Goal: Information Seeking & Learning: Learn about a topic

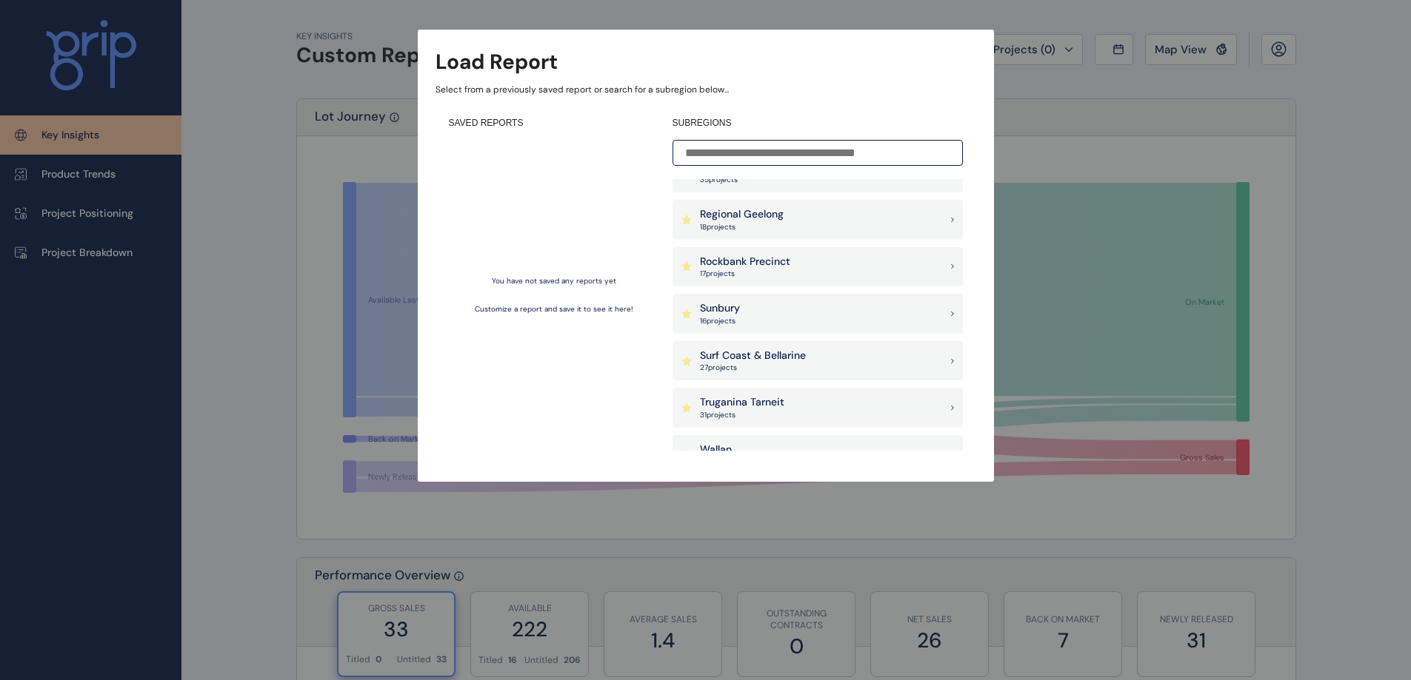
scroll to position [1110, 0]
click at [730, 361] on p "Surf Coast & Bellarine" at bounding box center [753, 355] width 106 height 15
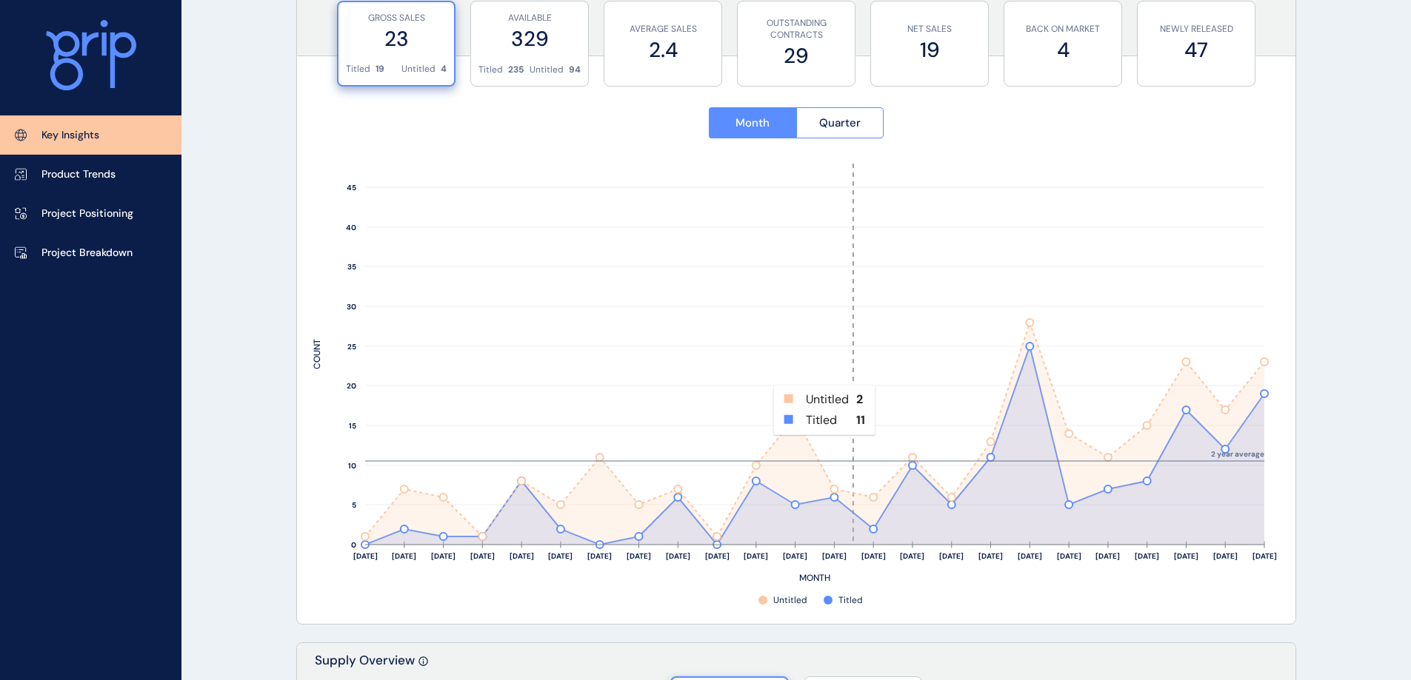
scroll to position [592, 0]
click at [104, 255] on p "Project Breakdown" at bounding box center [86, 253] width 91 height 15
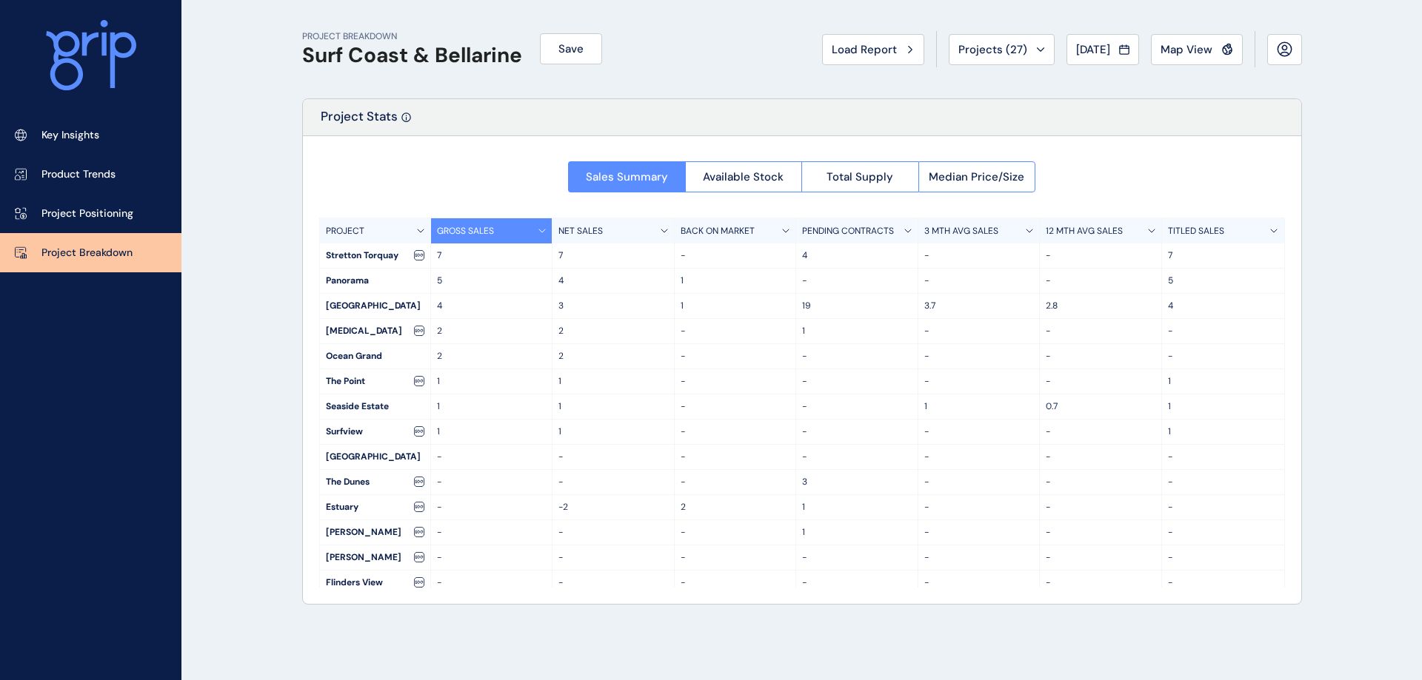
click at [1205, 53] on span "Map View" at bounding box center [1186, 49] width 52 height 15
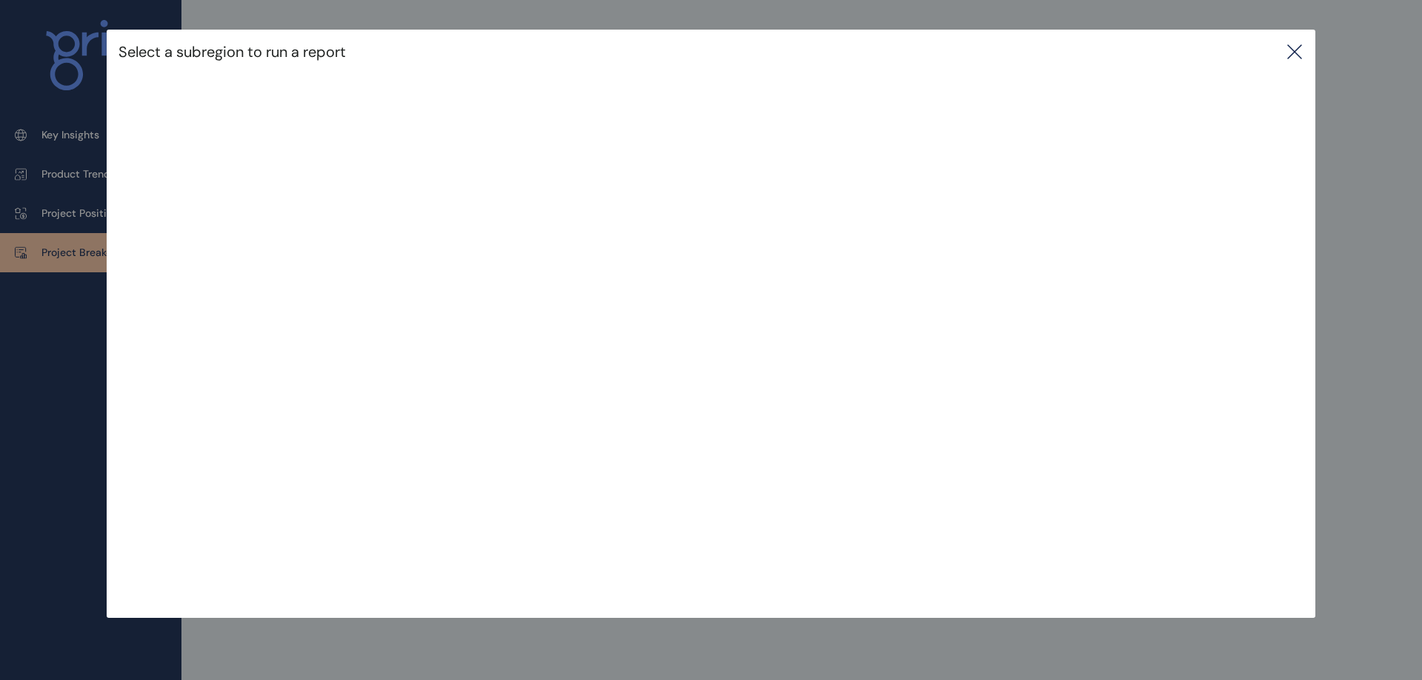
click at [1299, 50] on icon at bounding box center [1294, 52] width 18 height 18
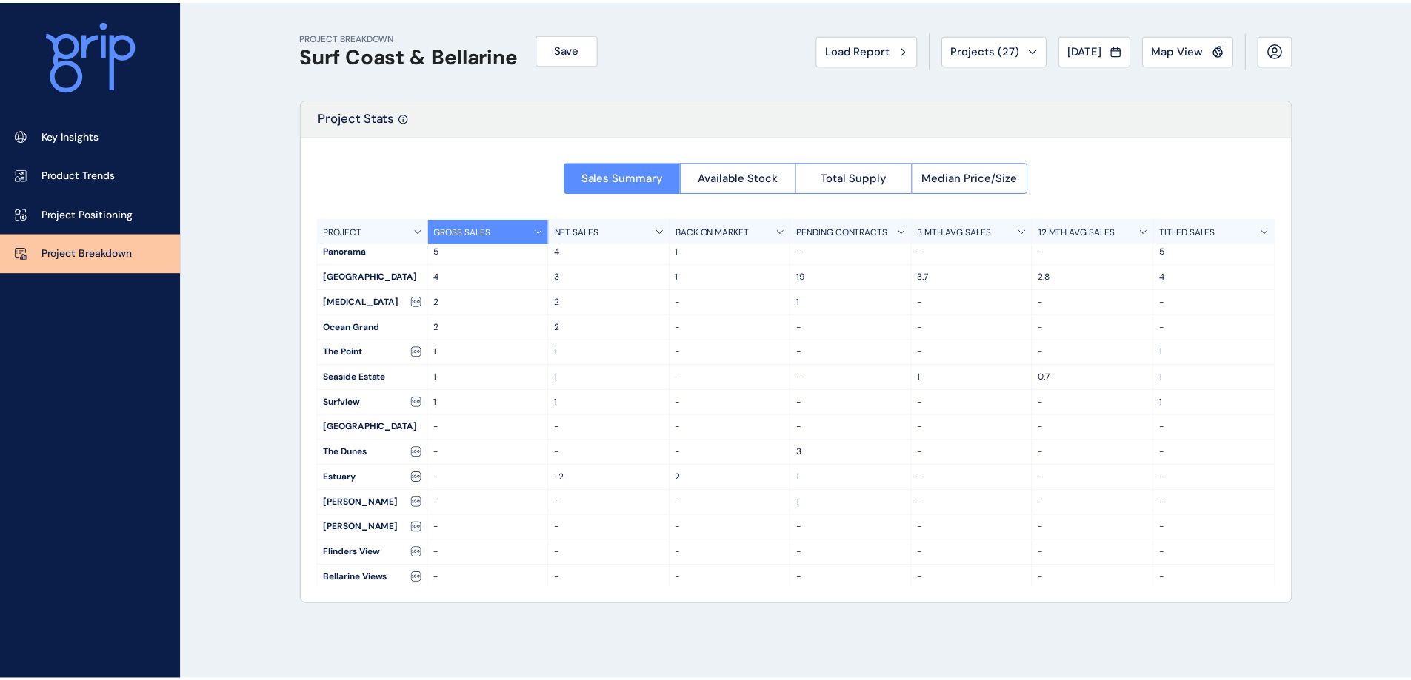
scroll to position [33, 0]
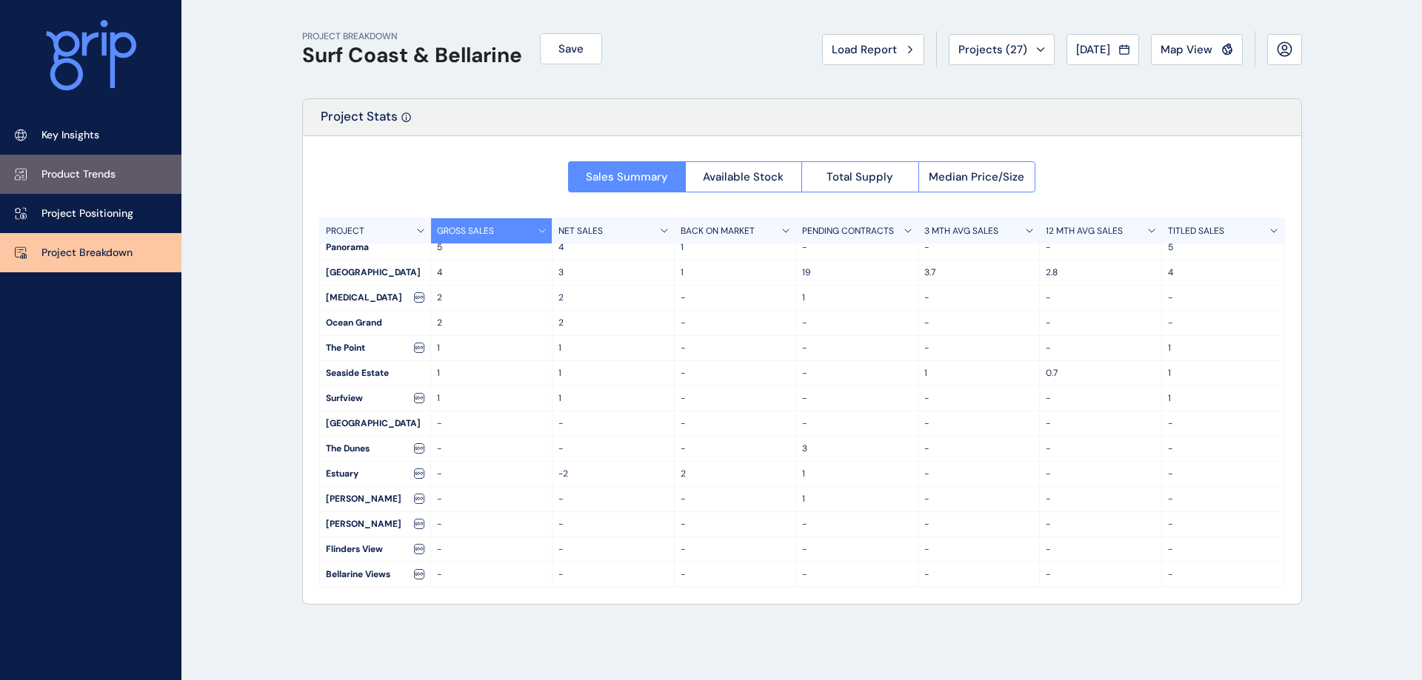
click at [56, 167] on p "Product Trends" at bounding box center [78, 174] width 74 height 15
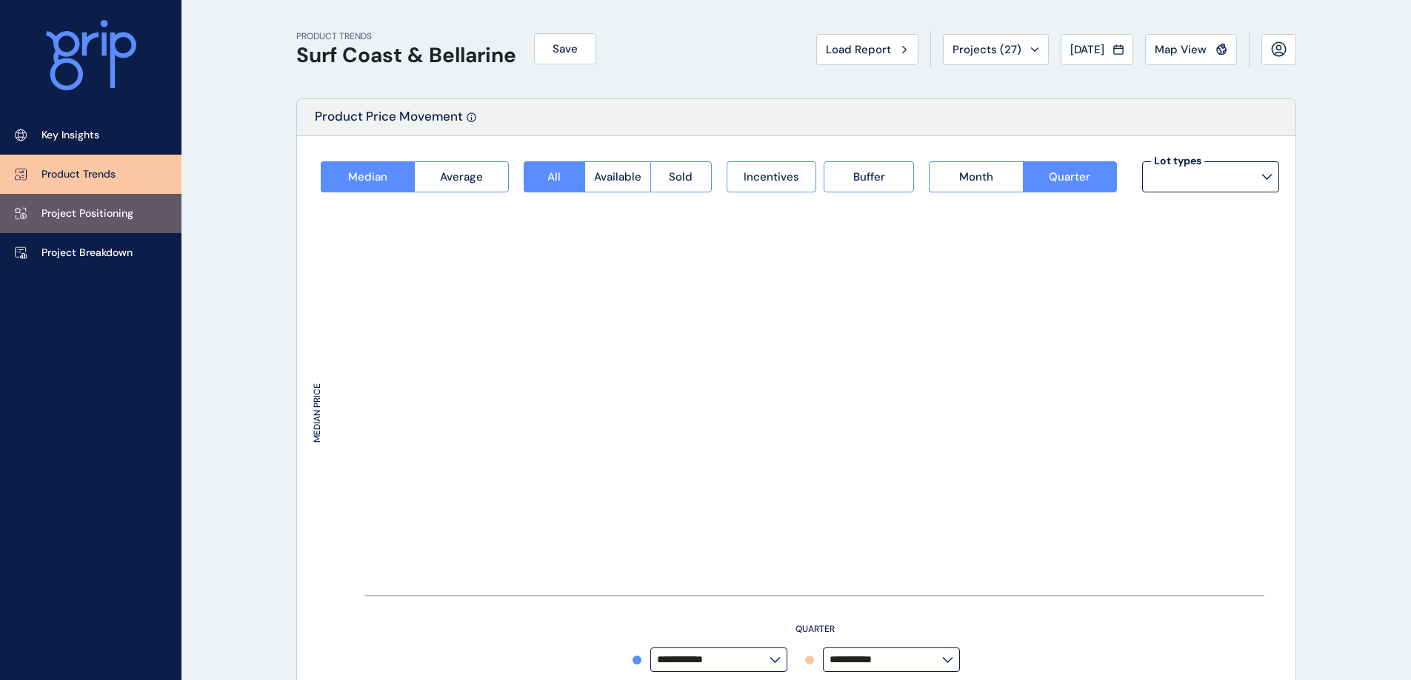
type input "*********"
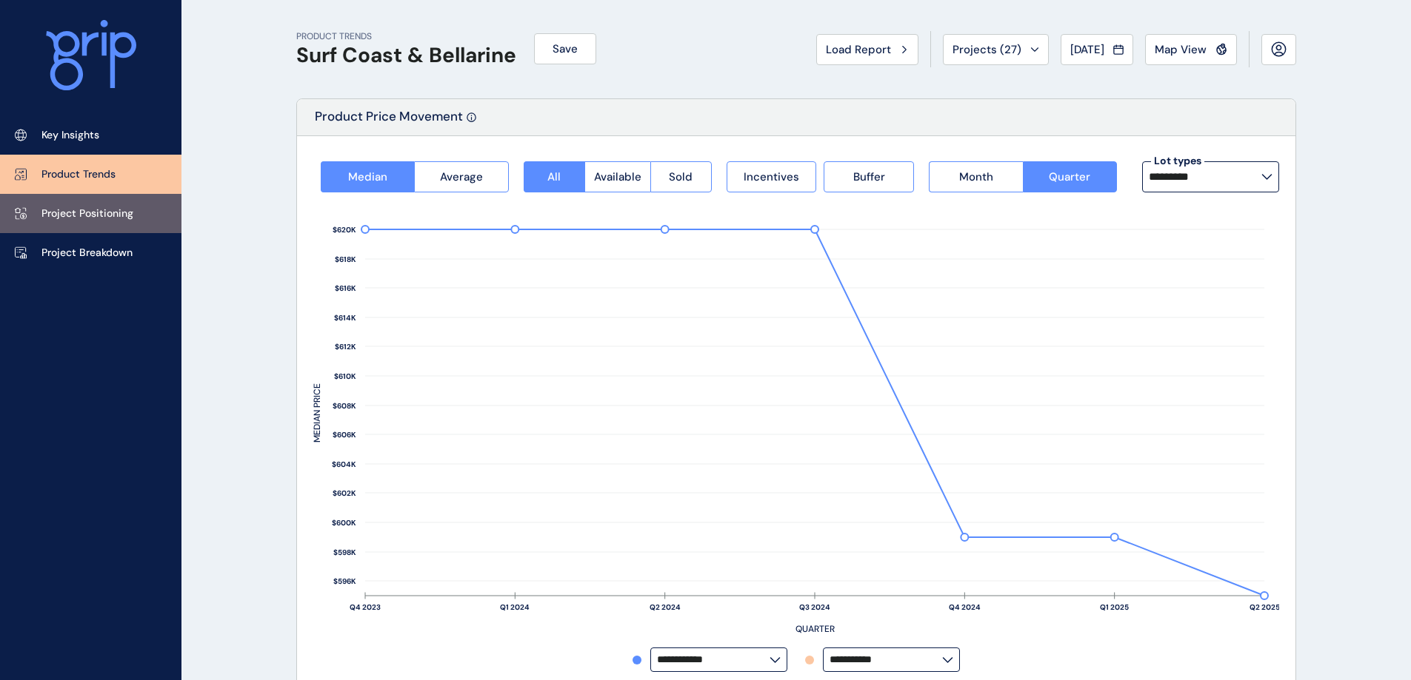
click at [104, 216] on p "Project Positioning" at bounding box center [87, 214] width 92 height 15
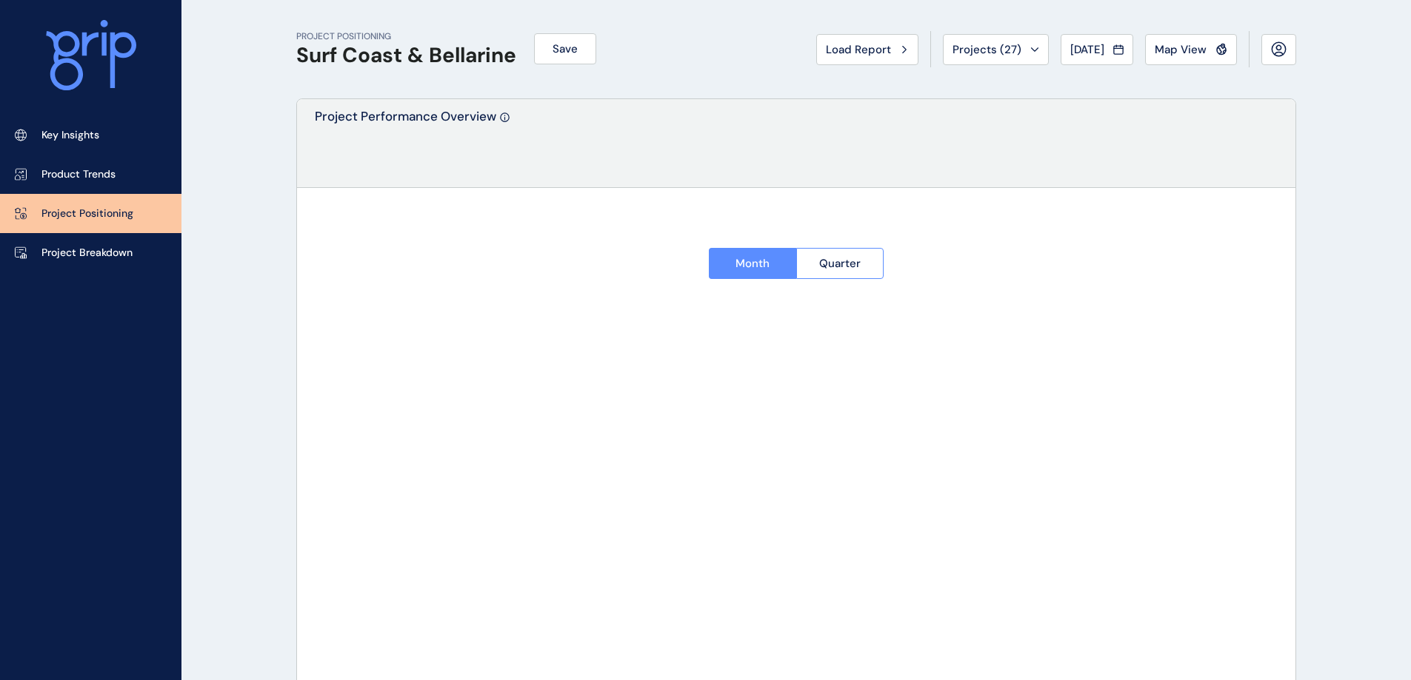
type input "**********"
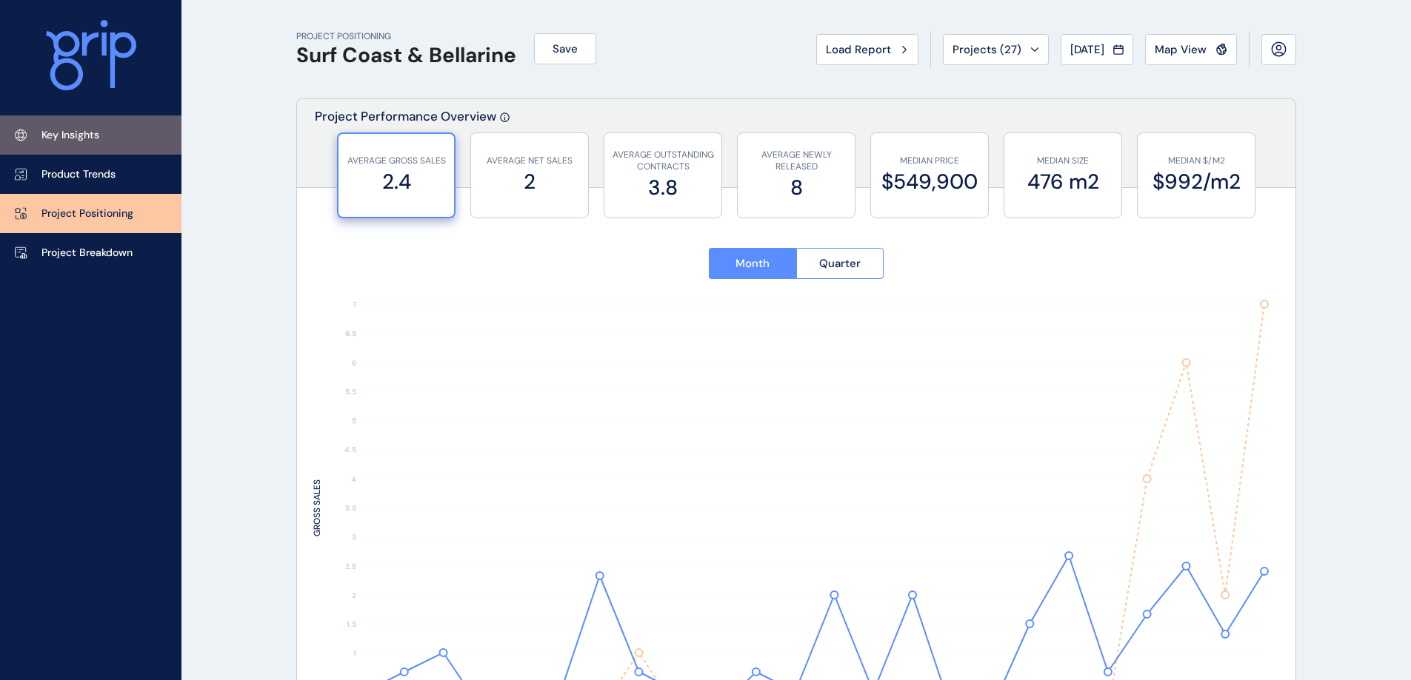
click at [79, 148] on link "Key Insights" at bounding box center [90, 135] width 181 height 39
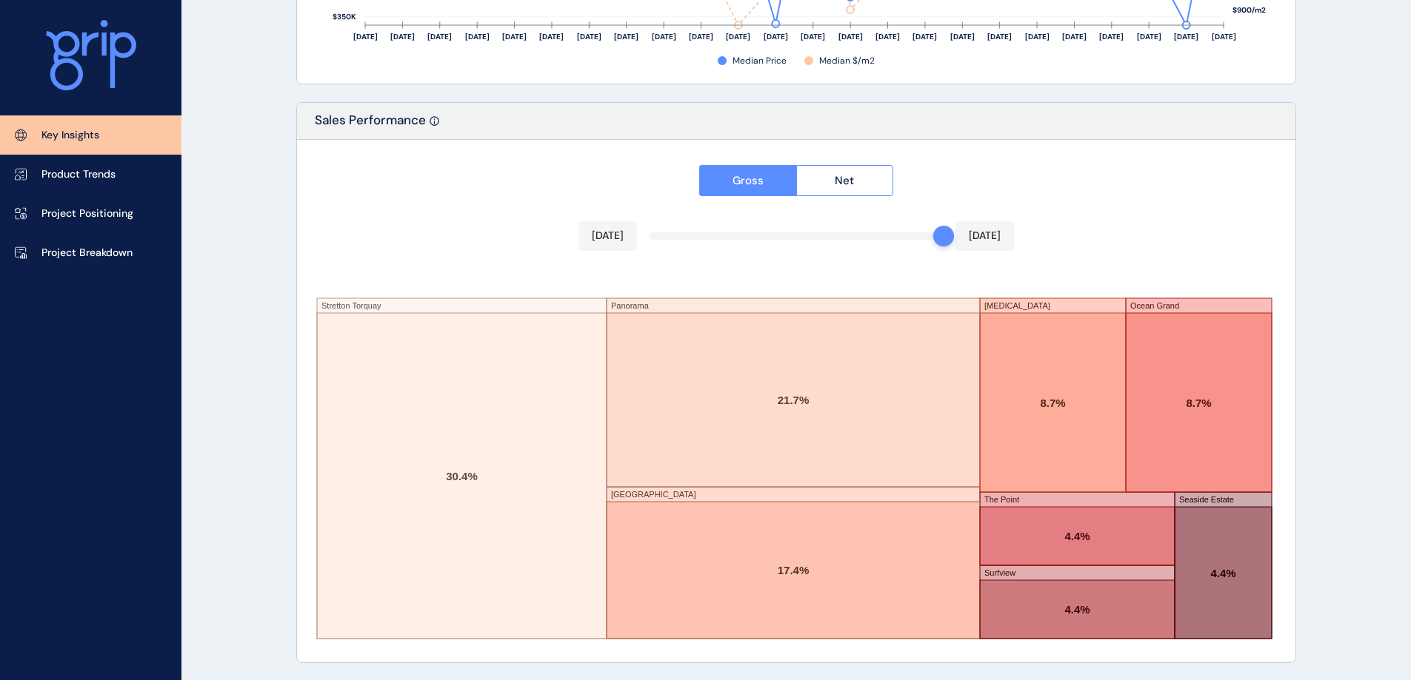
scroll to position [2437, 0]
click at [44, 170] on p "Product Trends" at bounding box center [78, 174] width 74 height 15
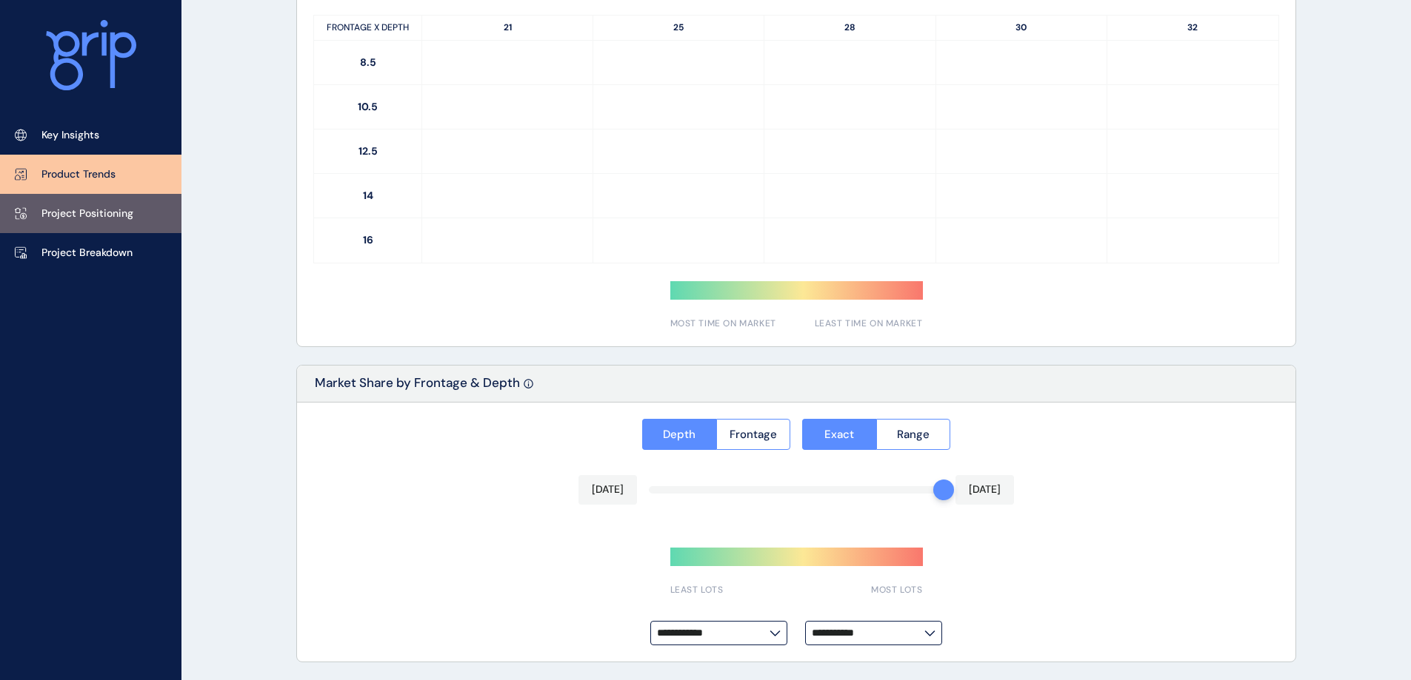
type input "*********"
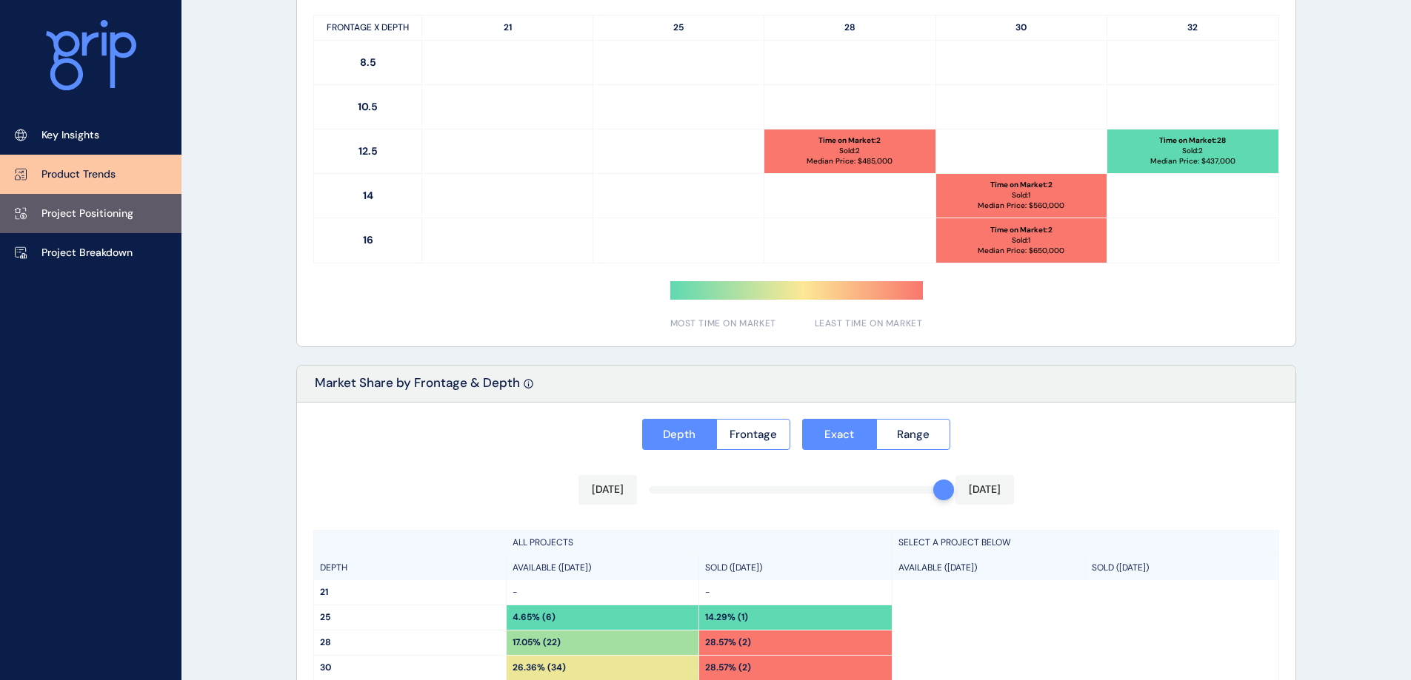
scroll to position [1052, 0]
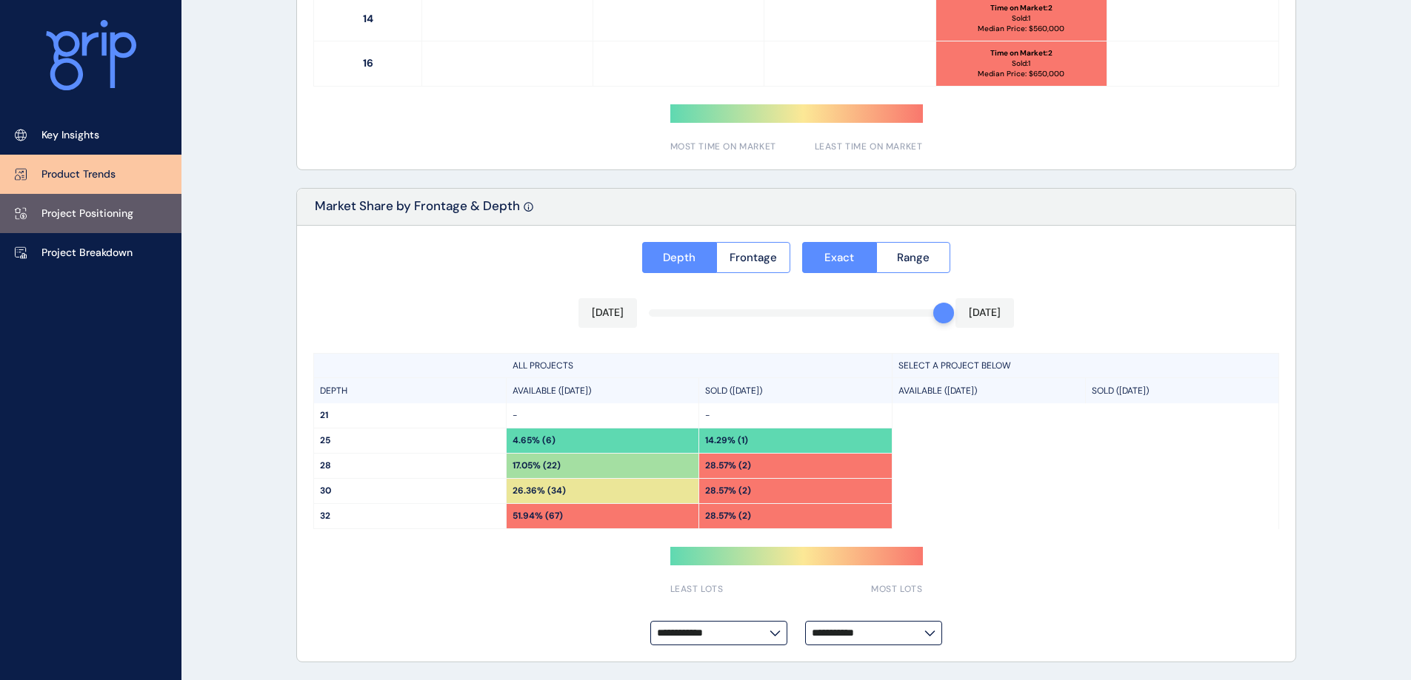
click at [101, 208] on p "Project Positioning" at bounding box center [87, 214] width 92 height 15
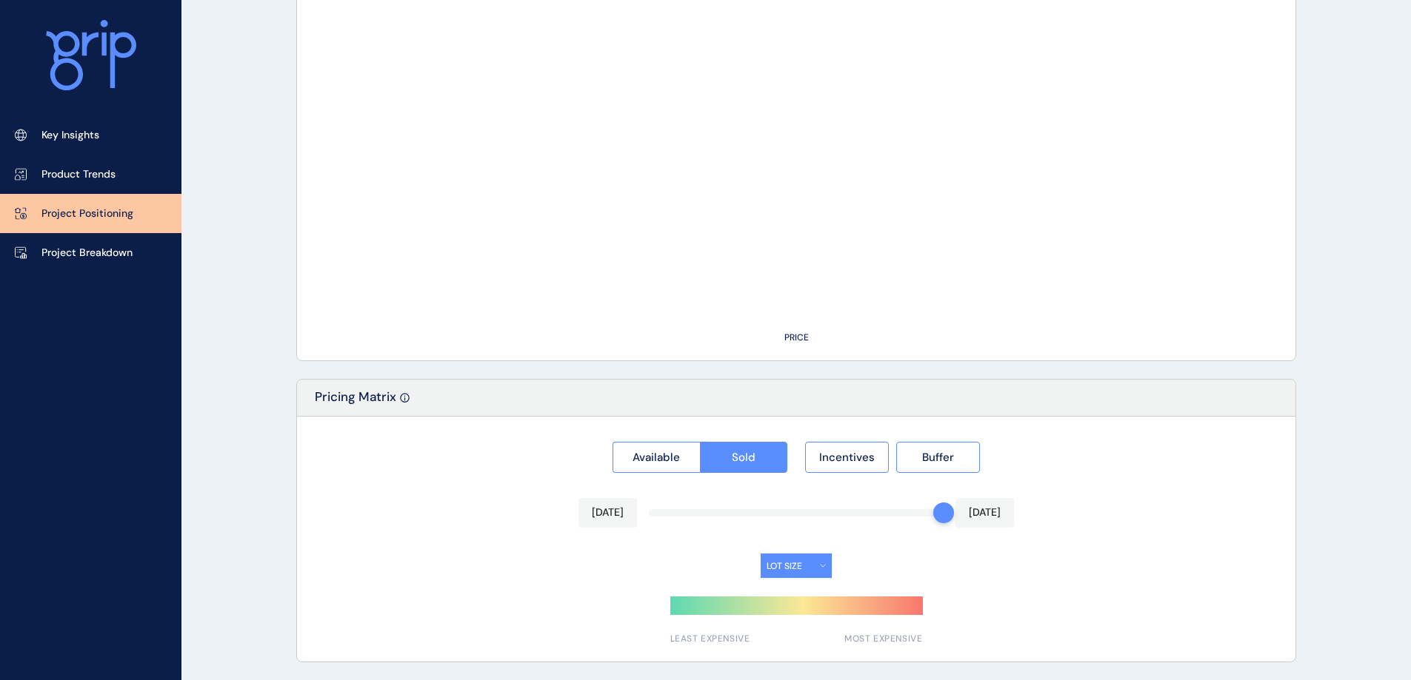
type input "**********"
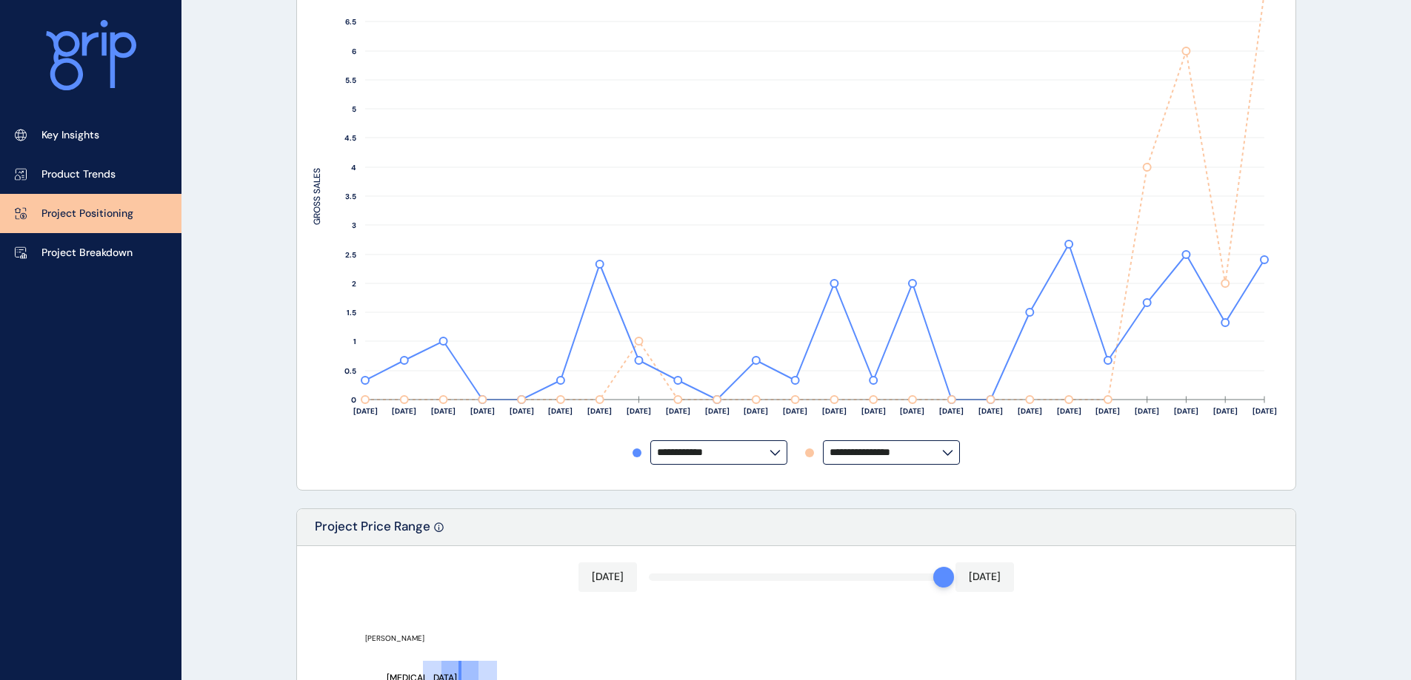
scroll to position [312, 0]
click at [753, 455] on input "**********" at bounding box center [713, 451] width 113 height 11
click at [887, 449] on input "**********" at bounding box center [885, 451] width 113 height 11
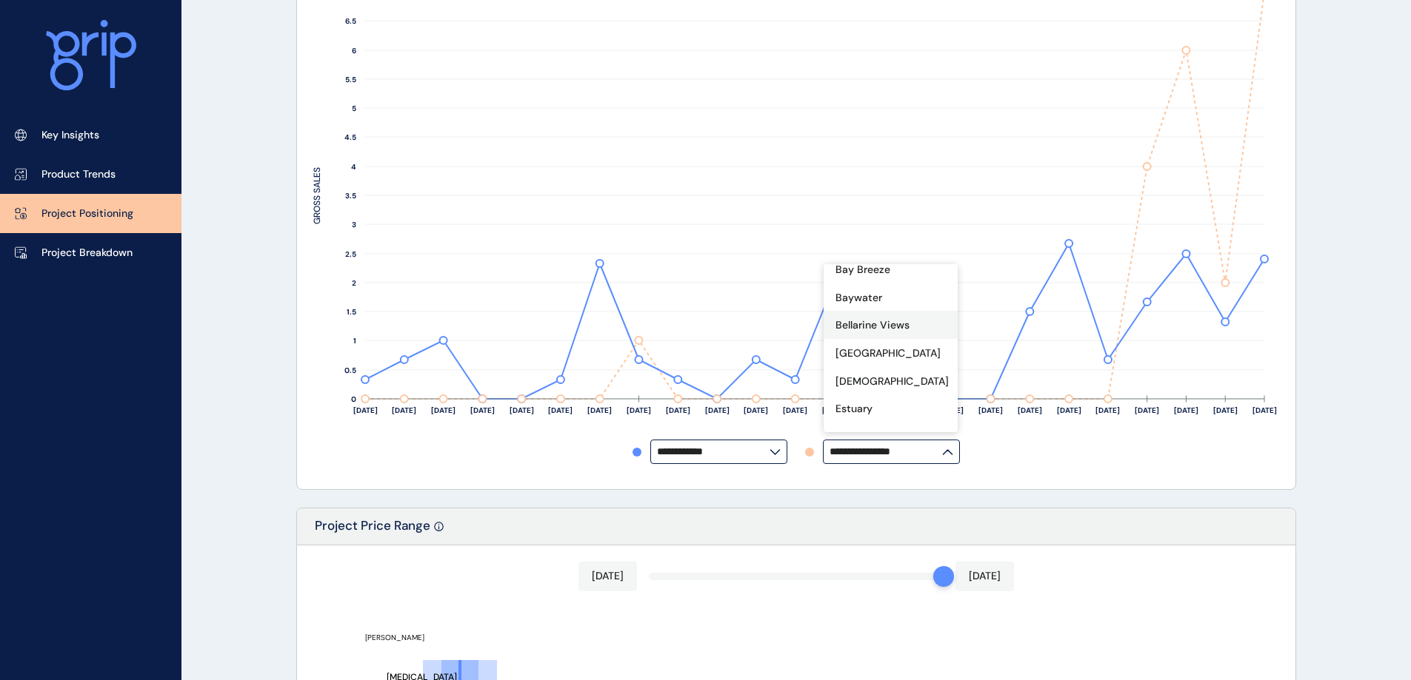
click at [877, 327] on p "Bellarine Views" at bounding box center [872, 325] width 74 height 15
type input "**********"
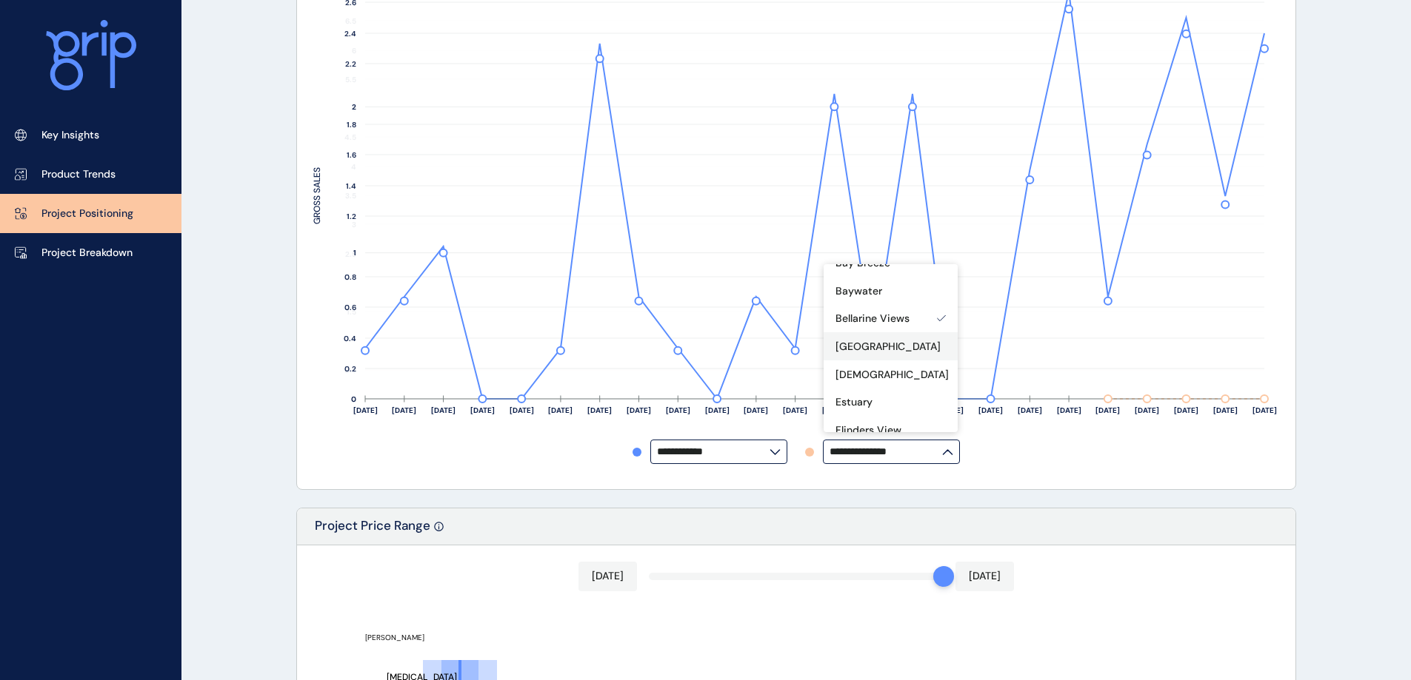
scroll to position [73, 0]
click at [1154, 445] on div "**********" at bounding box center [796, 452] width 966 height 24
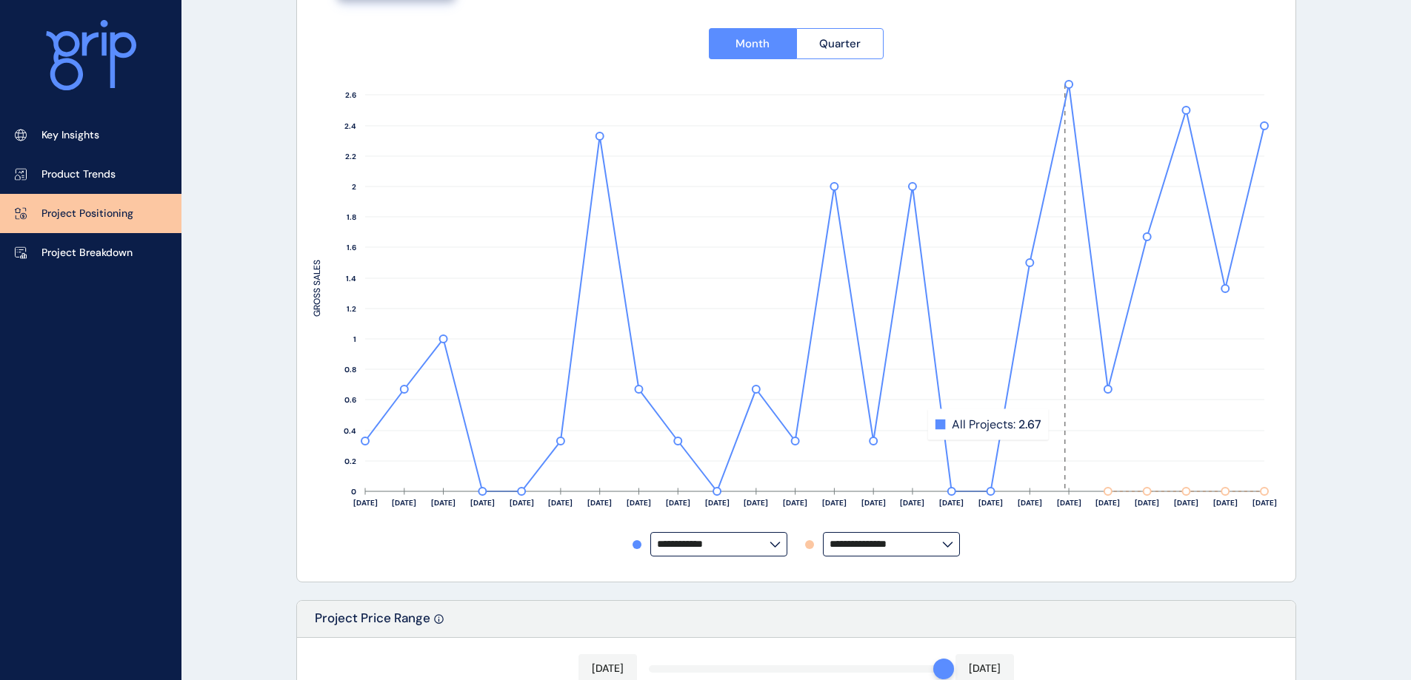
scroll to position [221, 0]
click at [906, 538] on input "**********" at bounding box center [885, 543] width 113 height 11
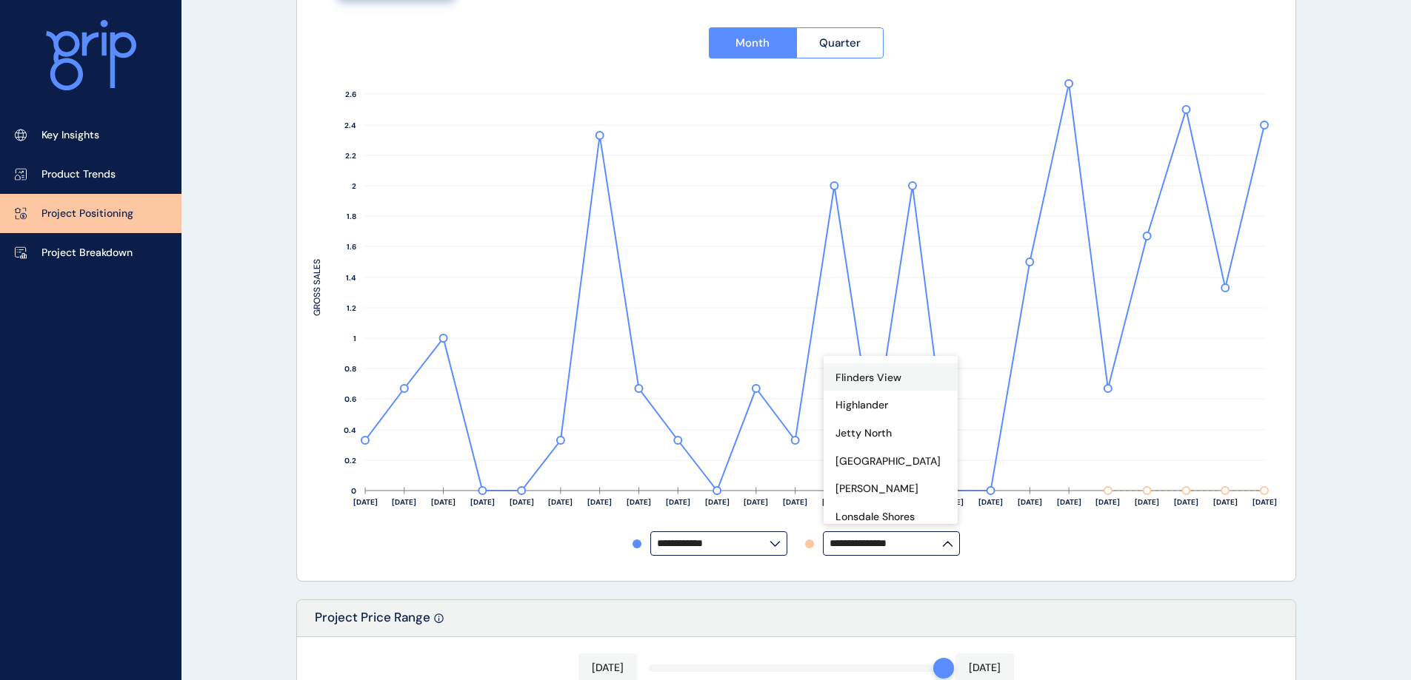
click at [877, 386] on p "Flinders View" at bounding box center [868, 378] width 66 height 15
type input "**********"
click at [1111, 544] on div "**********" at bounding box center [796, 544] width 966 height 24
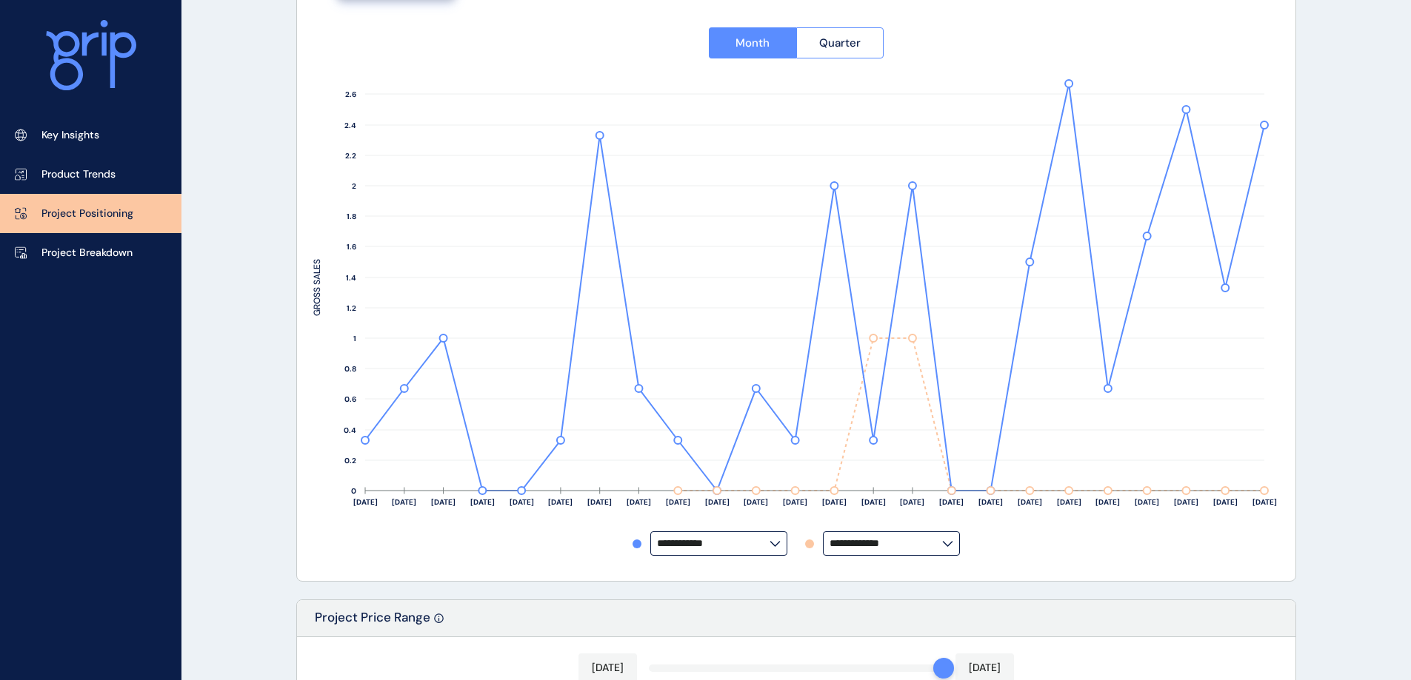
click at [915, 540] on input "**********" at bounding box center [885, 543] width 113 height 11
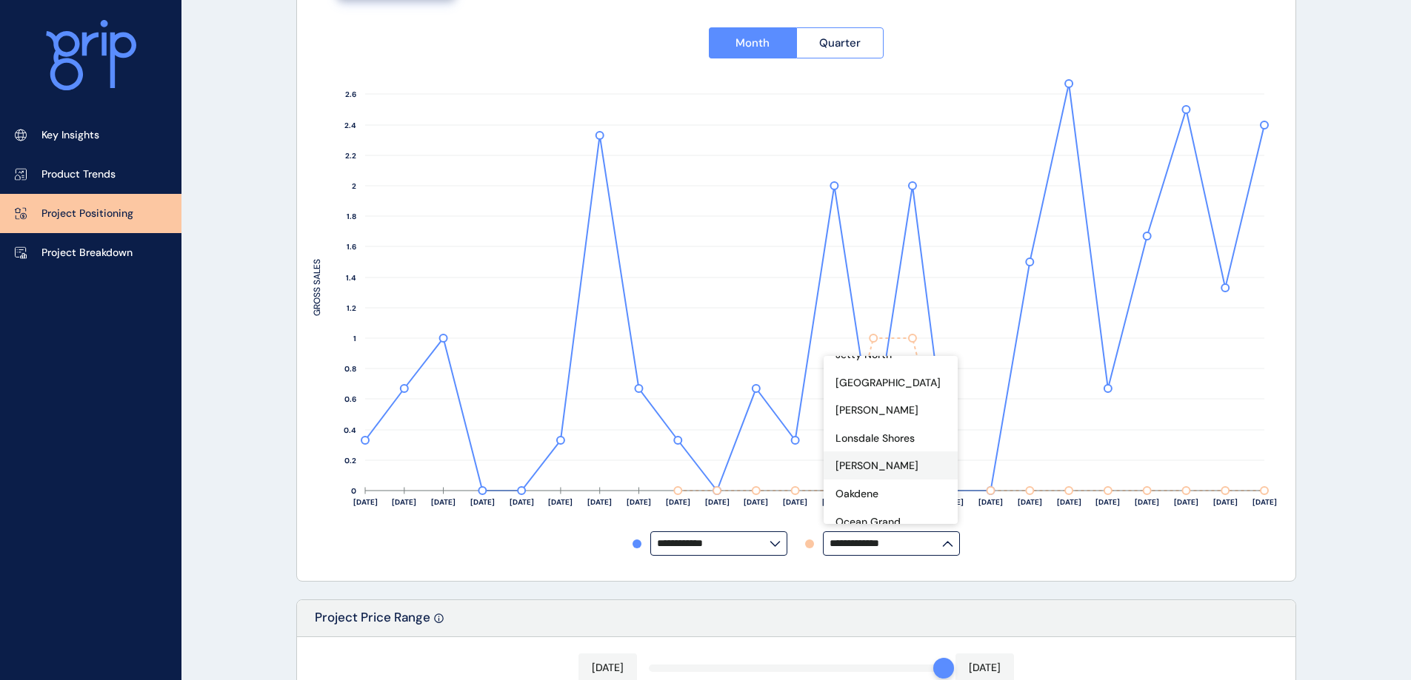
click at [863, 474] on p "[PERSON_NAME]" at bounding box center [876, 466] width 83 height 15
type input "******"
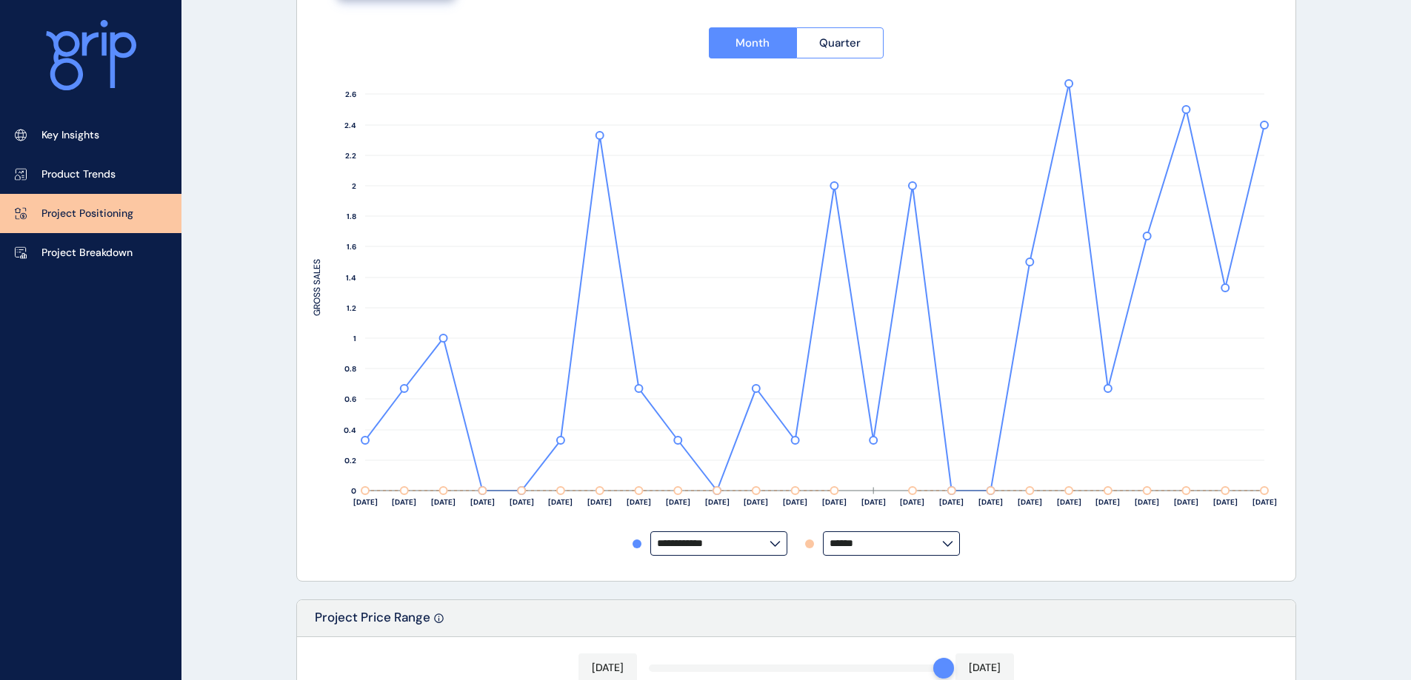
click at [1040, 539] on div "**********" at bounding box center [796, 544] width 966 height 24
click at [948, 542] on icon at bounding box center [947, 544] width 11 height 6
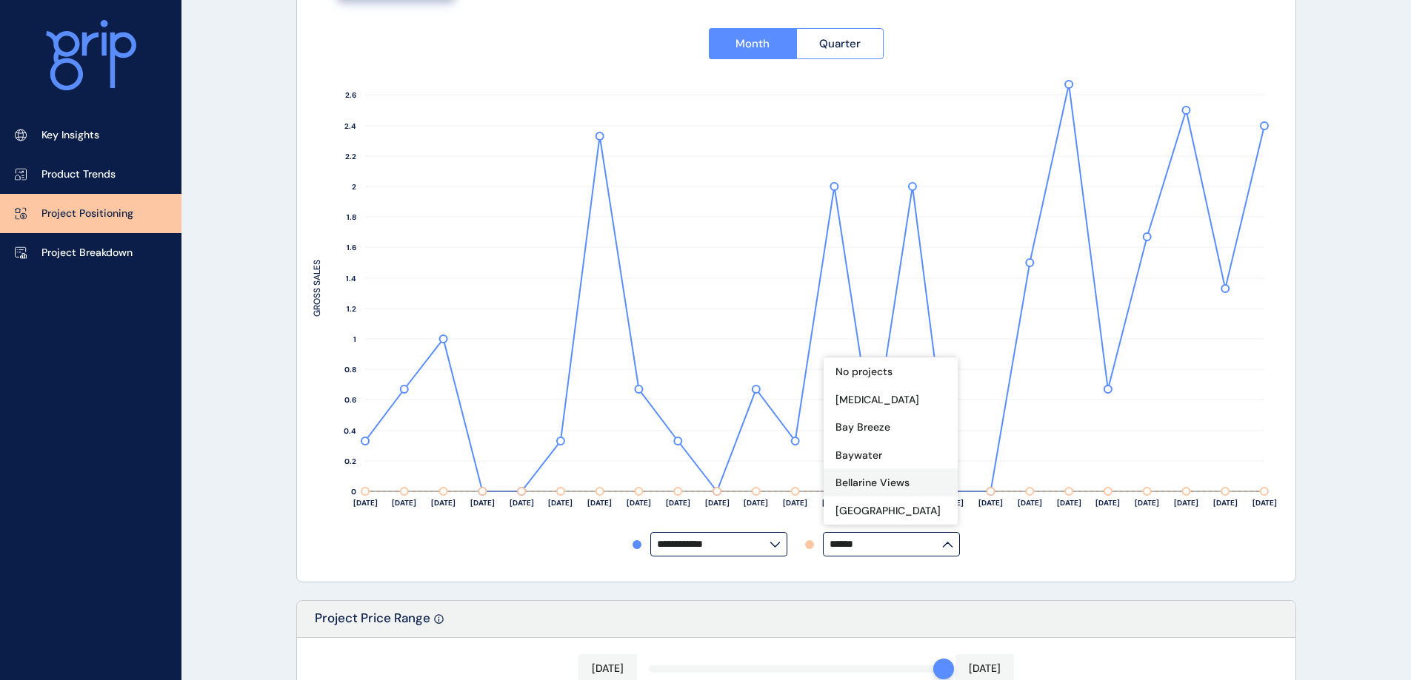
click at [884, 484] on p "Bellarine Views" at bounding box center [872, 483] width 74 height 15
type input "**********"
click at [945, 543] on icon at bounding box center [947, 545] width 11 height 6
click at [942, 543] on input "**********" at bounding box center [885, 544] width 113 height 11
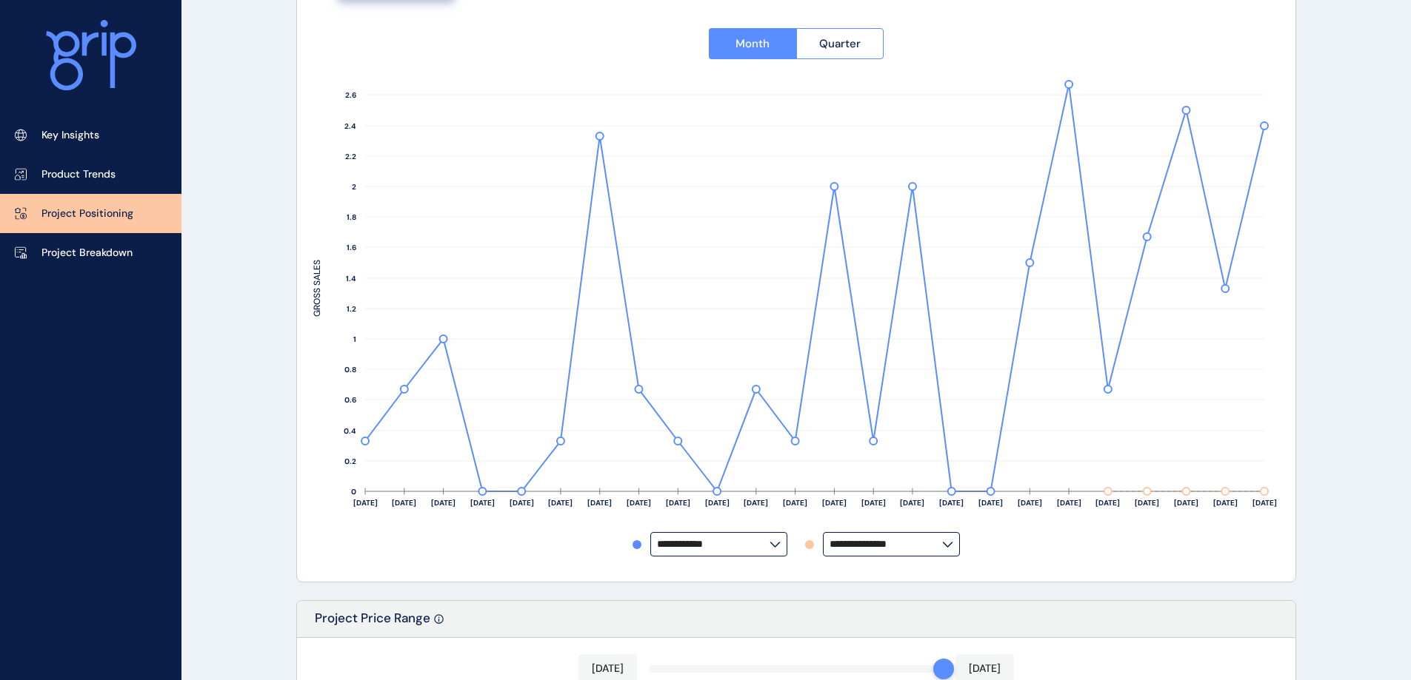
click at [947, 540] on label "**********" at bounding box center [891, 544] width 137 height 24
click at [886, 455] on p "Flinders View" at bounding box center [868, 448] width 66 height 15
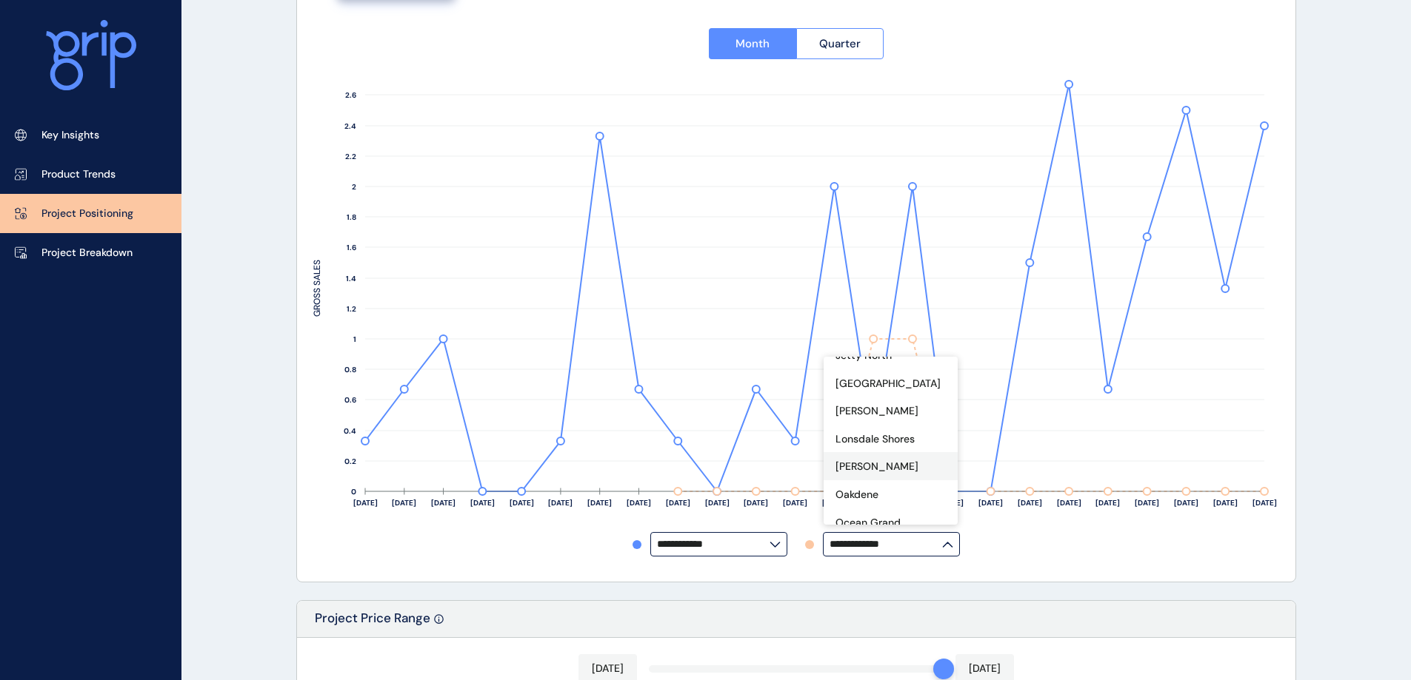
scroll to position [295, 0]
click at [863, 474] on p "[PERSON_NAME]" at bounding box center [876, 466] width 83 height 15
type input "******"
click at [1071, 548] on div "**********" at bounding box center [796, 544] width 966 height 24
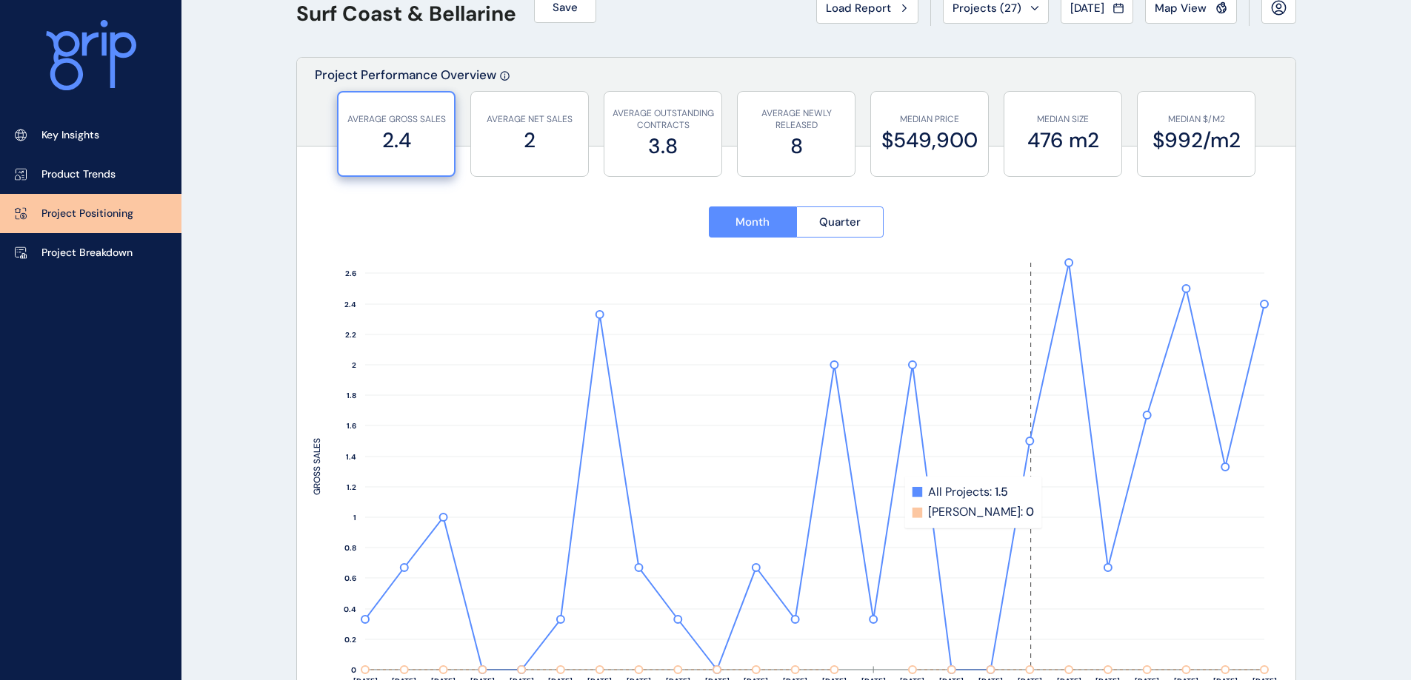
scroll to position [0, 0]
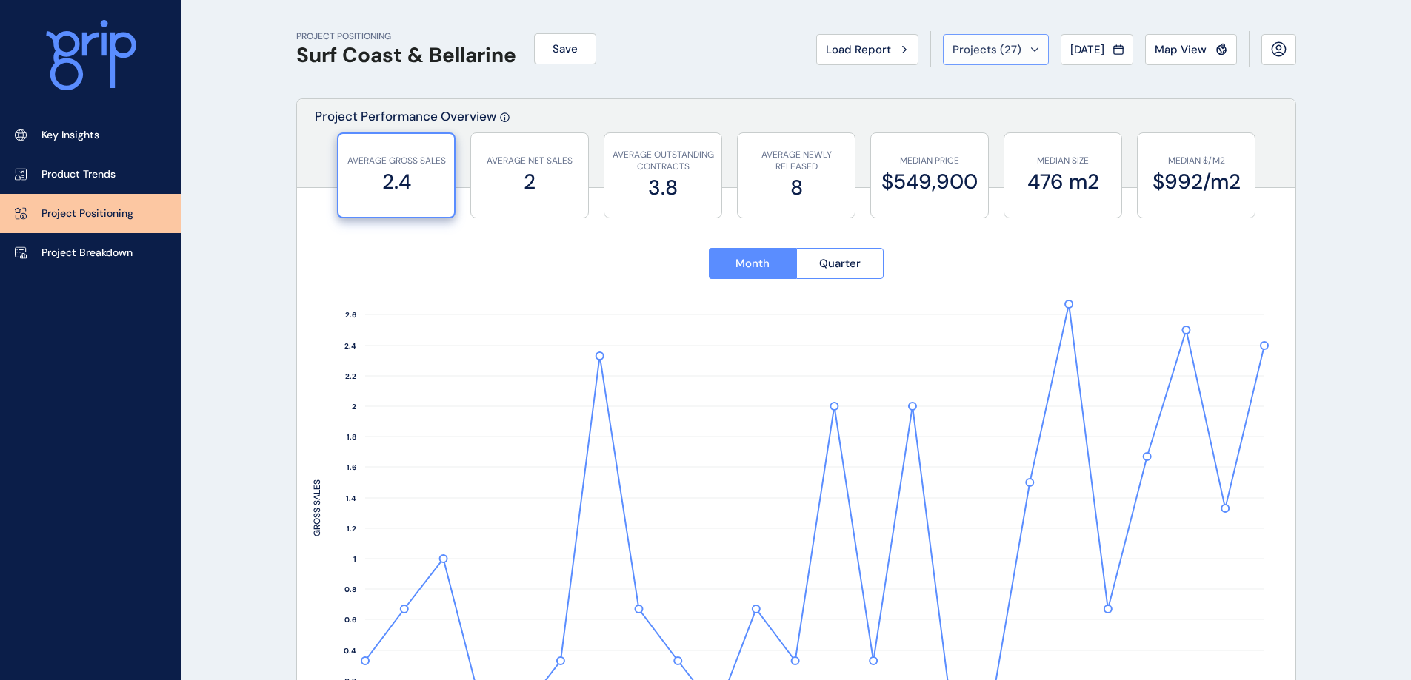
click at [1019, 53] on div "Projects ( 27 )" at bounding box center [995, 49] width 87 height 15
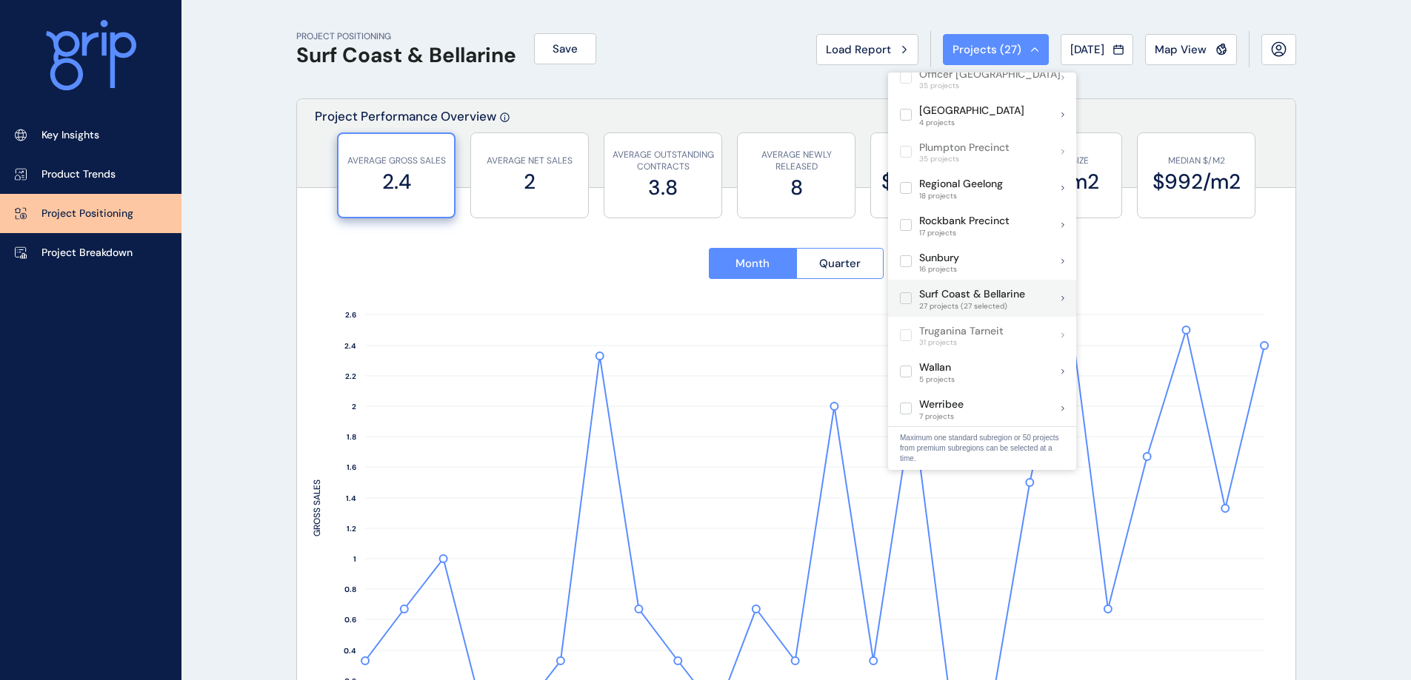
scroll to position [814, 0]
click at [911, 292] on label at bounding box center [906, 298] width 12 height 12
click at [1062, 295] on icon at bounding box center [1062, 298] width 3 height 6
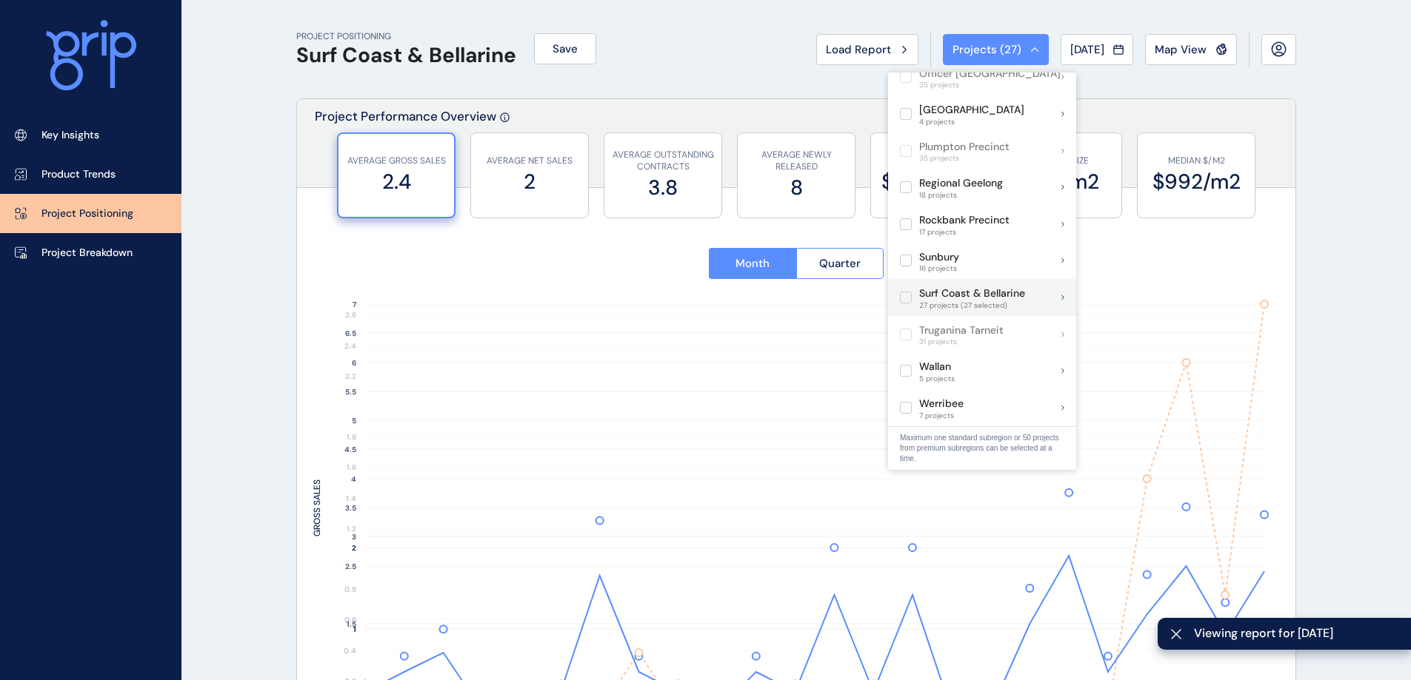
click at [906, 292] on label at bounding box center [906, 298] width 12 height 12
click at [1060, 279] on div "Surf Coast & Bellarine 27 projects" at bounding box center [982, 297] width 188 height 37
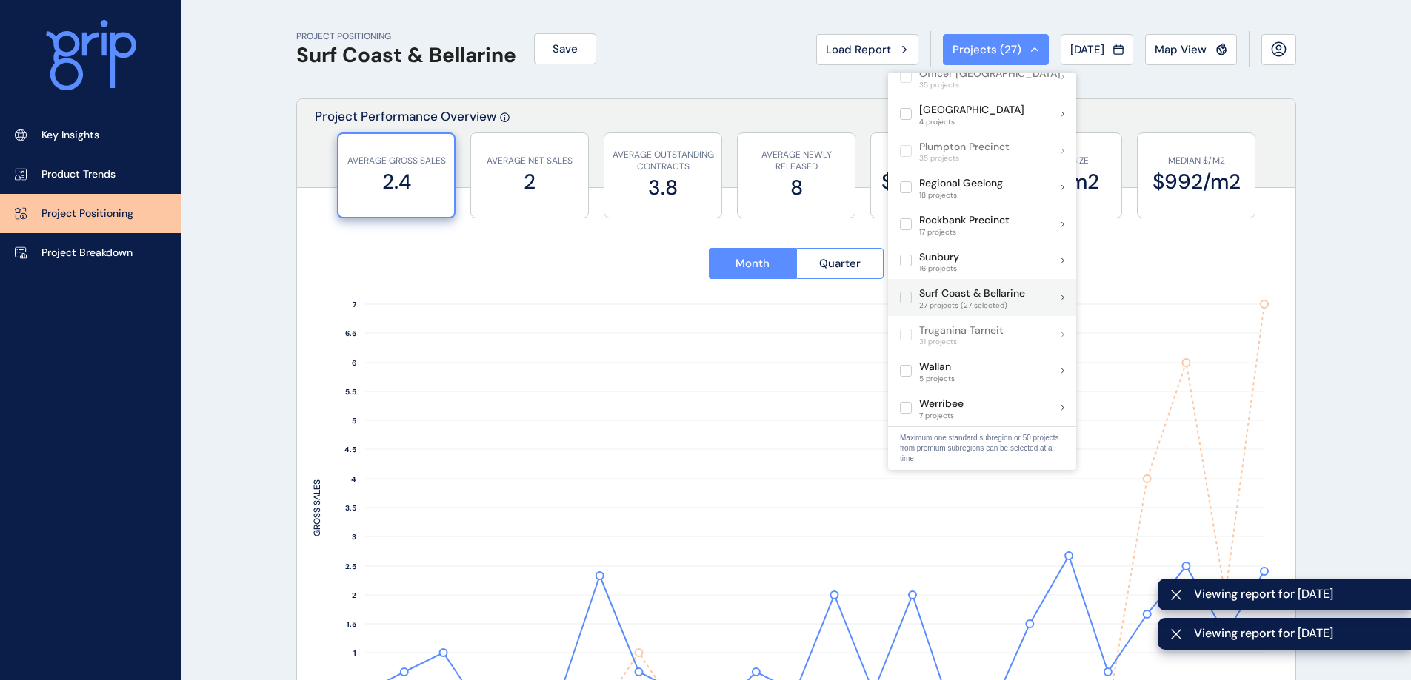
click at [1061, 295] on icon at bounding box center [1062, 298] width 3 height 6
click at [918, 292] on span at bounding box center [909, 298] width 19 height 12
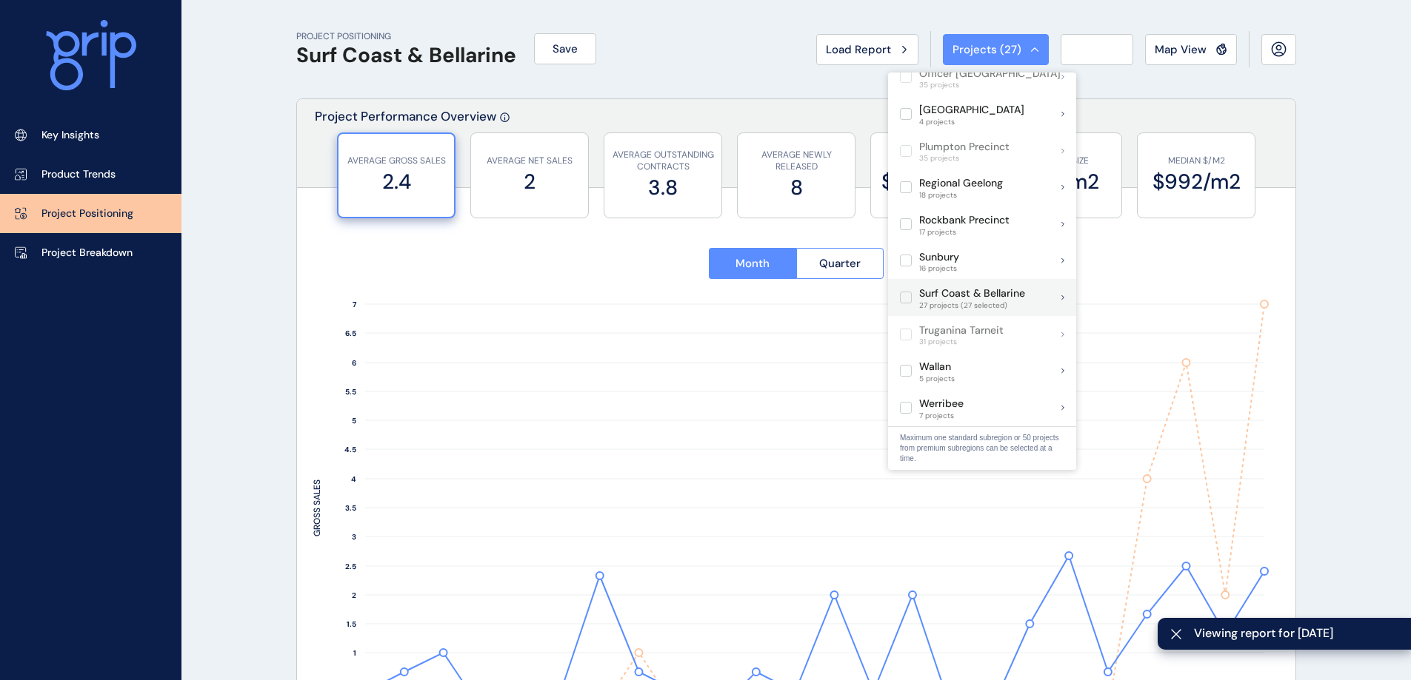
click at [941, 287] on p "Surf Coast & Bellarine" at bounding box center [972, 294] width 106 height 15
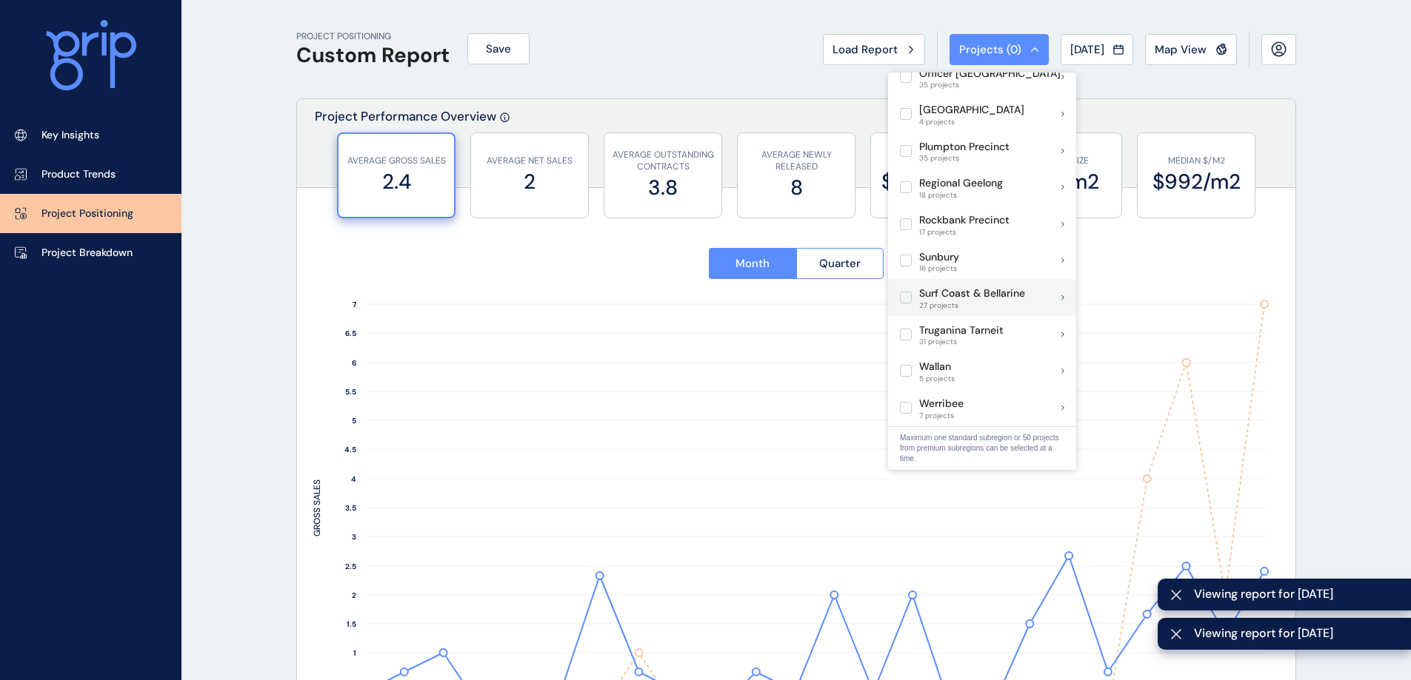
click at [941, 287] on p "Surf Coast & Bellarine" at bounding box center [972, 294] width 106 height 15
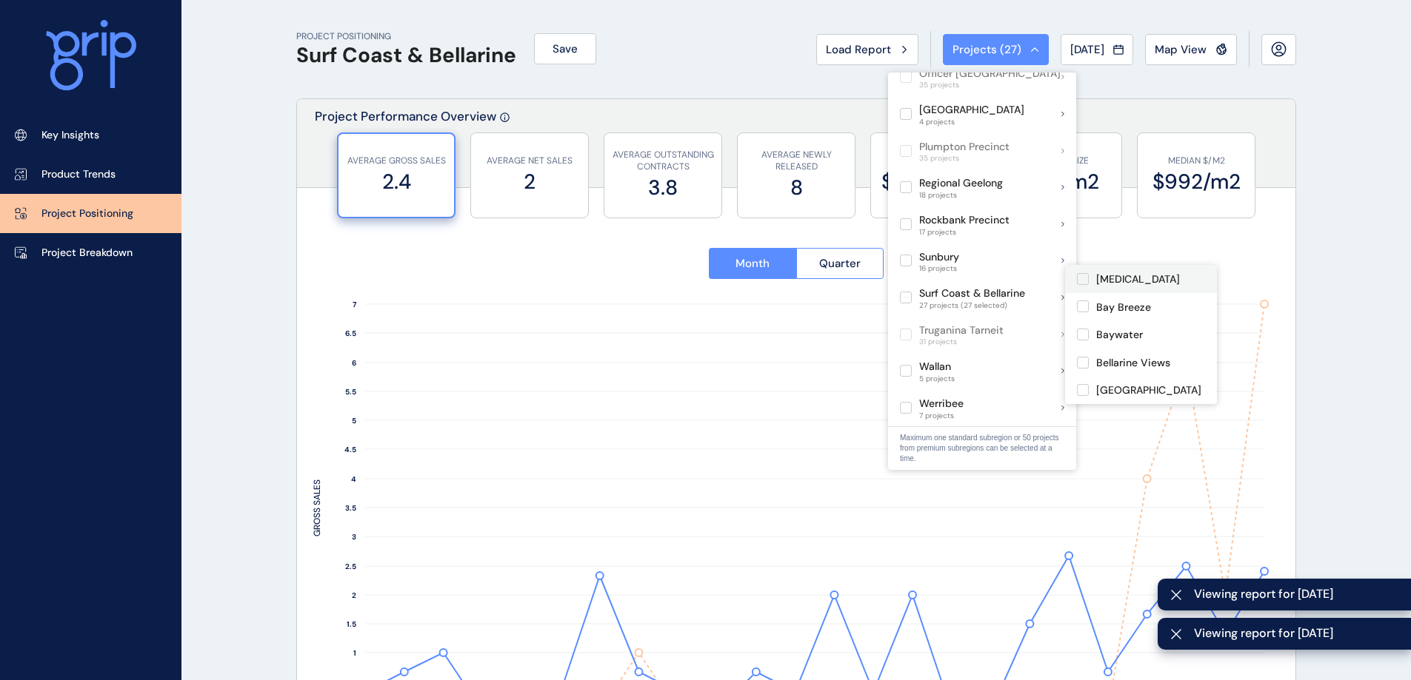
click at [1086, 281] on label at bounding box center [1083, 279] width 12 height 12
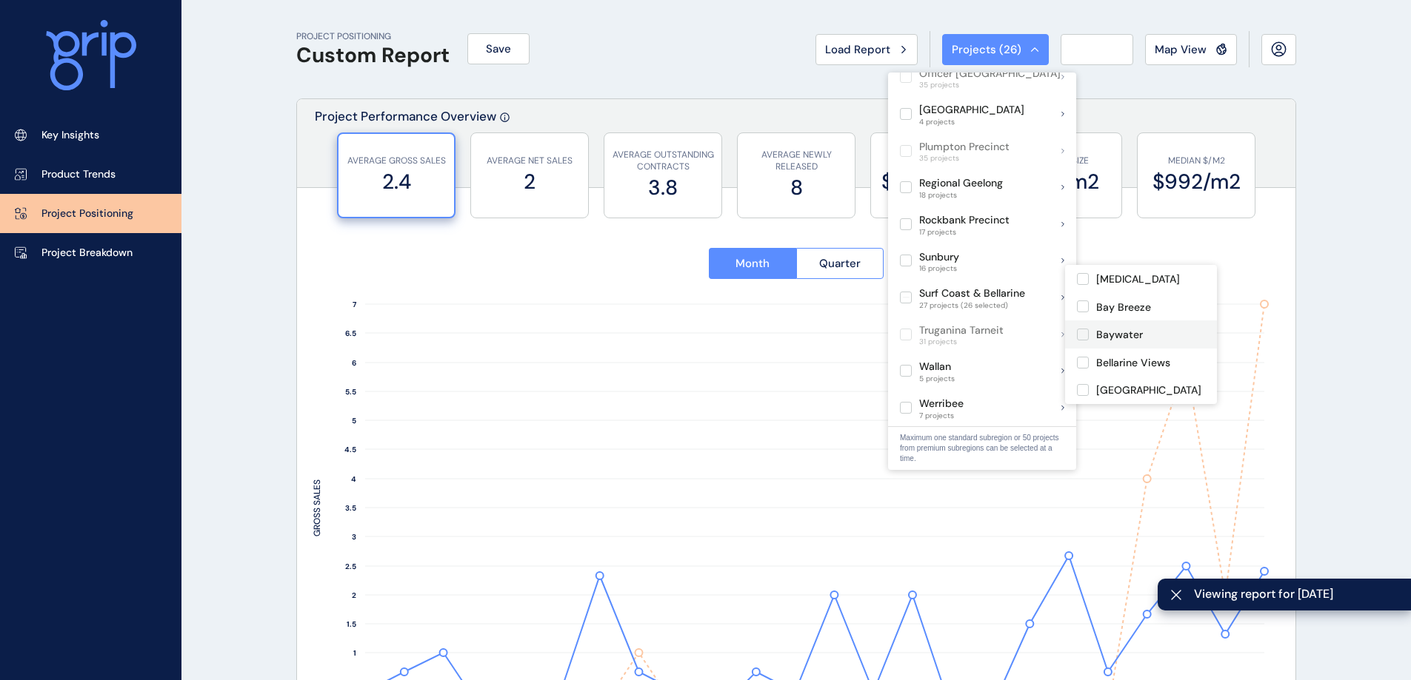
click at [1084, 304] on label at bounding box center [1083, 307] width 12 height 12
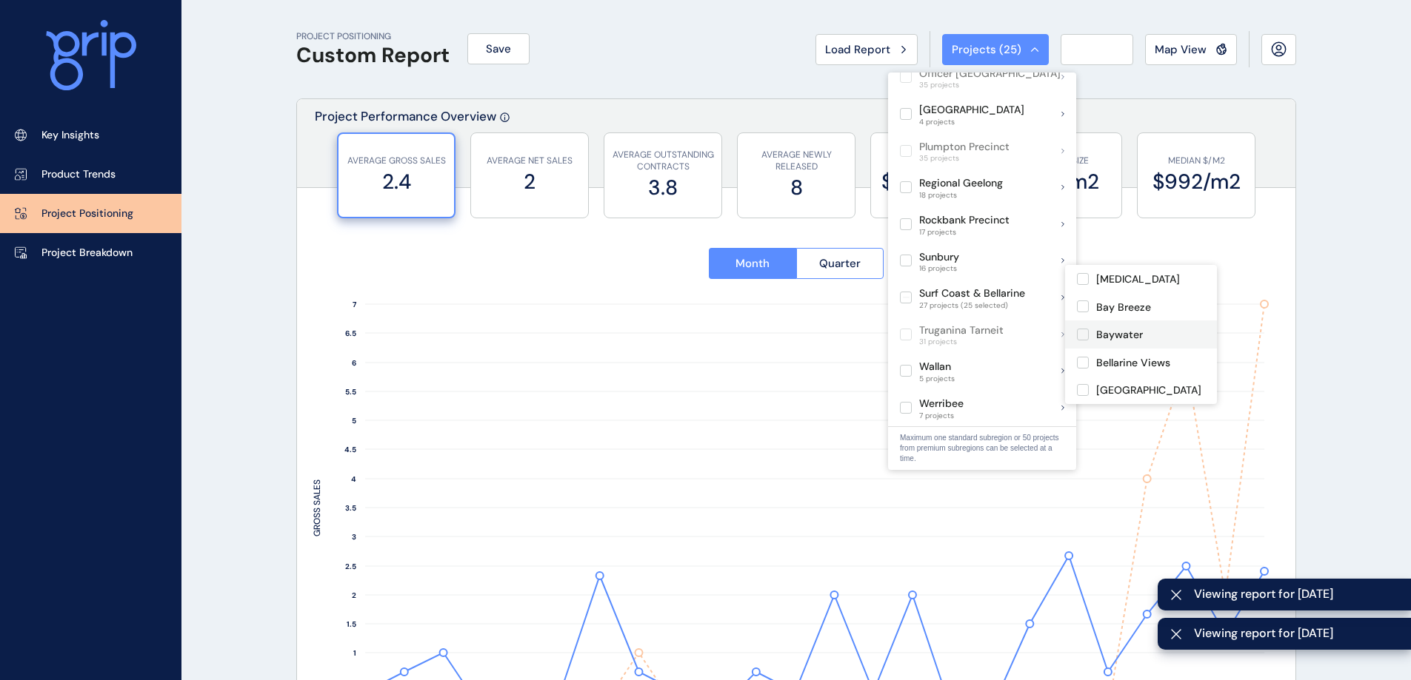
click at [1085, 334] on label at bounding box center [1083, 335] width 12 height 12
click at [1087, 323] on label at bounding box center [1083, 317] width 12 height 12
click at [1088, 351] on label at bounding box center [1083, 345] width 12 height 12
click at [1088, 378] on label at bounding box center [1083, 373] width 12 height 12
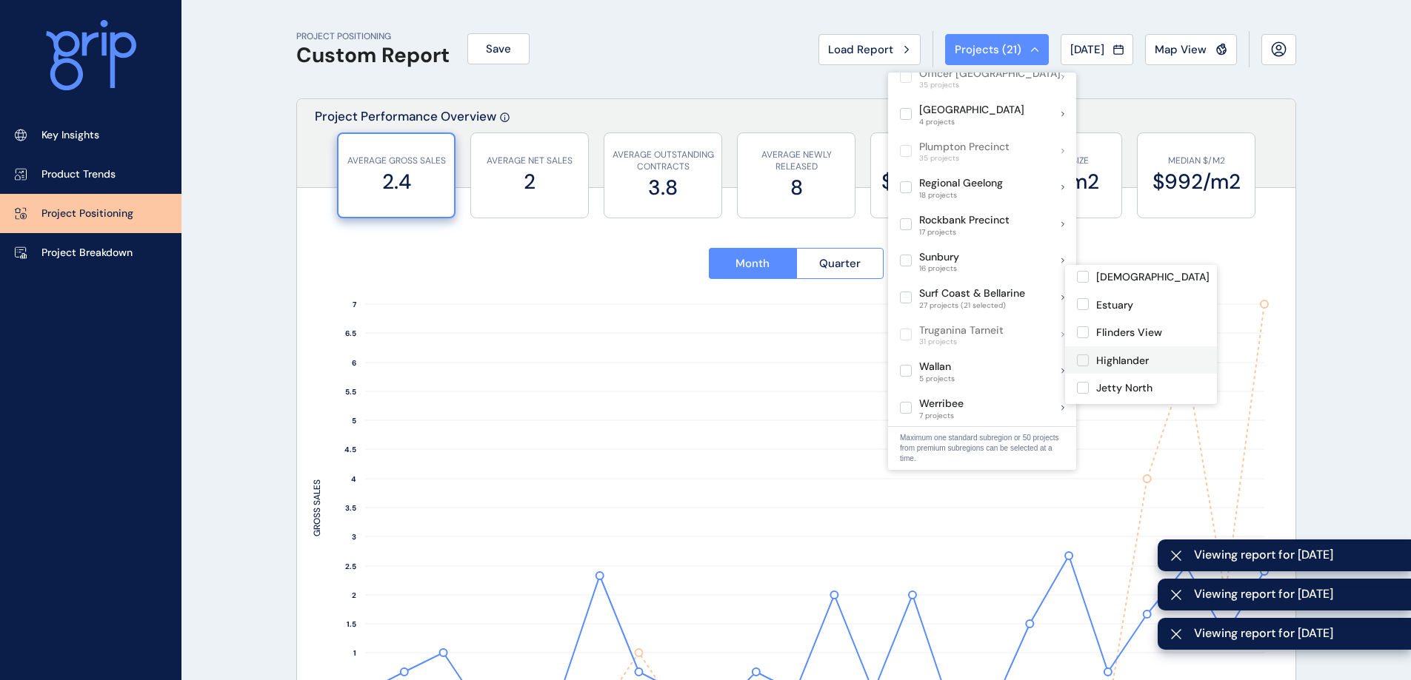
click at [1086, 367] on label at bounding box center [1083, 361] width 12 height 12
click at [1083, 326] on label at bounding box center [1083, 320] width 12 height 12
click at [1084, 349] on label at bounding box center [1083, 343] width 12 height 12
click at [1085, 372] on label at bounding box center [1083, 366] width 12 height 12
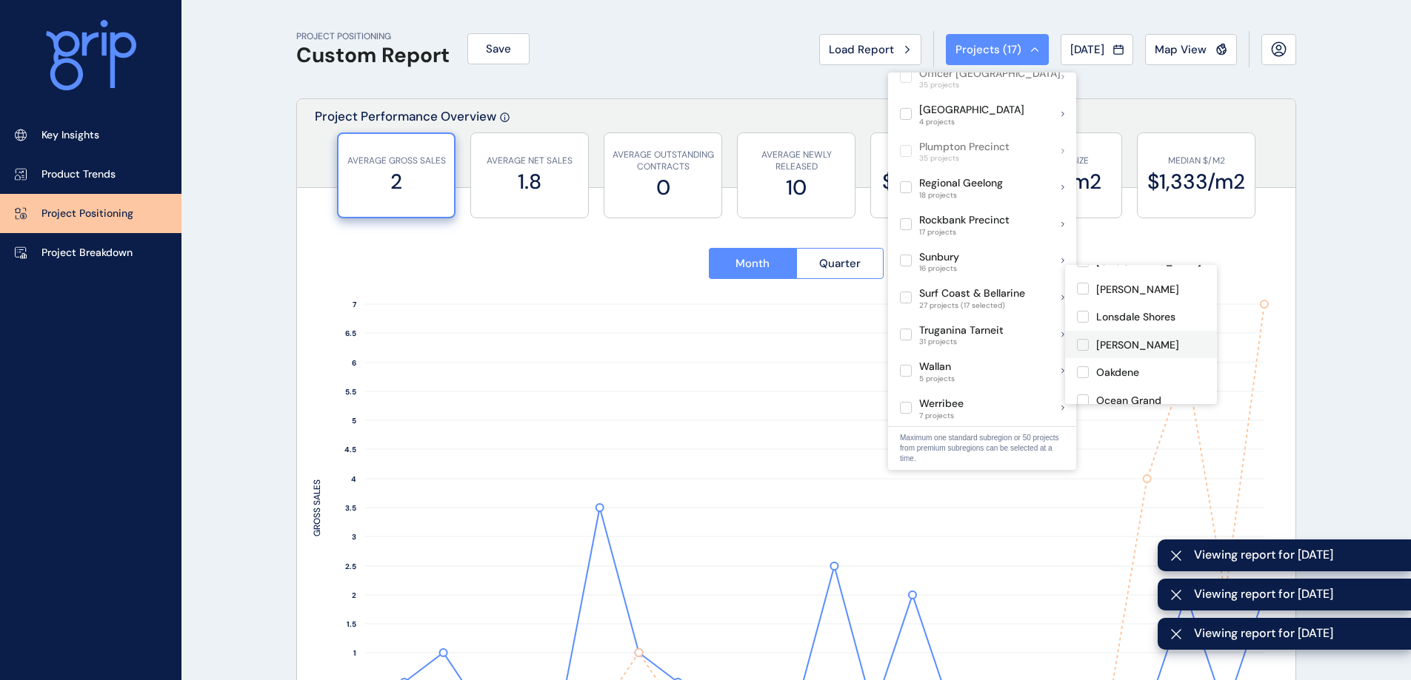
click at [1082, 323] on label at bounding box center [1083, 317] width 12 height 12
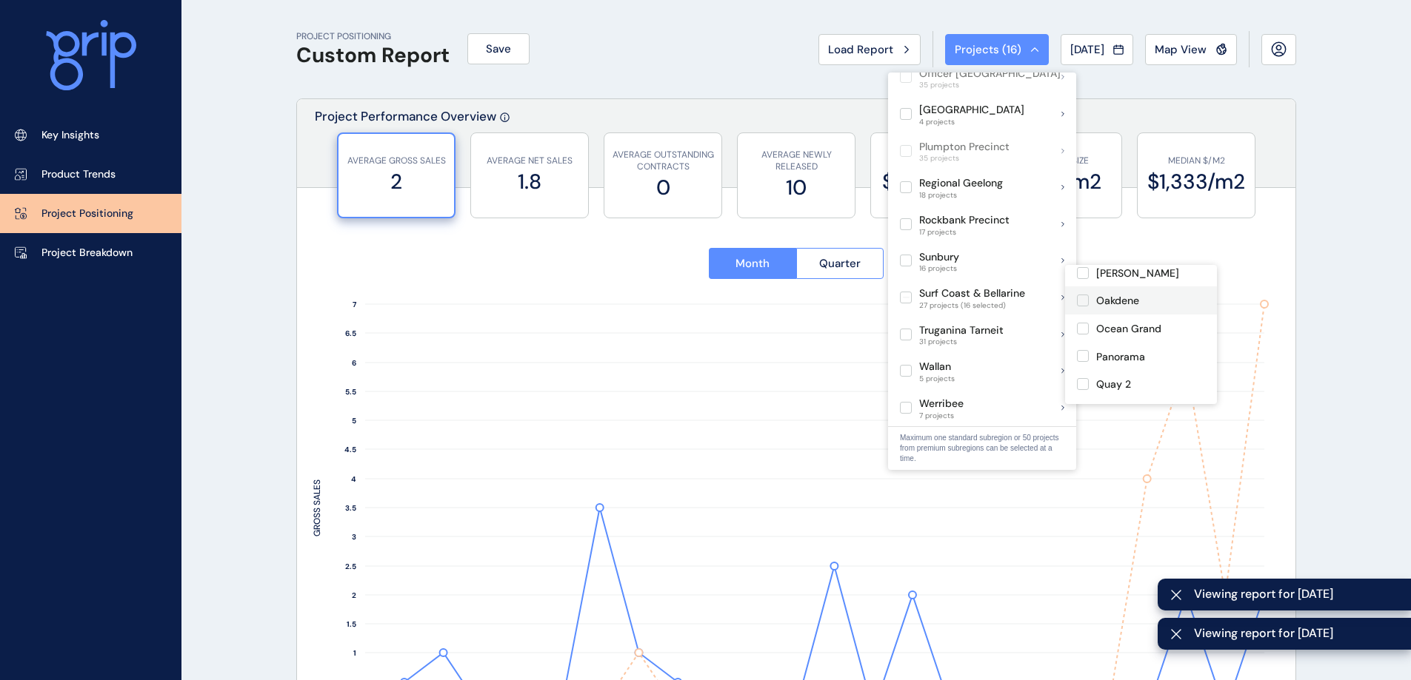
scroll to position [369, 0]
click at [1082, 306] on label at bounding box center [1083, 300] width 12 height 12
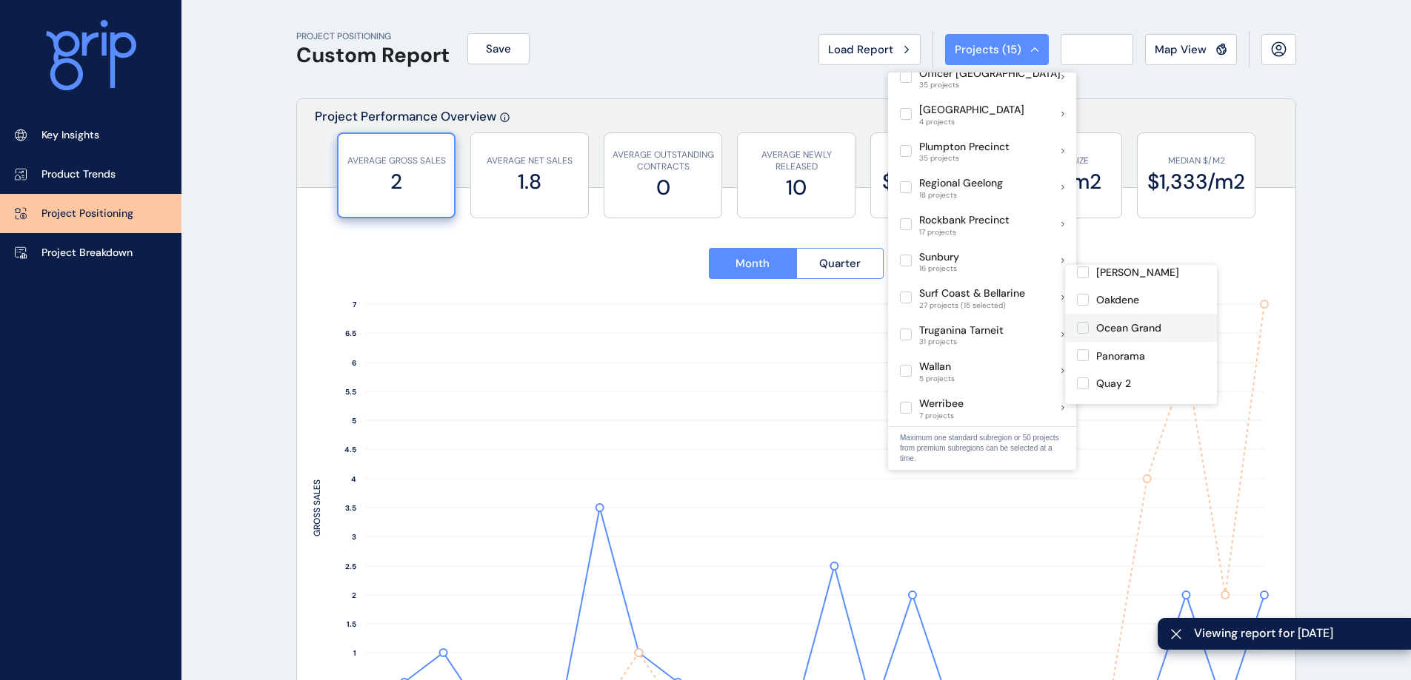
click at [1082, 334] on label at bounding box center [1083, 328] width 12 height 12
click at [1085, 361] on label at bounding box center [1083, 355] width 12 height 12
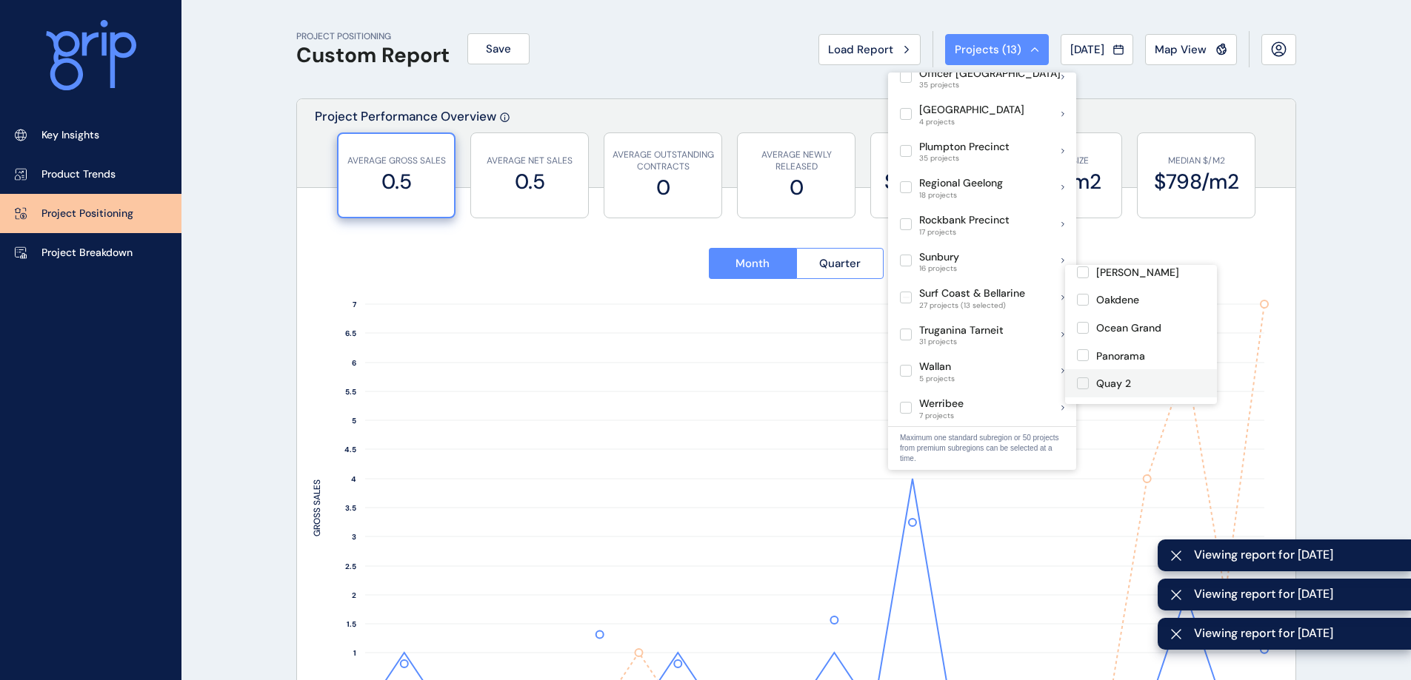
click at [1085, 389] on label at bounding box center [1083, 384] width 12 height 12
click at [1087, 341] on label at bounding box center [1083, 335] width 12 height 12
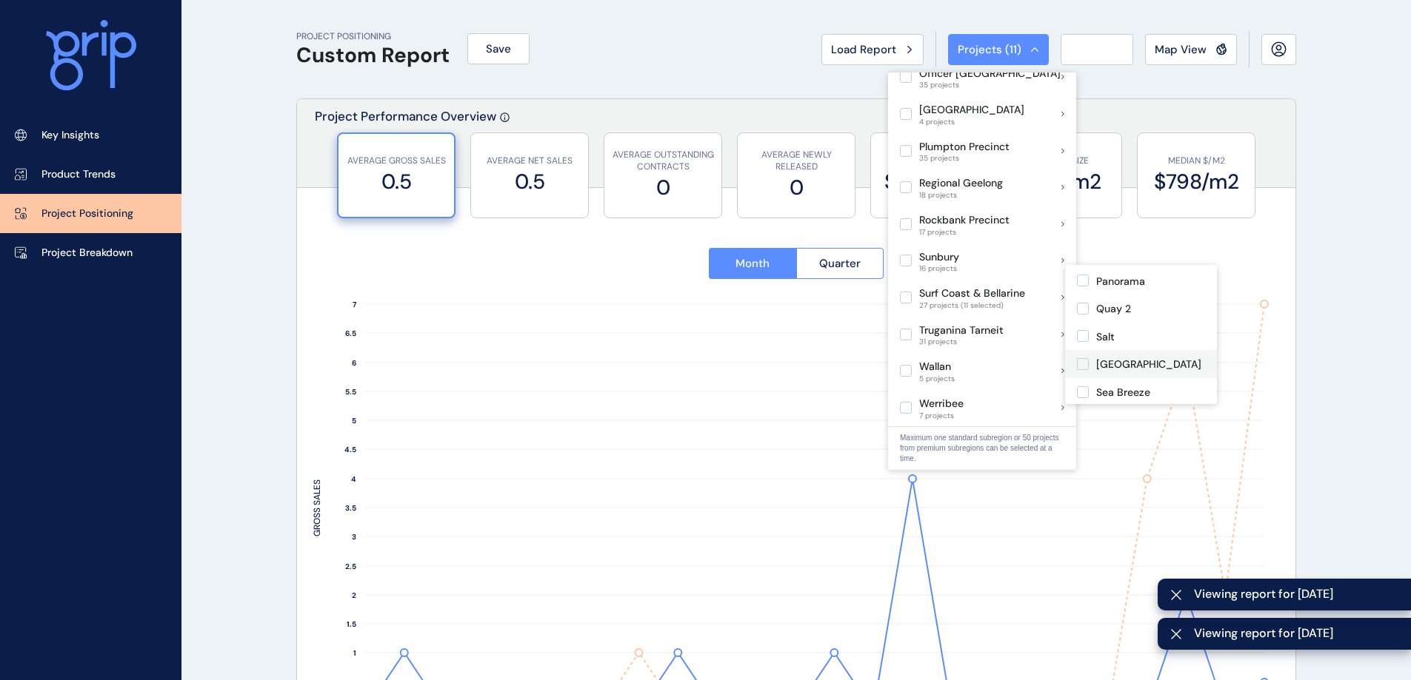
click at [1084, 370] on label at bounding box center [1083, 364] width 12 height 12
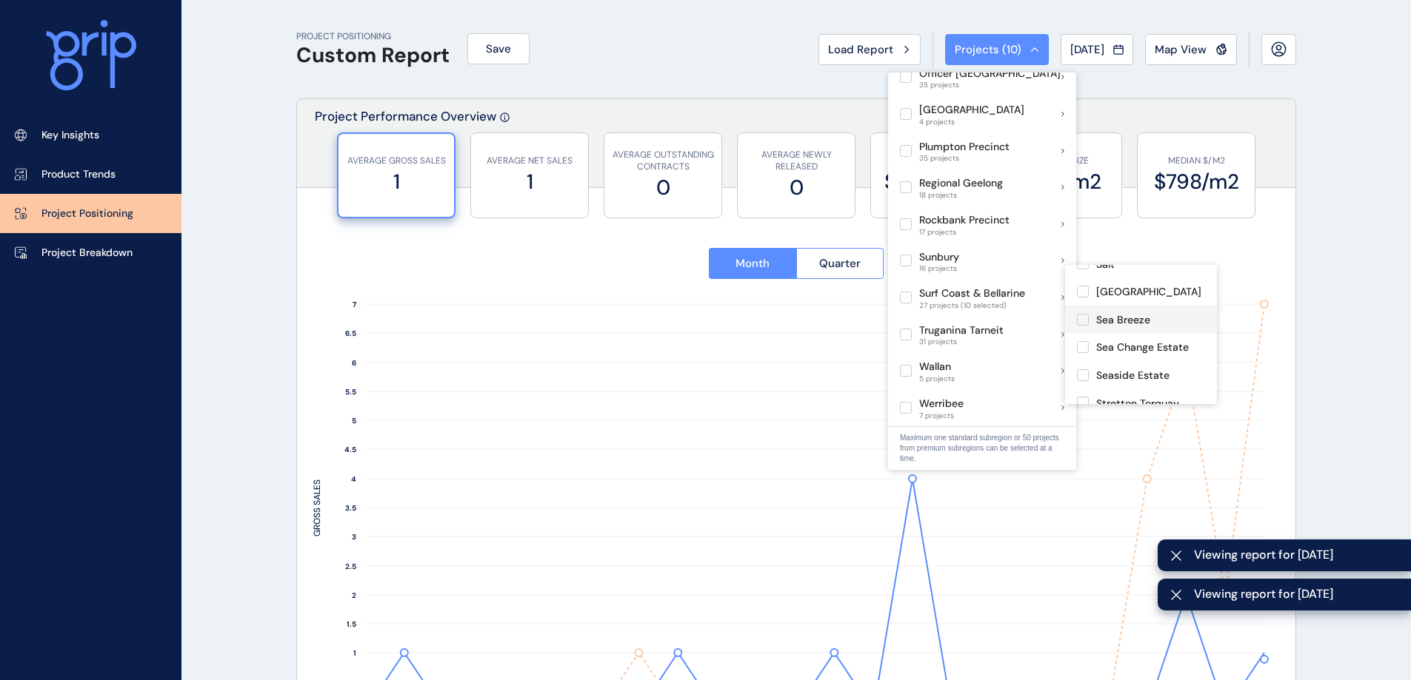
scroll to position [517, 0]
click at [1082, 325] on label at bounding box center [1083, 319] width 12 height 12
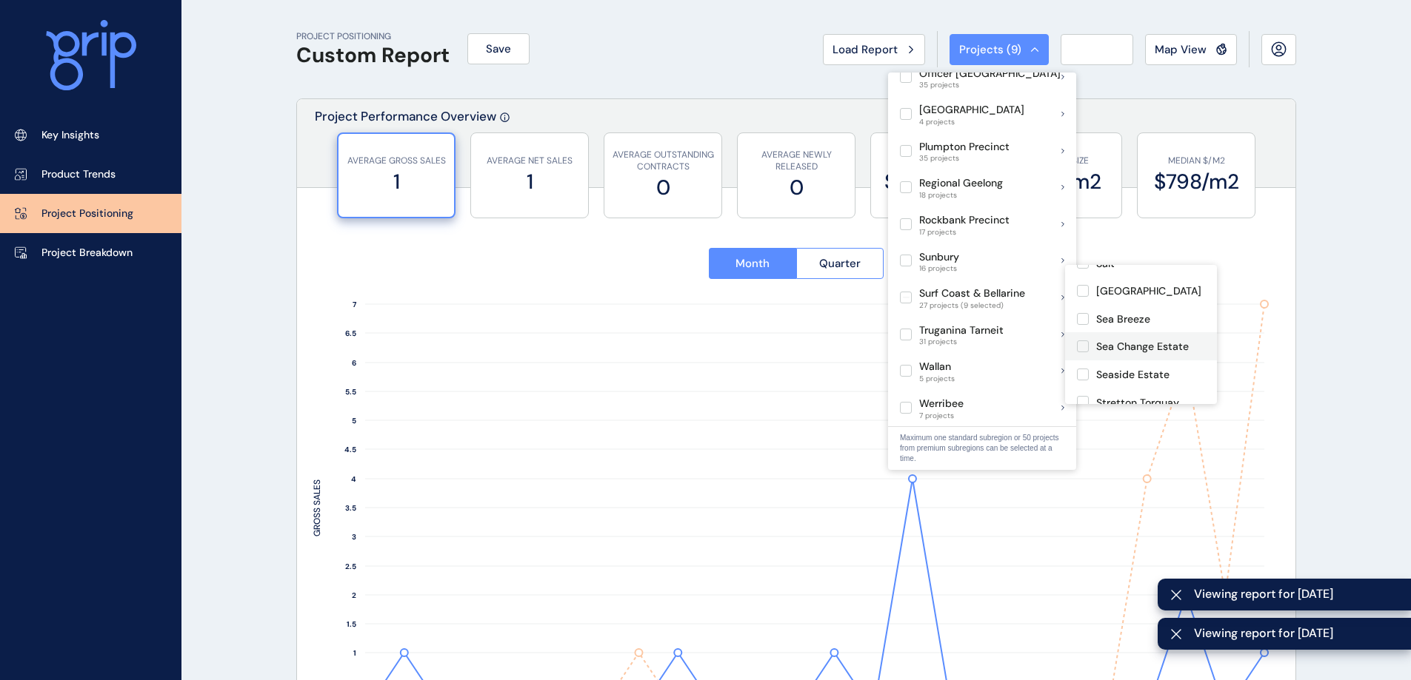
click at [1086, 352] on label at bounding box center [1083, 347] width 12 height 12
click at [1082, 381] on label at bounding box center [1083, 375] width 12 height 12
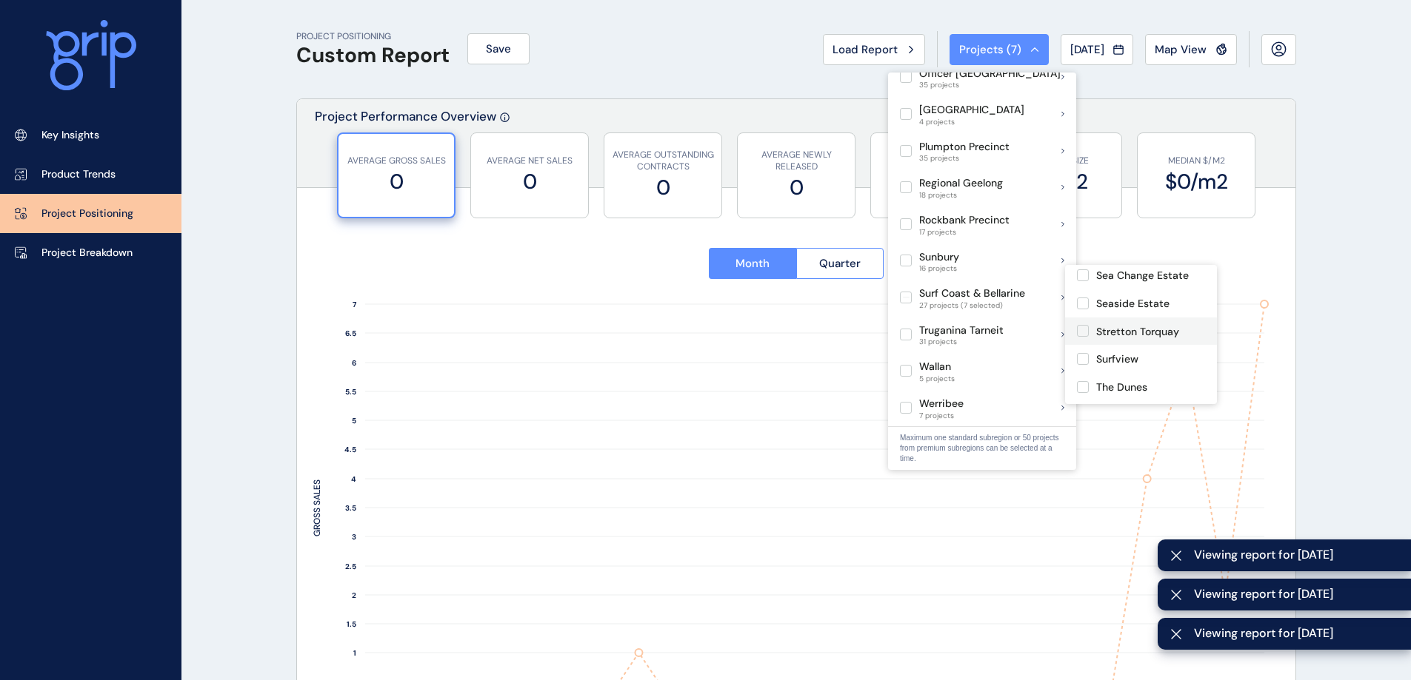
click at [1080, 337] on label at bounding box center [1083, 331] width 12 height 12
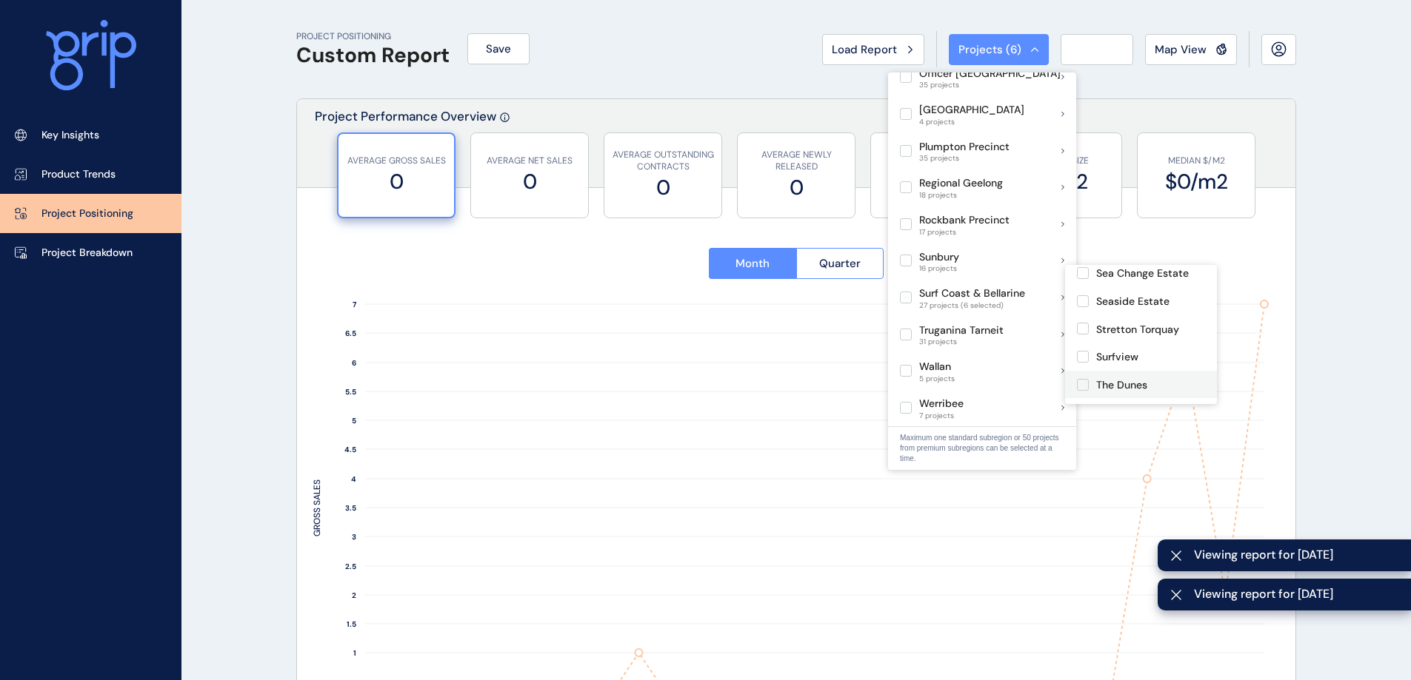
click at [1082, 363] on label at bounding box center [1083, 357] width 12 height 12
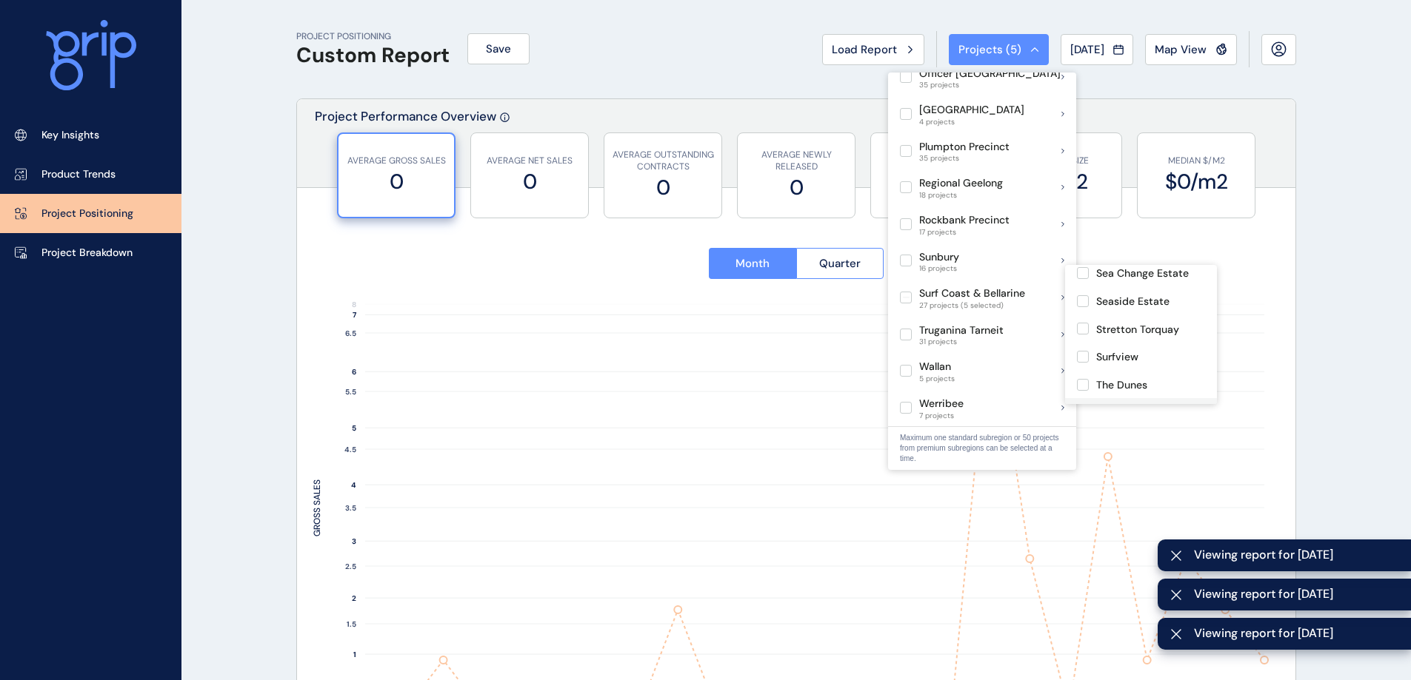
scroll to position [627, 0]
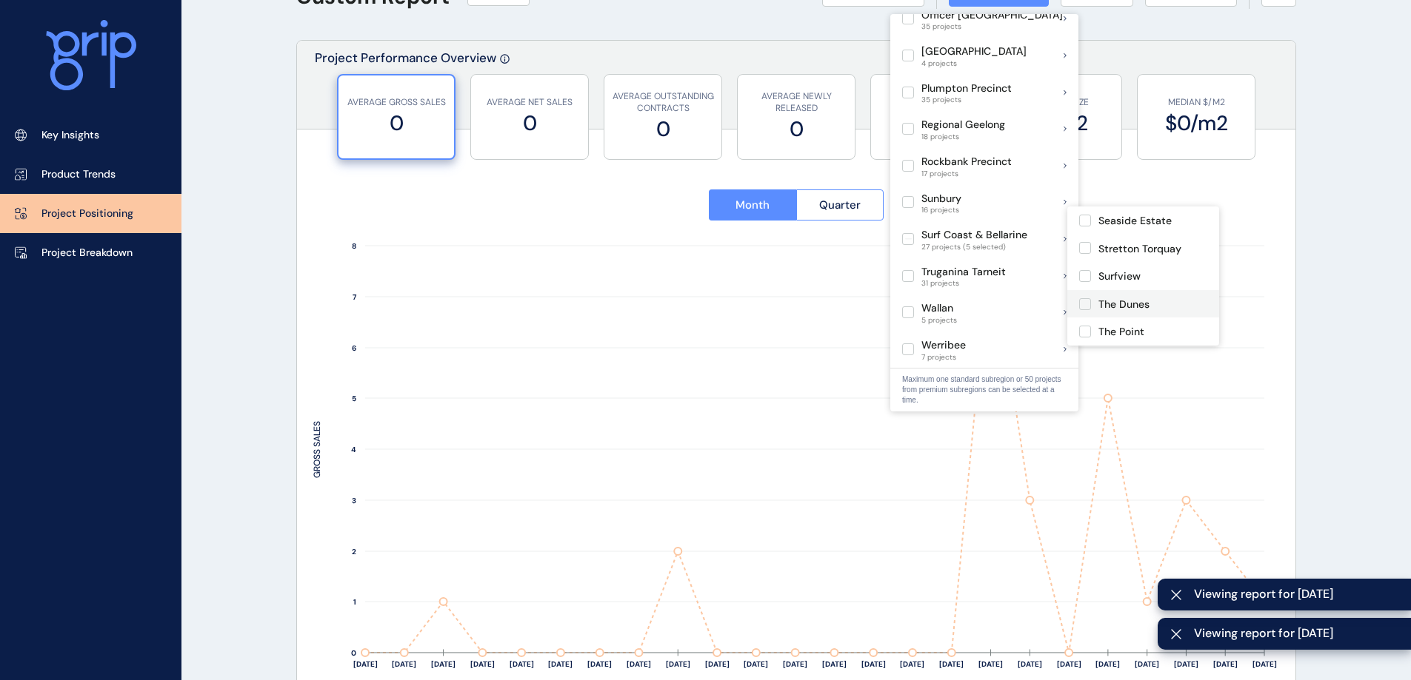
click at [1081, 306] on label at bounding box center [1085, 304] width 12 height 12
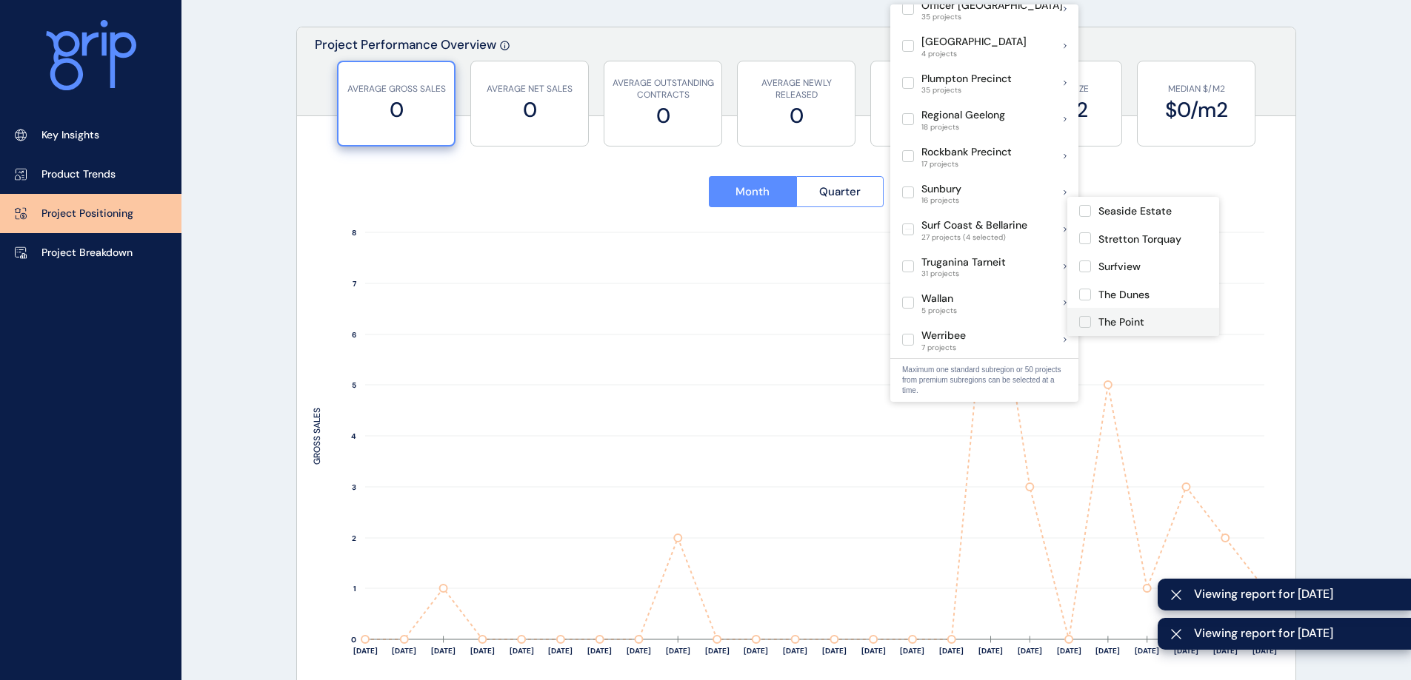
scroll to position [75, 0]
click at [1085, 318] on label at bounding box center [1085, 319] width 12 height 12
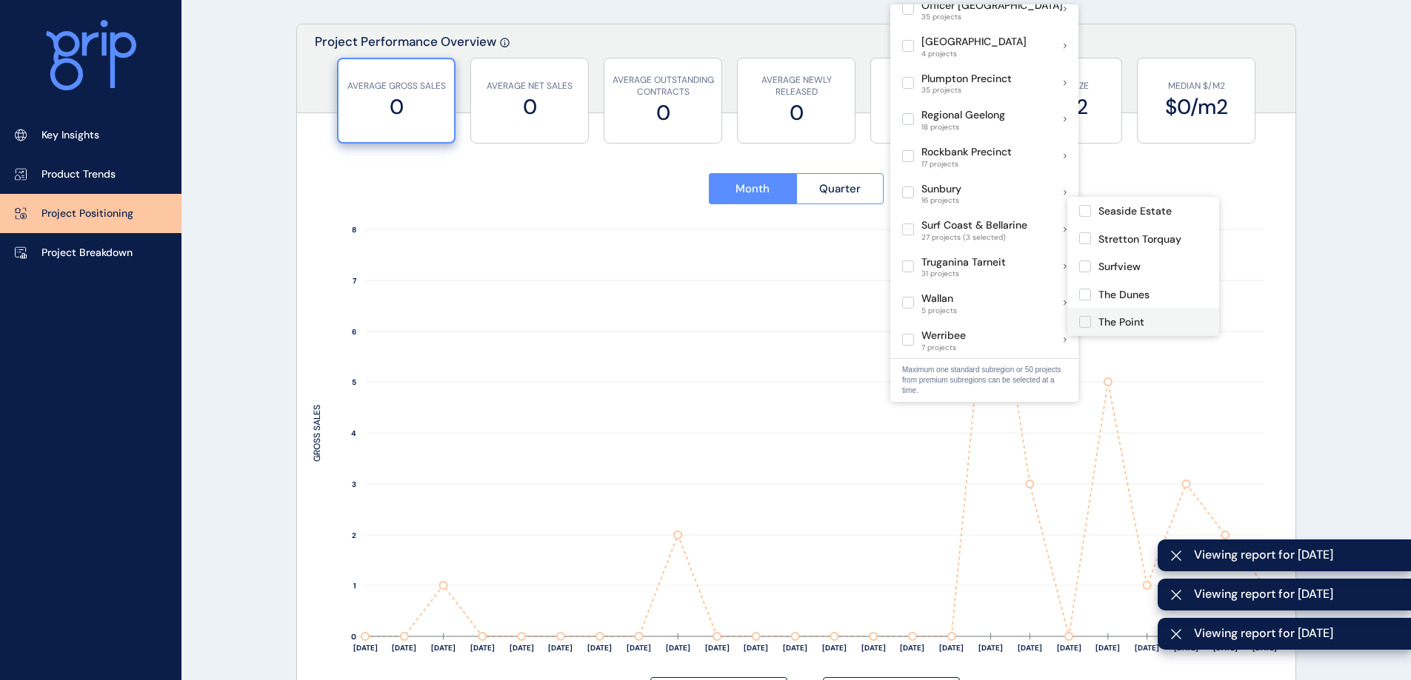
type input "**********"
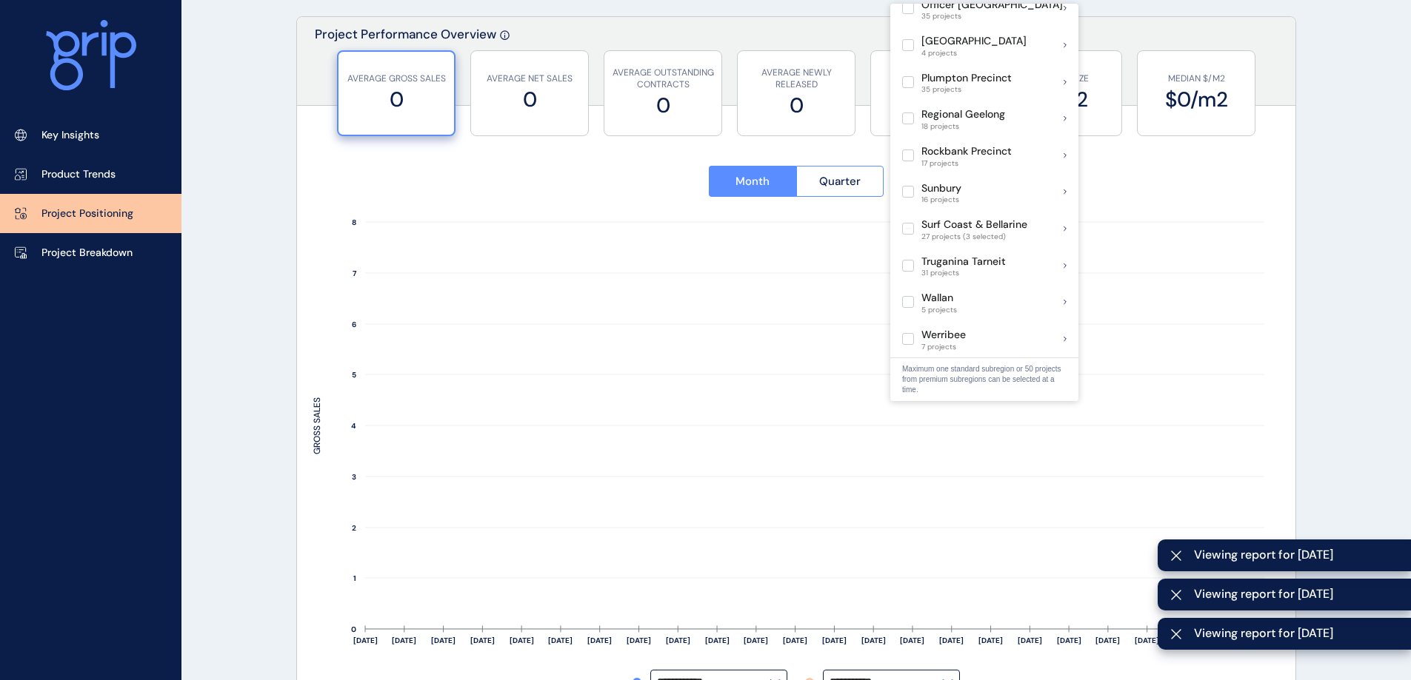
scroll to position [83, 0]
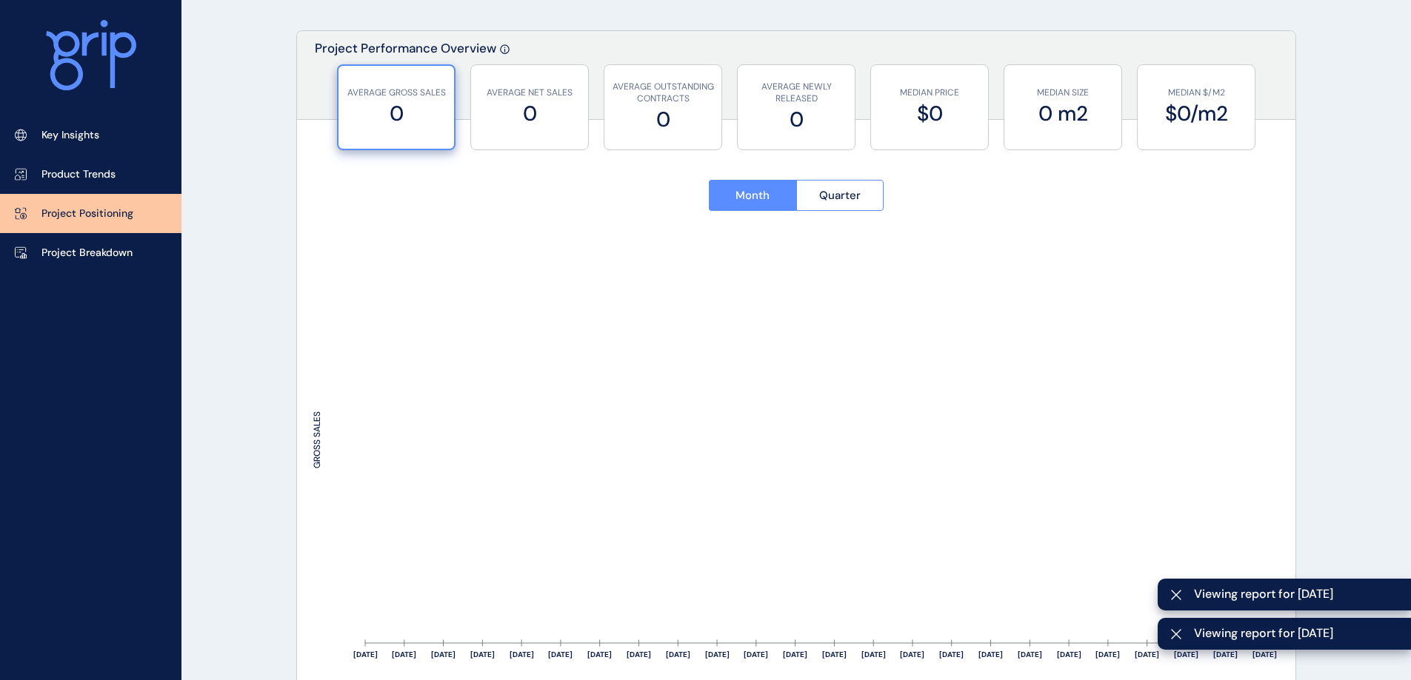
scroll to position [0, 0]
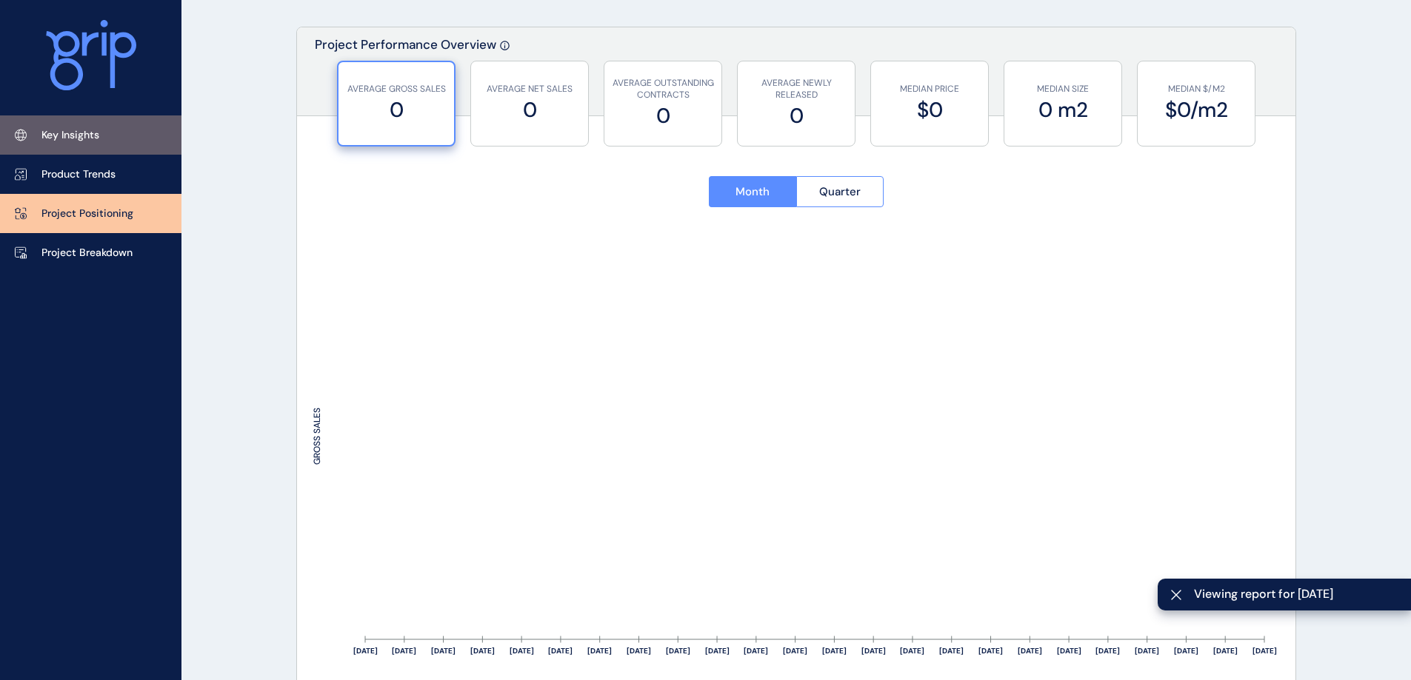
click at [77, 137] on p "Key Insights" at bounding box center [70, 135] width 58 height 15
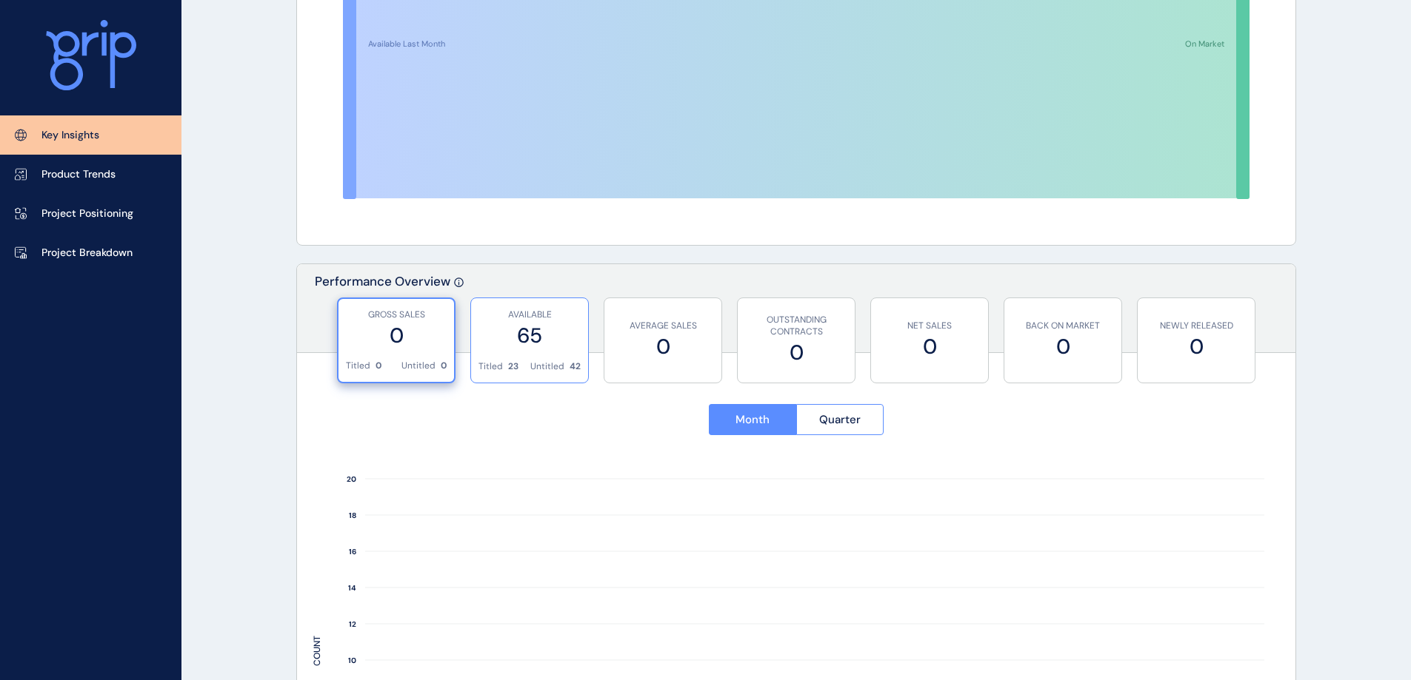
scroll to position [295, 0]
drag, startPoint x: 496, startPoint y: 367, endPoint x: 421, endPoint y: 398, distance: 81.0
drag, startPoint x: 421, startPoint y: 398, endPoint x: 250, endPoint y: 338, distance: 181.7
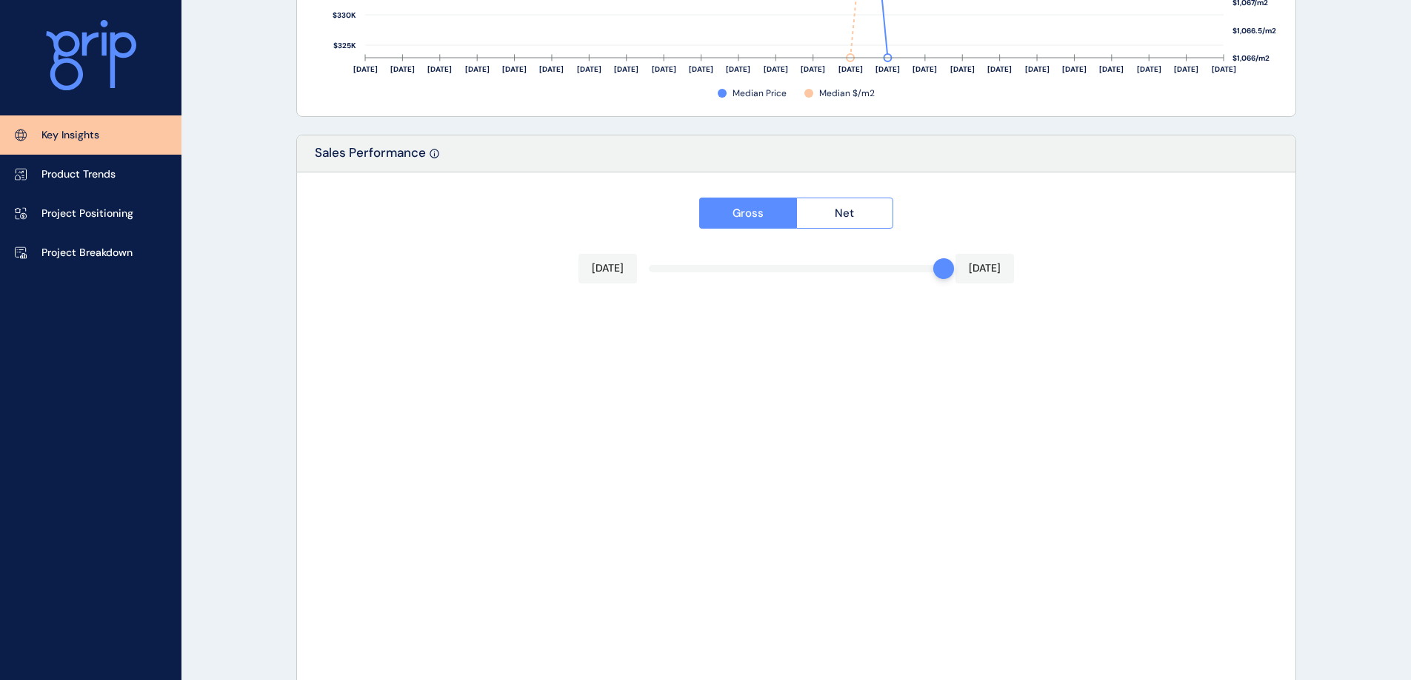
scroll to position [2437, 0]
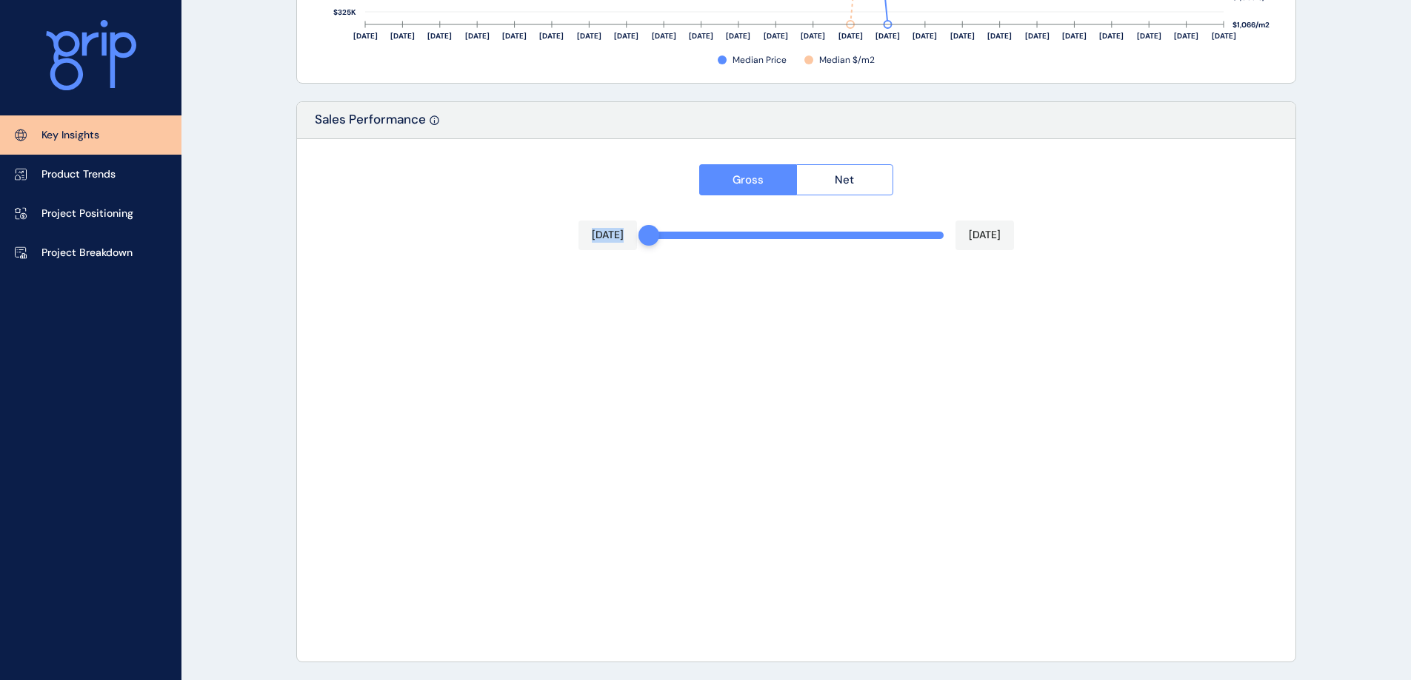
drag, startPoint x: 939, startPoint y: 234, endPoint x: 616, endPoint y: 235, distance: 322.8
click at [616, 235] on div "Gross Net [DATE] [DATE] 0%" at bounding box center [796, 400] width 998 height 523
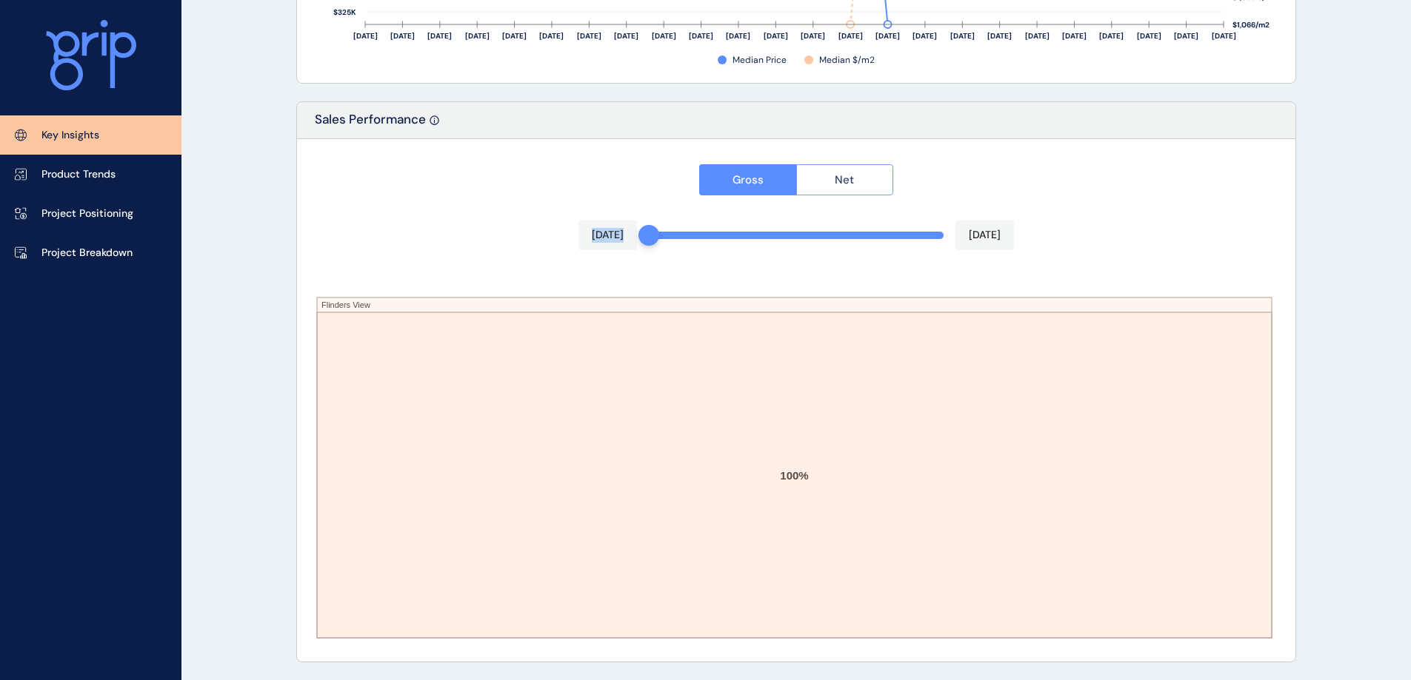
click at [831, 167] on button "Net" at bounding box center [845, 179] width 98 height 31
click at [752, 174] on span "Gross" at bounding box center [747, 180] width 31 height 15
click at [98, 175] on p "Product Trends" at bounding box center [78, 174] width 74 height 15
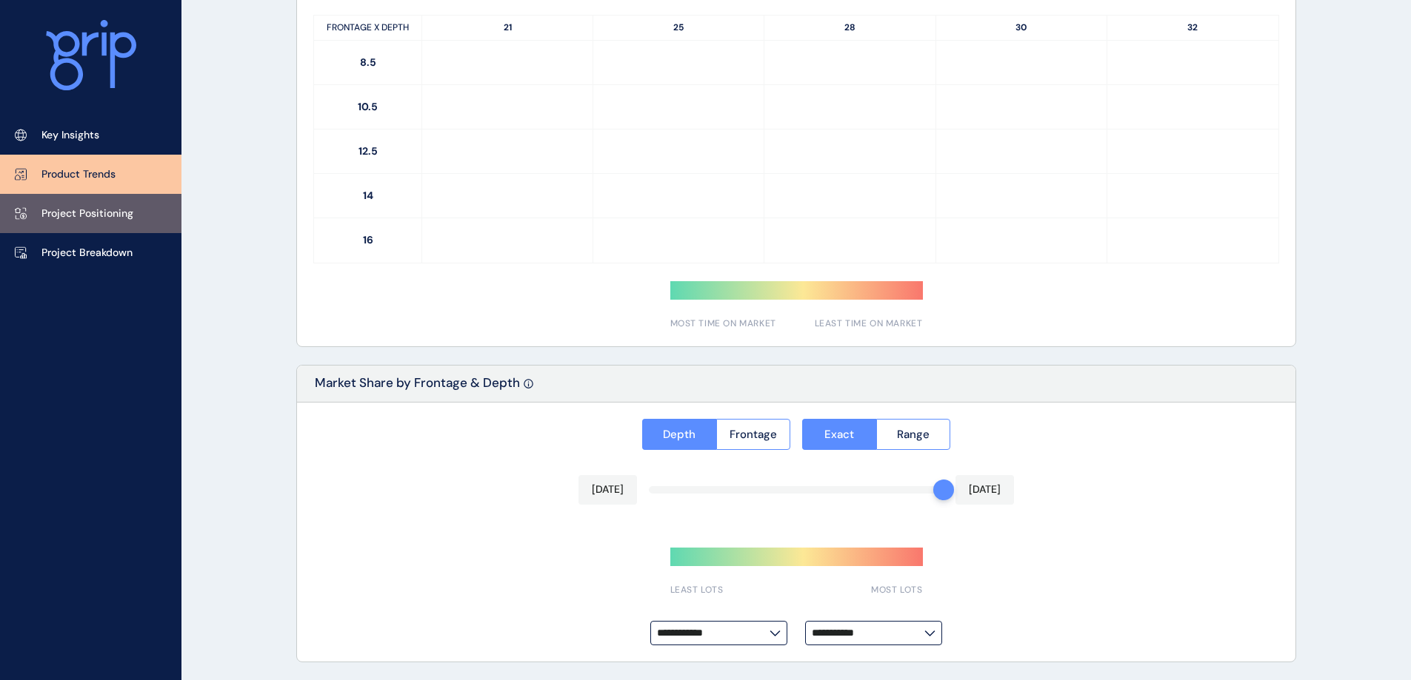
type input "**********"
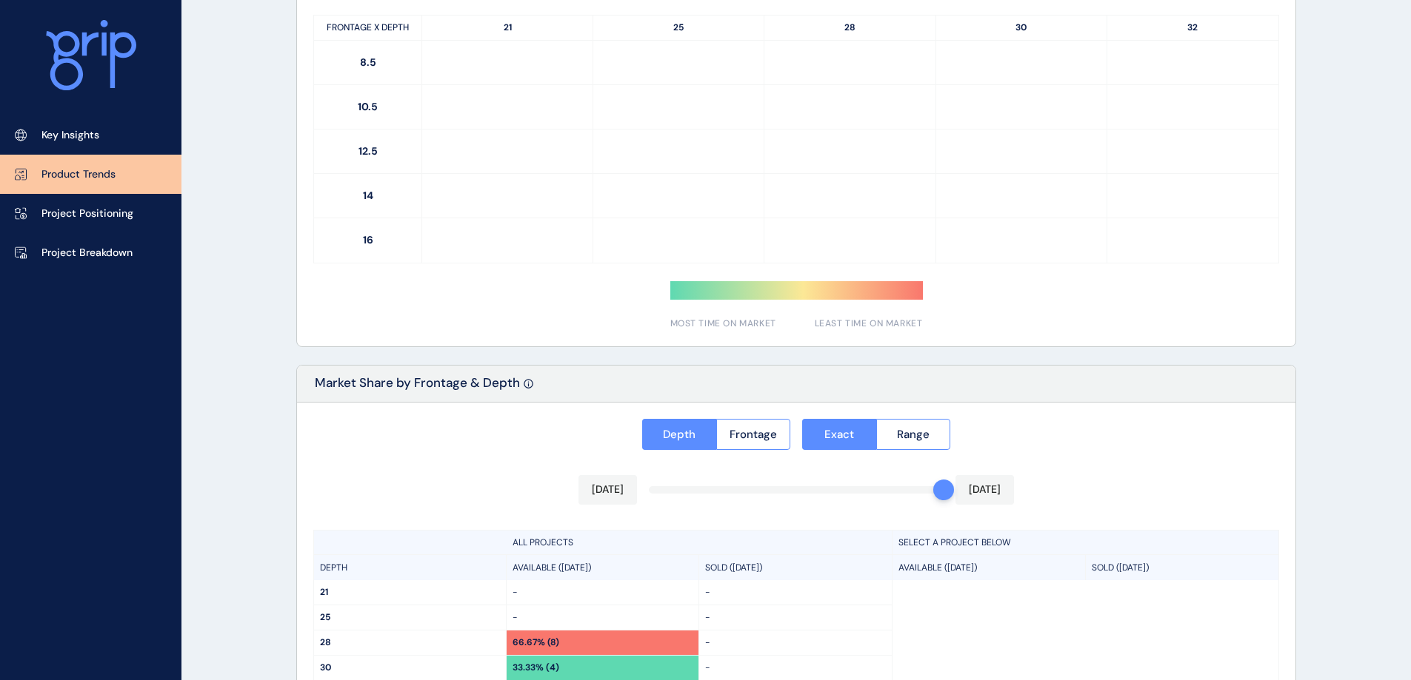
scroll to position [1052, 0]
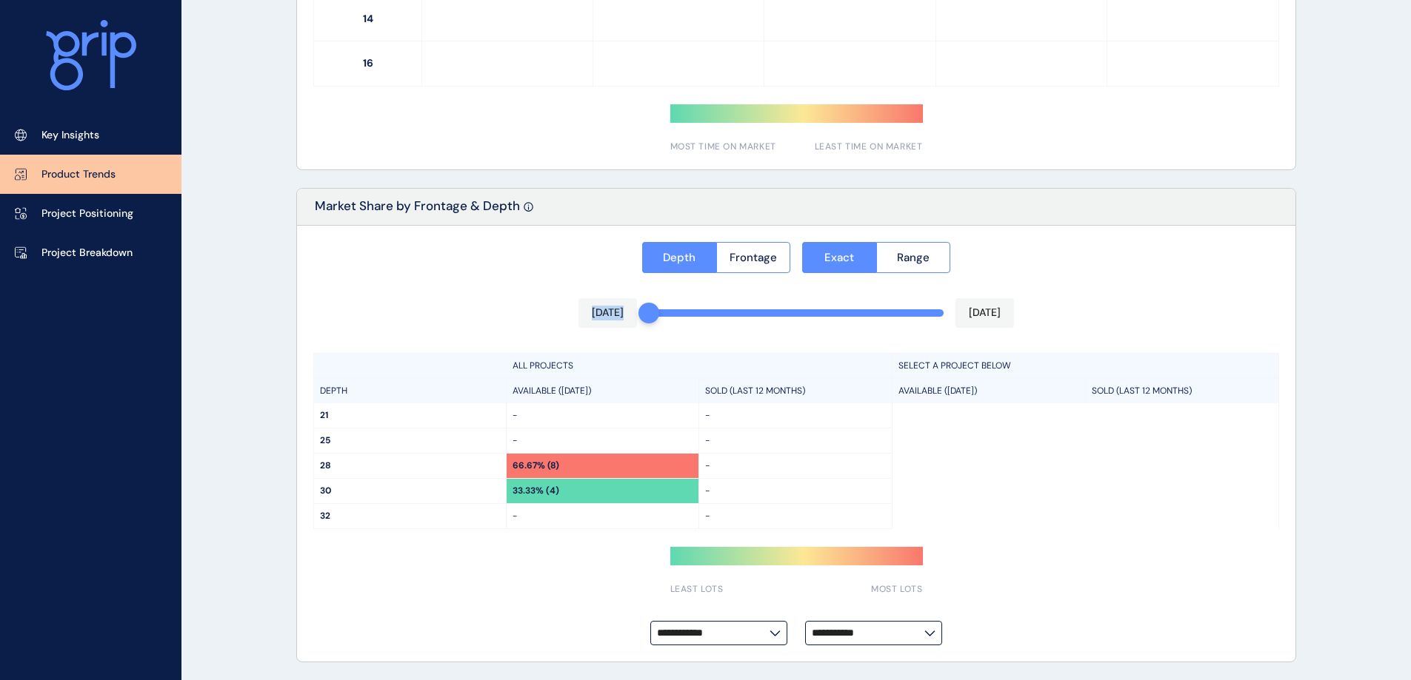
drag, startPoint x: 937, startPoint y: 321, endPoint x: 660, endPoint y: 332, distance: 277.1
click at [660, 332] on div "**********" at bounding box center [796, 444] width 998 height 437
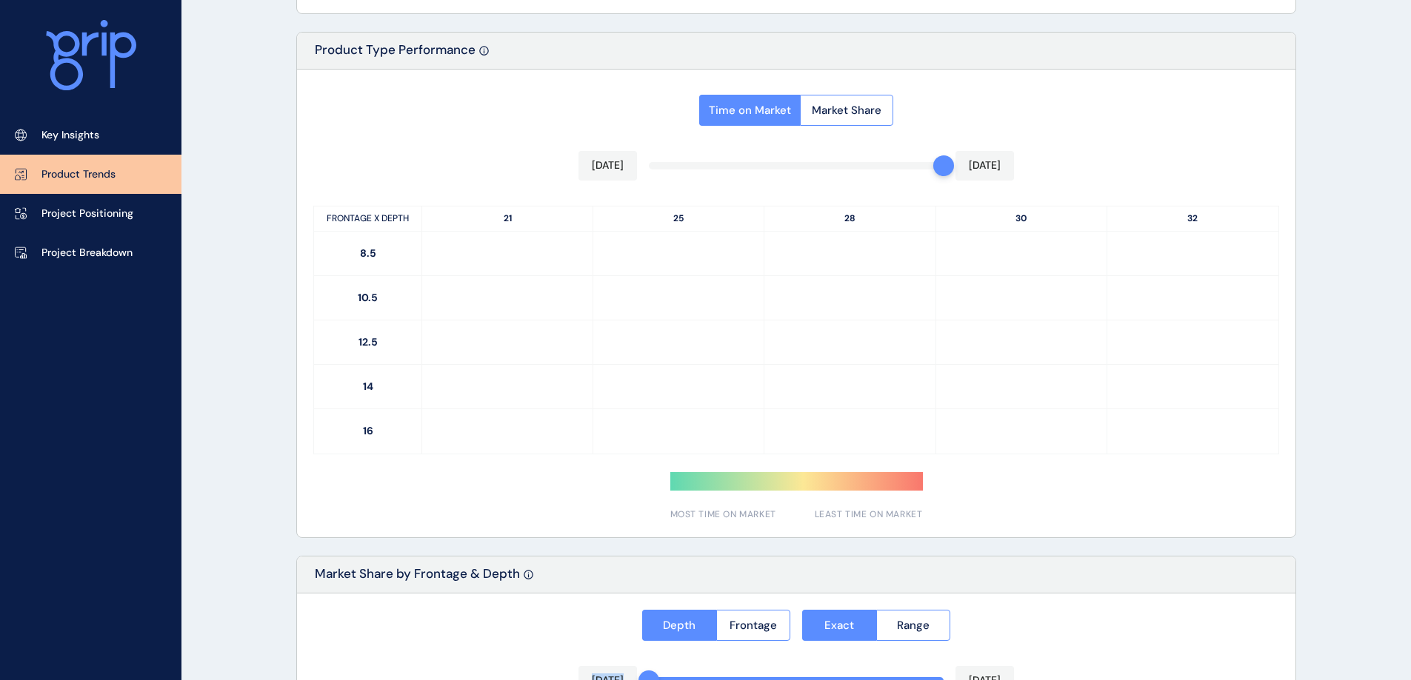
scroll to position [683, 0]
drag, startPoint x: 841, startPoint y: 173, endPoint x: 825, endPoint y: 175, distance: 16.4
click at [825, 175] on div "[DATE] [DATE]" at bounding box center [795, 168] width 435 height 30
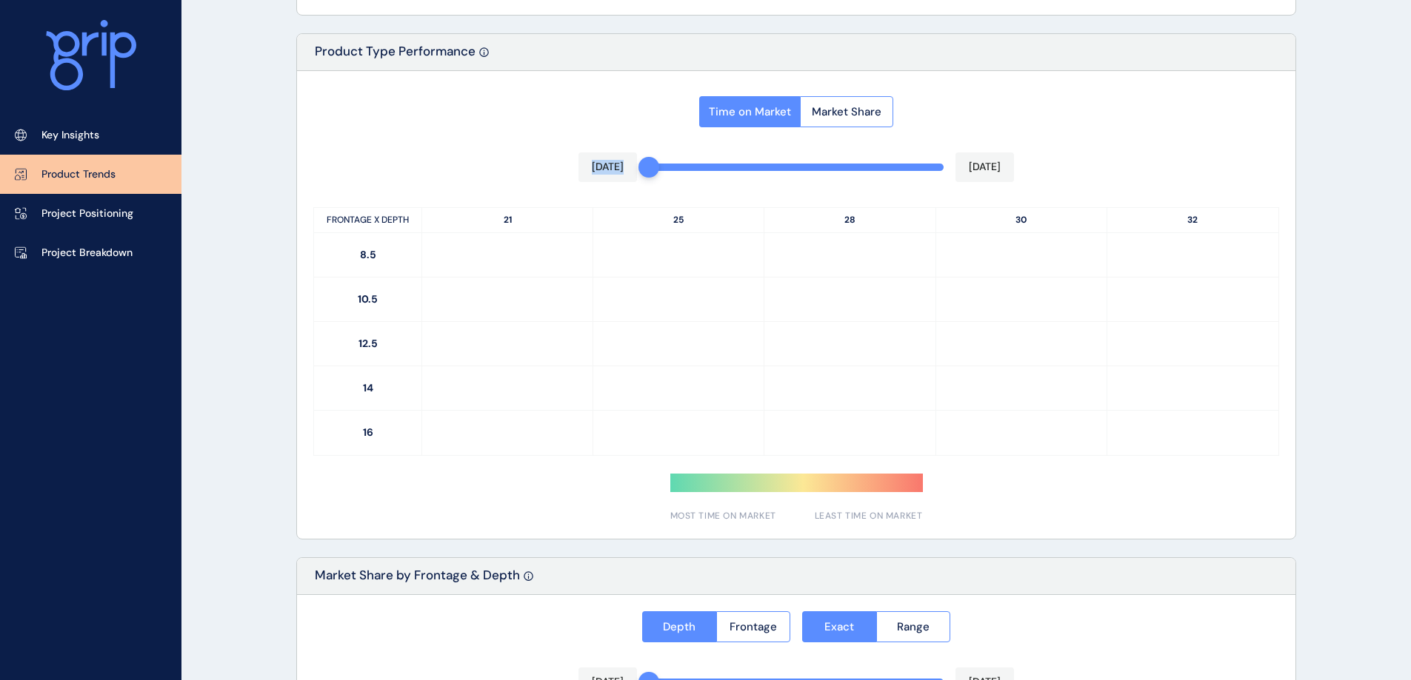
drag, startPoint x: 931, startPoint y: 168, endPoint x: 624, endPoint y: 168, distance: 306.5
click at [626, 167] on div "Time on Market Market Share [DATE] [DATE] FRONTAGE X DEPTH 21 25 28 30 32 8.5 1…" at bounding box center [796, 305] width 998 height 468
click at [761, 108] on span "Time on Market" at bounding box center [750, 111] width 82 height 15
click at [854, 109] on span "Market Share" at bounding box center [847, 111] width 70 height 15
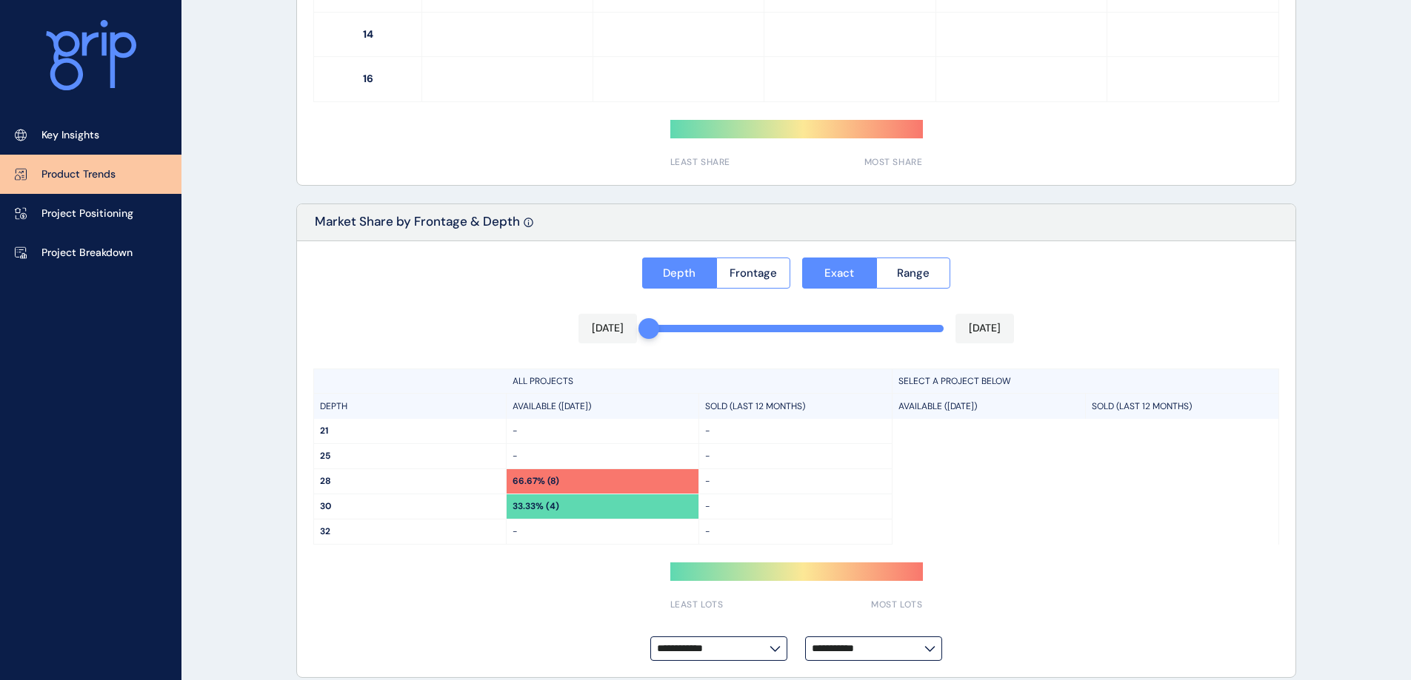
scroll to position [1052, 0]
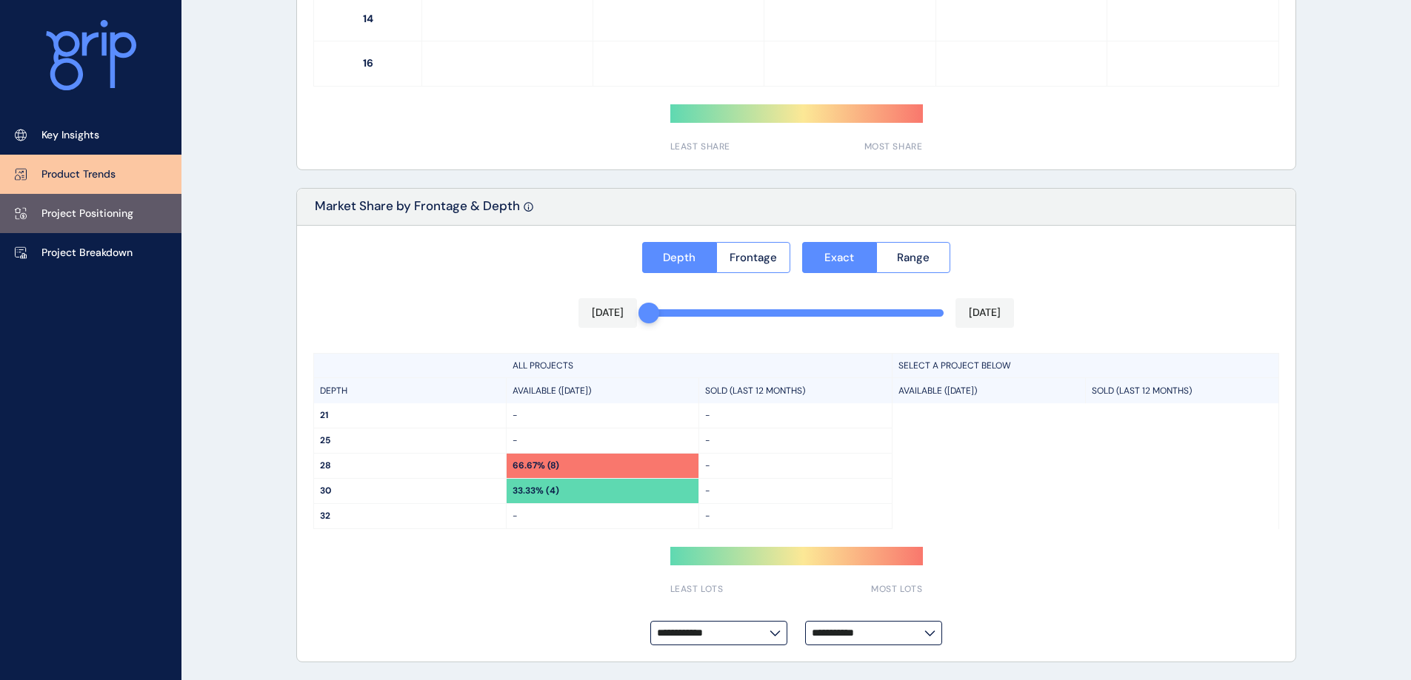
click at [65, 209] on p "Project Positioning" at bounding box center [87, 214] width 92 height 15
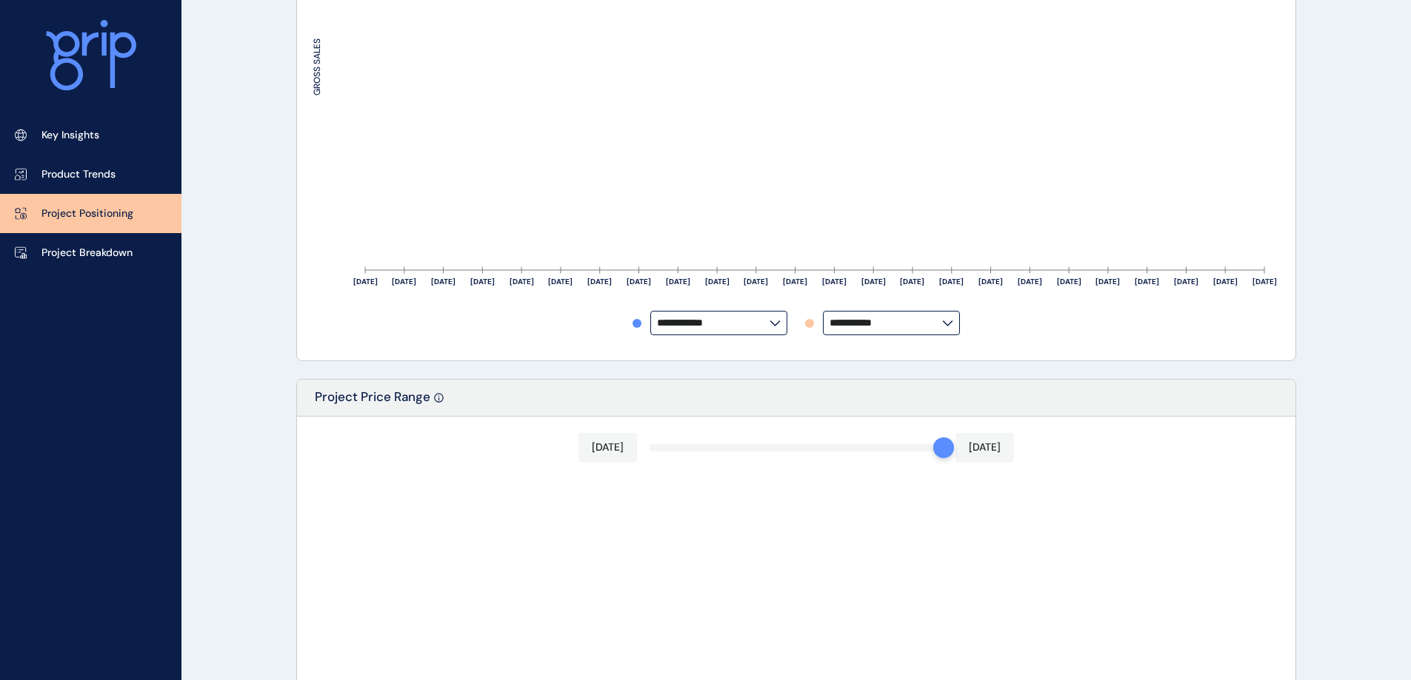
scroll to position [443, 0]
drag, startPoint x: 928, startPoint y: 445, endPoint x: 563, endPoint y: 439, distance: 365.1
click at [563, 439] on div "[DATE] [DATE] PRICE" at bounding box center [796, 679] width 998 height 528
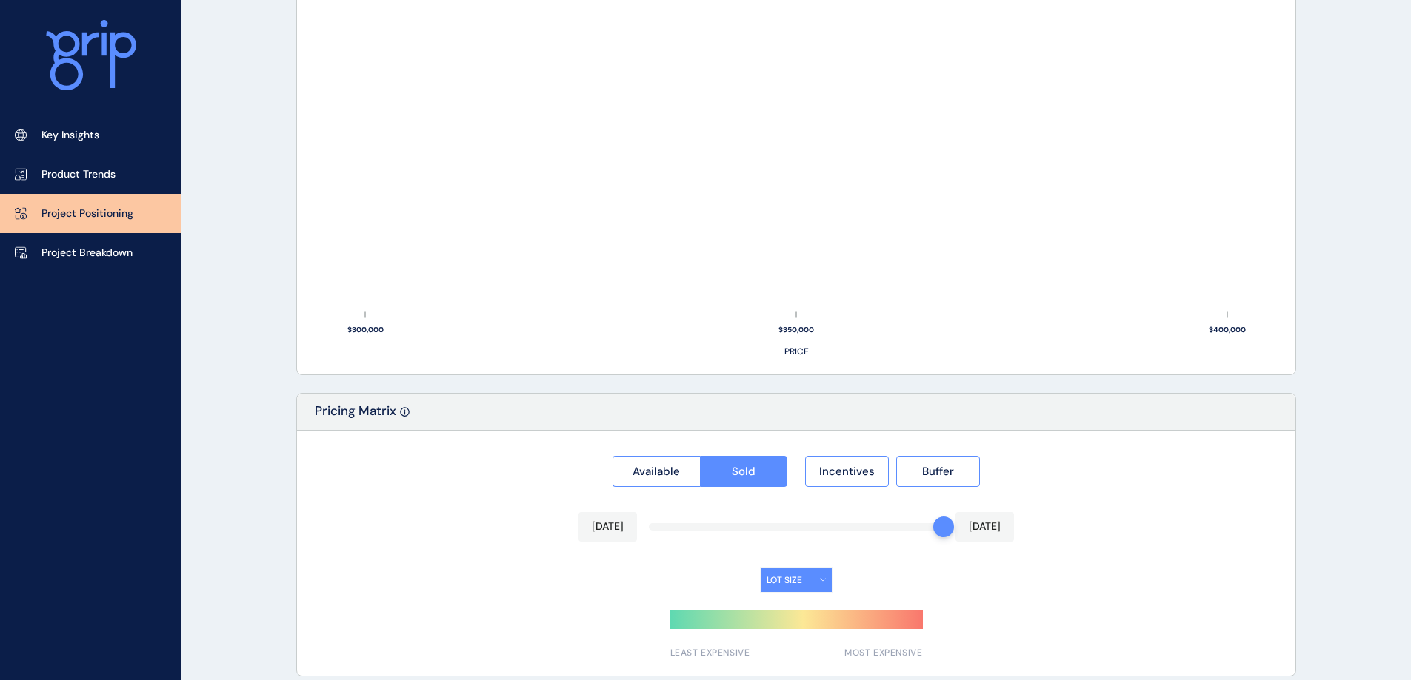
scroll to position [1025, 0]
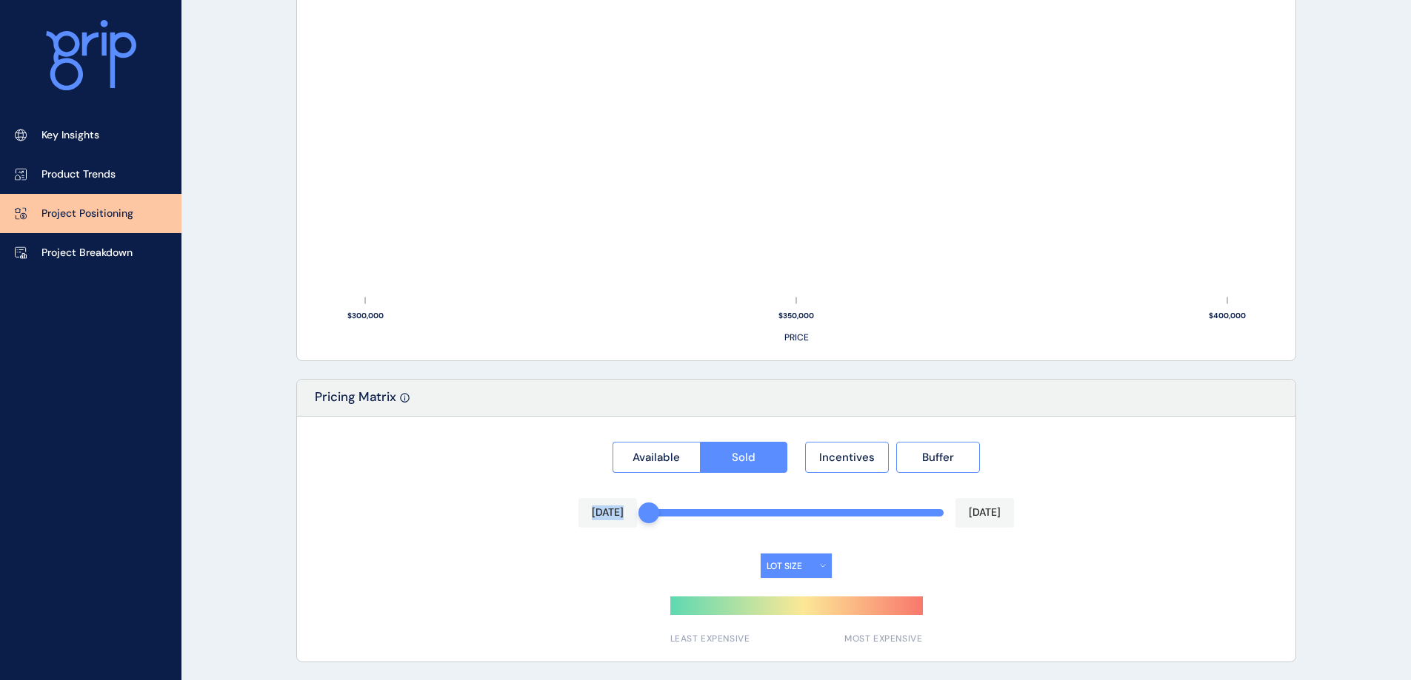
drag, startPoint x: 940, startPoint y: 512, endPoint x: 643, endPoint y: 522, distance: 296.3
click at [643, 522] on div "Available Sold Incentives Buffer [DATE] [DATE] LOT SIZE LEAST EXPENSIVE MOST EX…" at bounding box center [796, 539] width 998 height 245
click at [409, 531] on div "Available Sold Incentives Buffer [DATE] [DATE] LOT SIZE LEAST EXPENSIVE MOST EX…" at bounding box center [796, 539] width 998 height 245
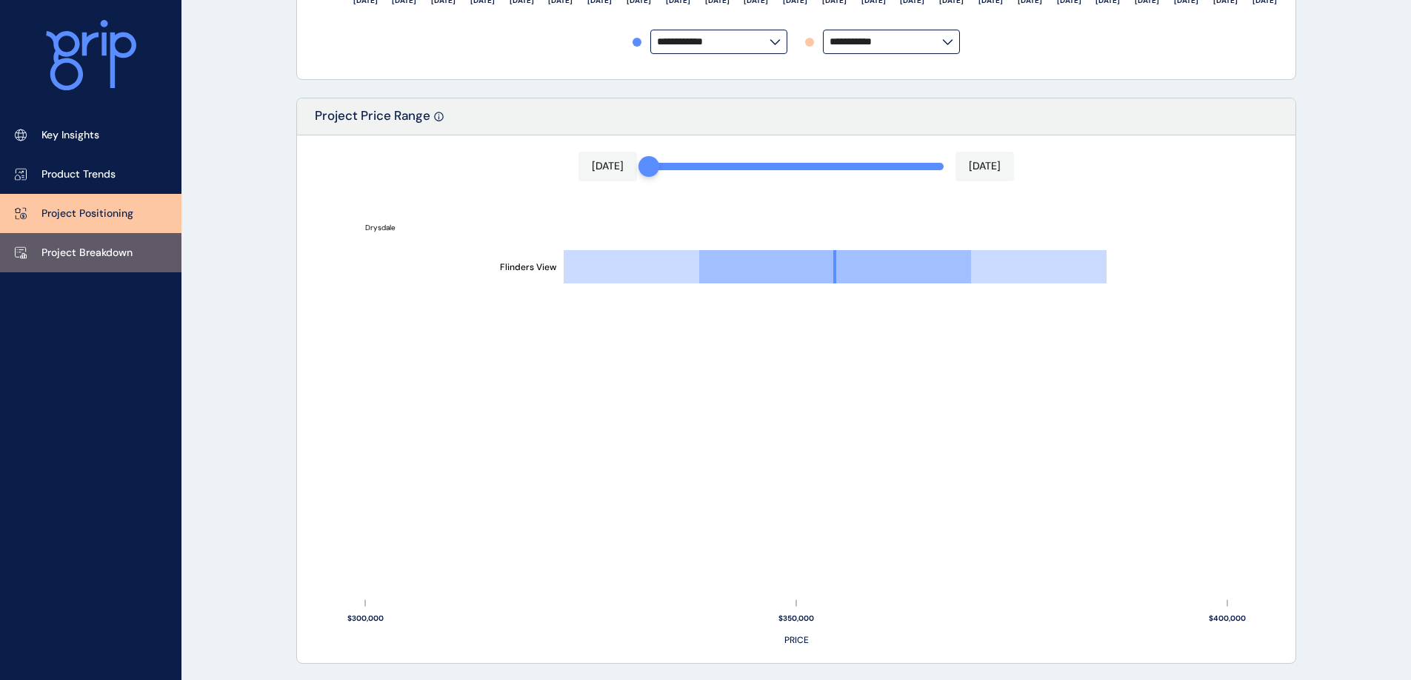
scroll to position [721, 0]
click at [80, 255] on p "Project Breakdown" at bounding box center [86, 253] width 91 height 15
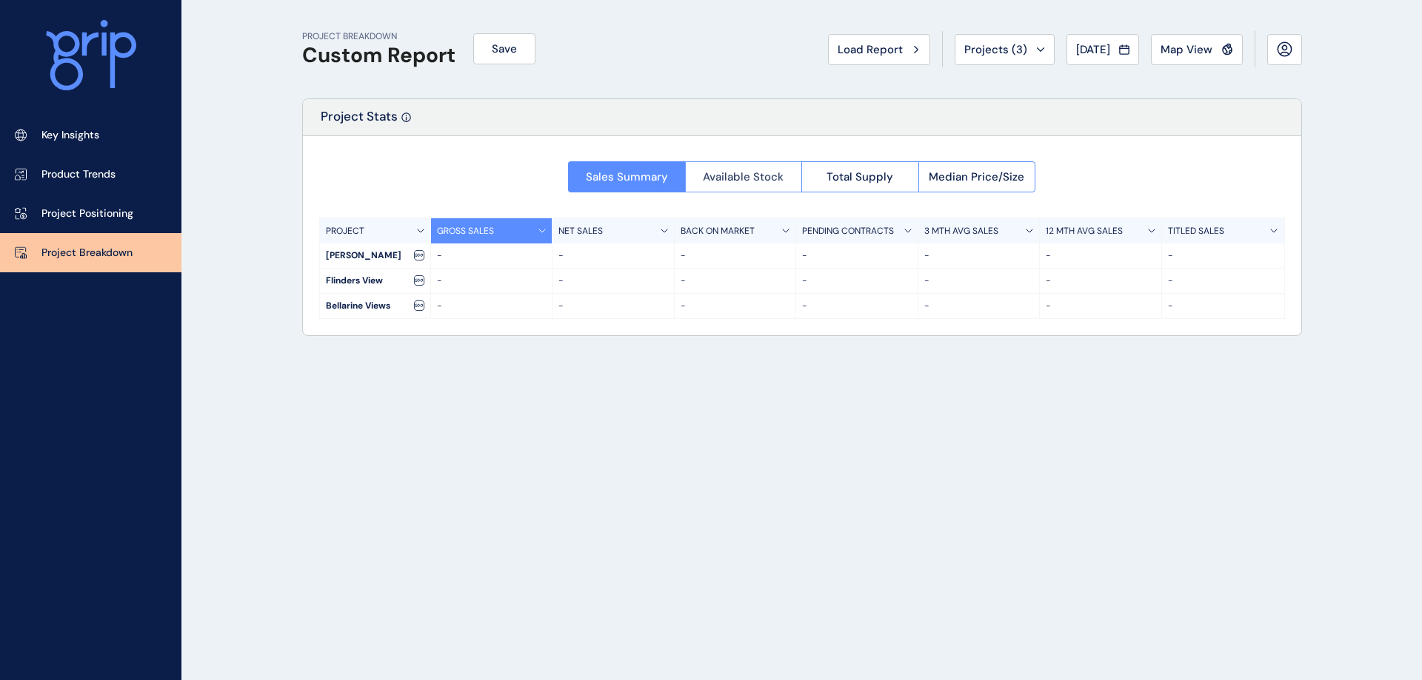
click at [777, 167] on button "Available Stock" at bounding box center [743, 176] width 117 height 31
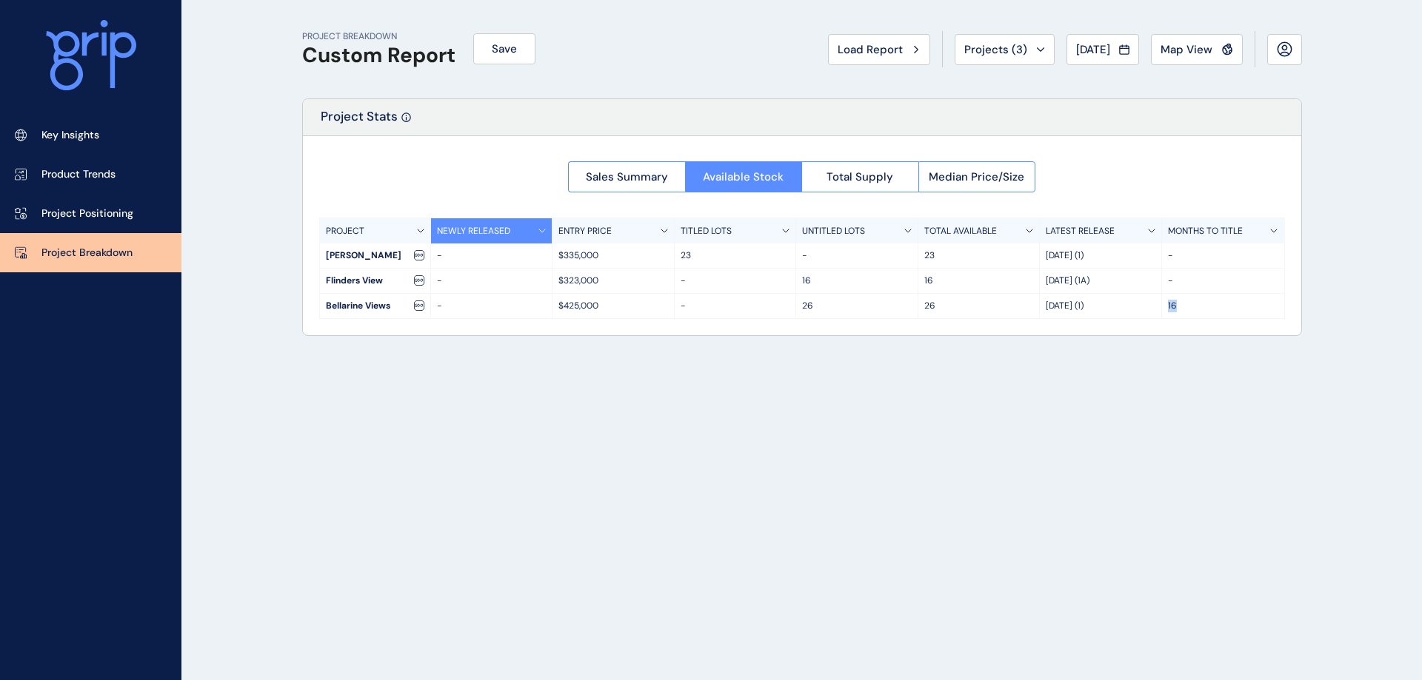
drag, startPoint x: 1164, startPoint y: 304, endPoint x: 1191, endPoint y: 304, distance: 26.7
click at [1191, 304] on div "16" at bounding box center [1223, 306] width 122 height 24
click at [1183, 376] on div "PROJECT BREAKDOWN Custom Report Save Load Report Projects ( 3 ) [DATE] 2025 < >…" at bounding box center [802, 340] width 1037 height 680
drag, startPoint x: 1039, startPoint y: 300, endPoint x: 720, endPoint y: 305, distance: 319.2
click at [720, 305] on div "Bellarine Views - $425,000 - 26 [DATE] (1) 16" at bounding box center [802, 306] width 964 height 25
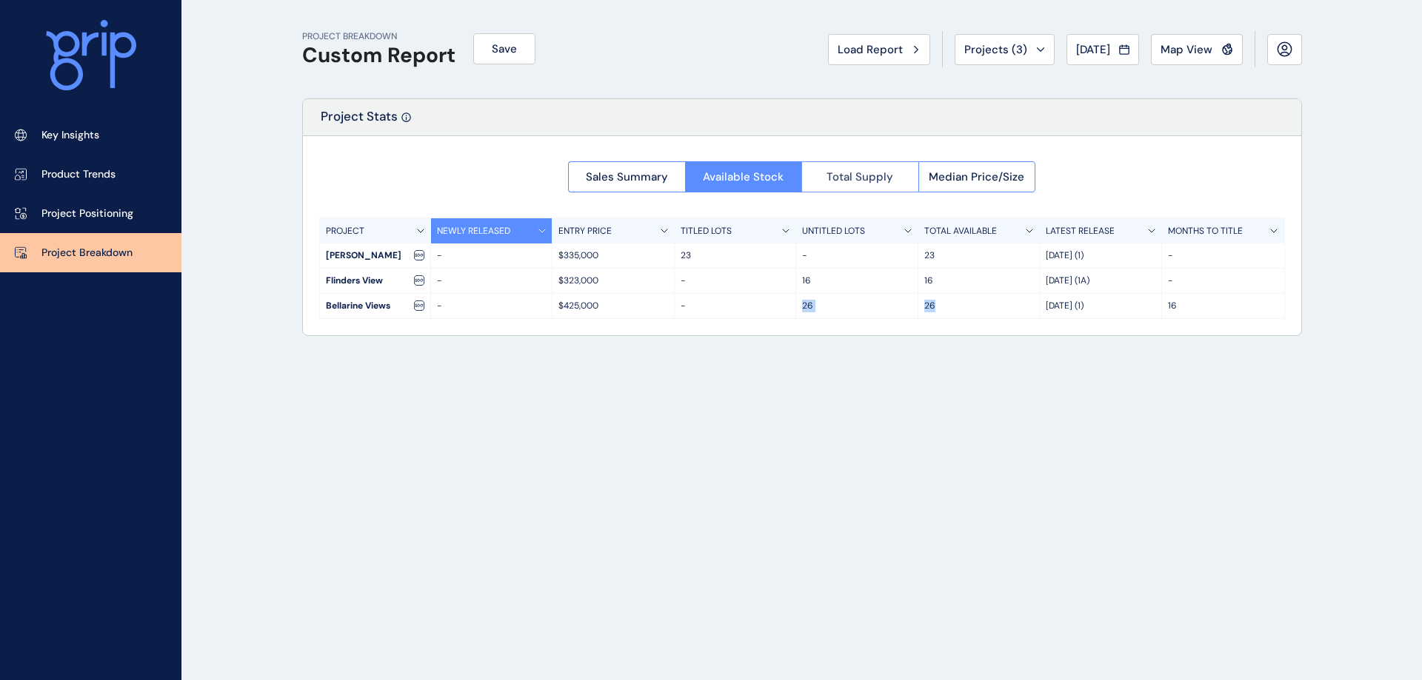
click at [842, 179] on span "Total Supply" at bounding box center [859, 177] width 67 height 15
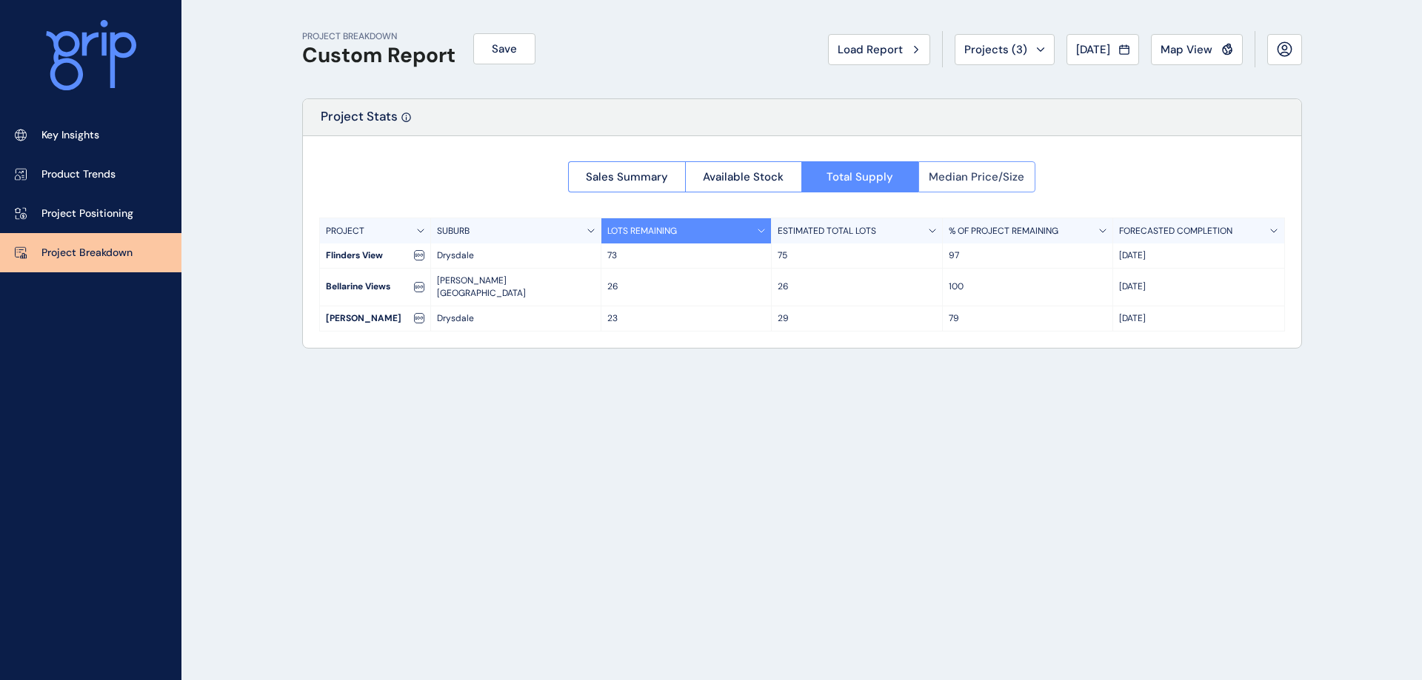
click at [984, 175] on span "Median Price/Size" at bounding box center [976, 177] width 96 height 15
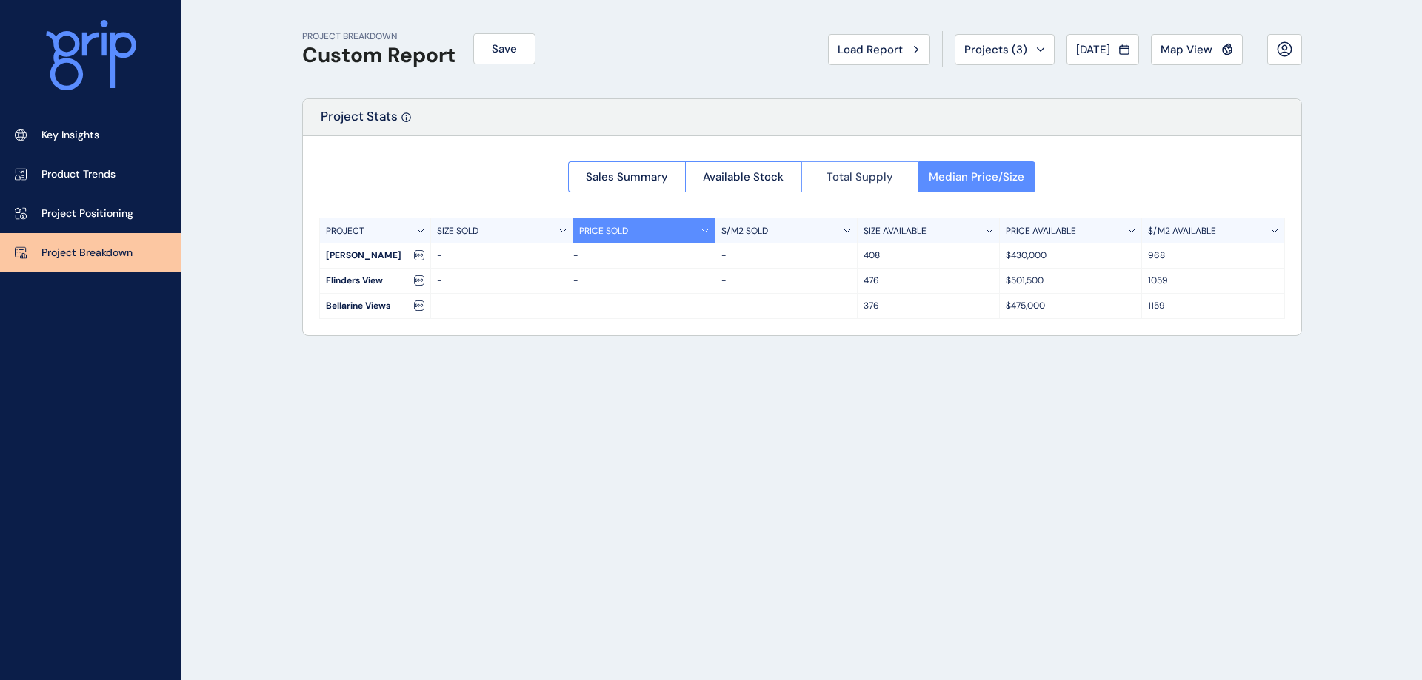
click at [850, 180] on span "Total Supply" at bounding box center [859, 177] width 67 height 15
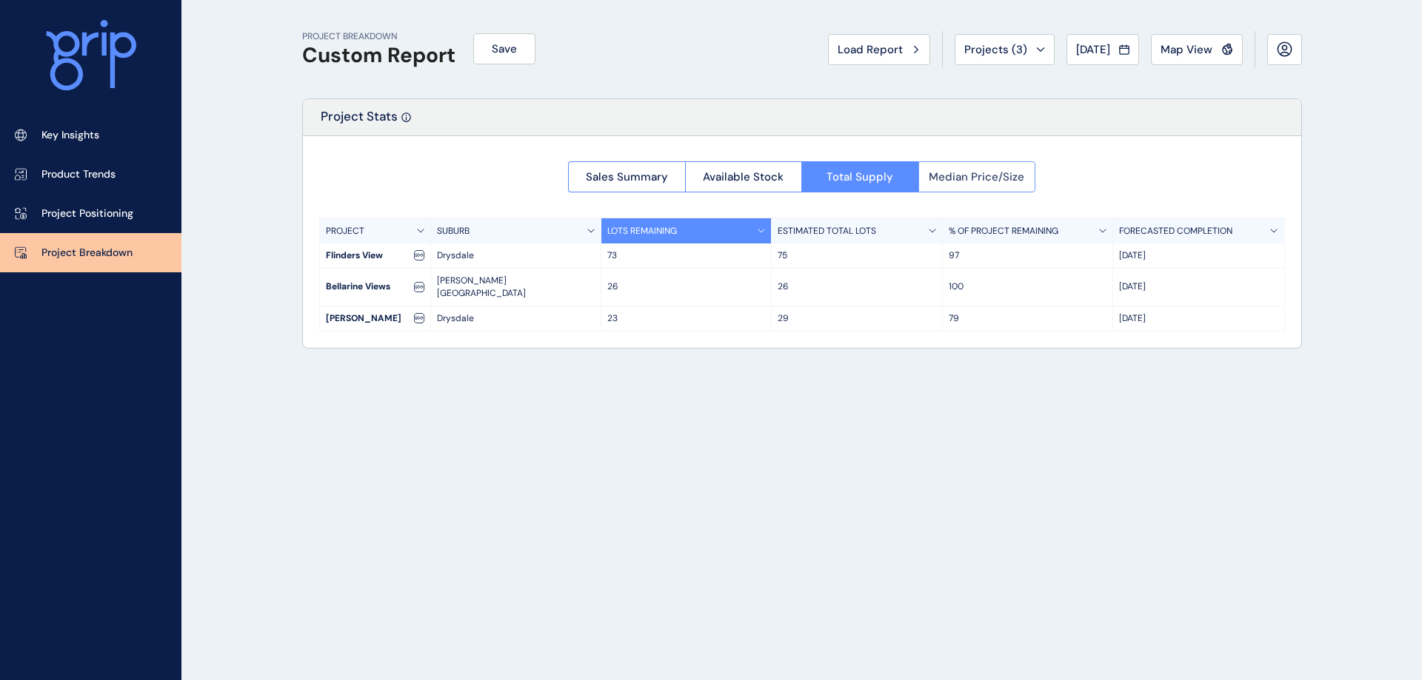
click at [963, 173] on span "Median Price/Size" at bounding box center [976, 177] width 96 height 15
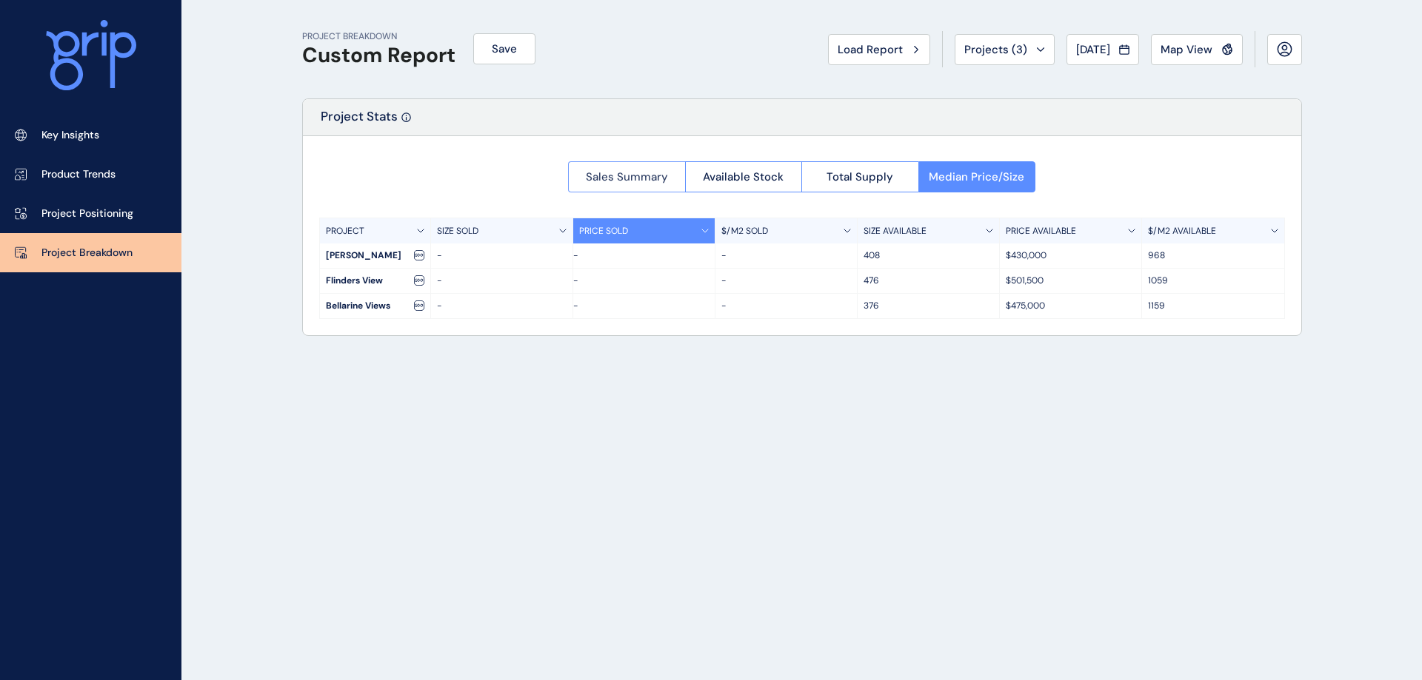
click at [652, 177] on span "Sales Summary" at bounding box center [627, 177] width 82 height 15
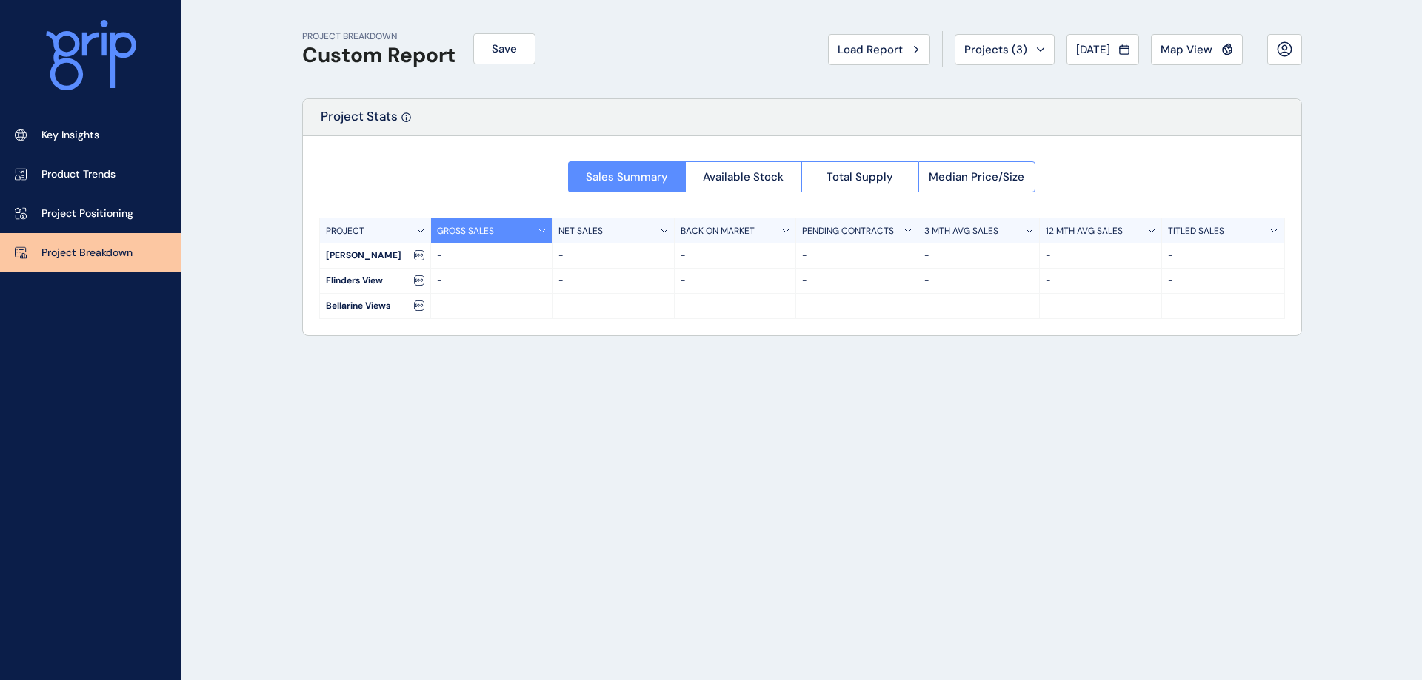
click at [568, 462] on div "PROJECT BREAKDOWN Custom Report Save Load Report Projects ( 3 ) [DATE] 2025 < >…" at bounding box center [802, 340] width 1037 height 680
